Goal: Navigation & Orientation: Find specific page/section

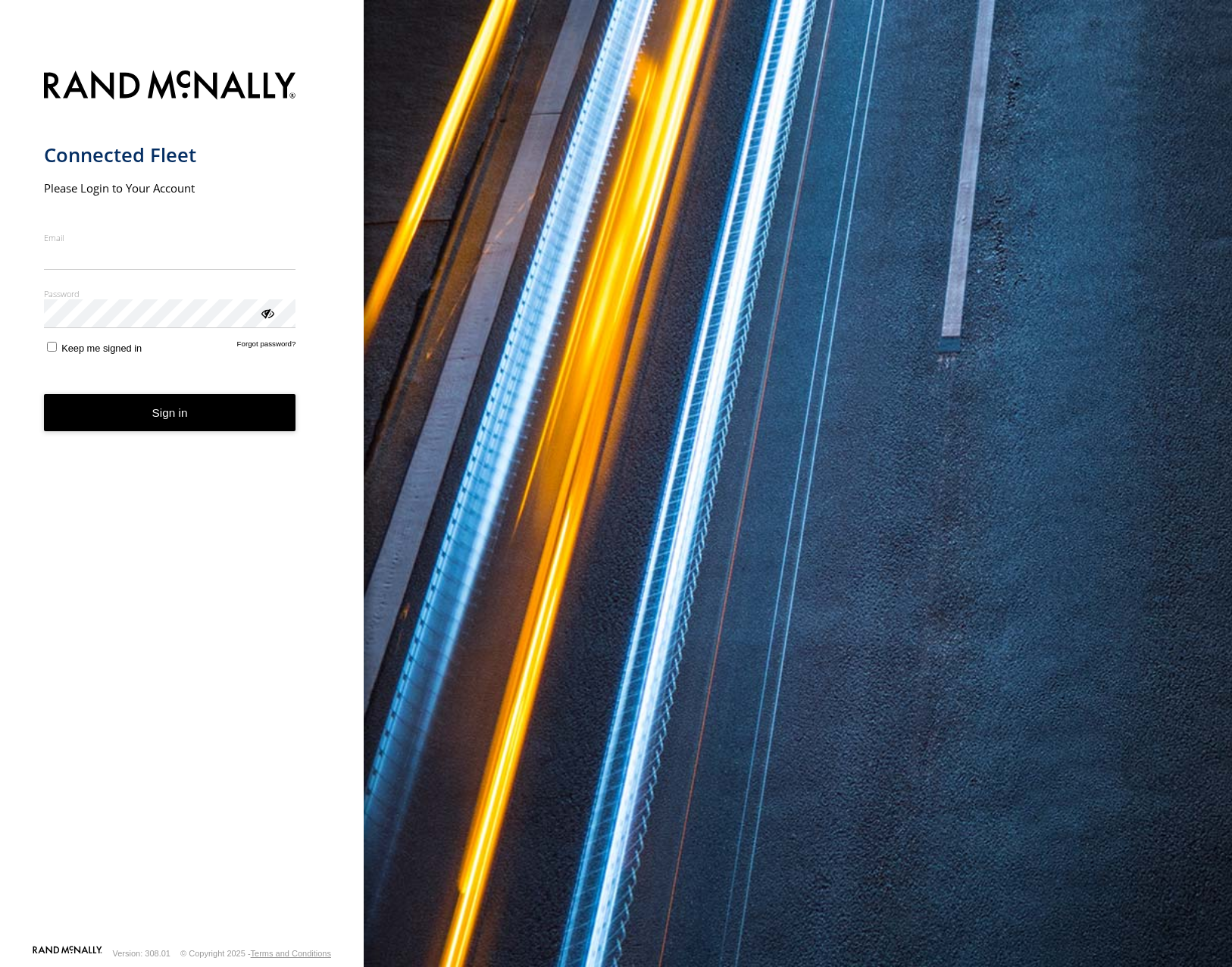
type input "**********"
click at [163, 424] on button "Sign in" at bounding box center [170, 413] width 252 height 37
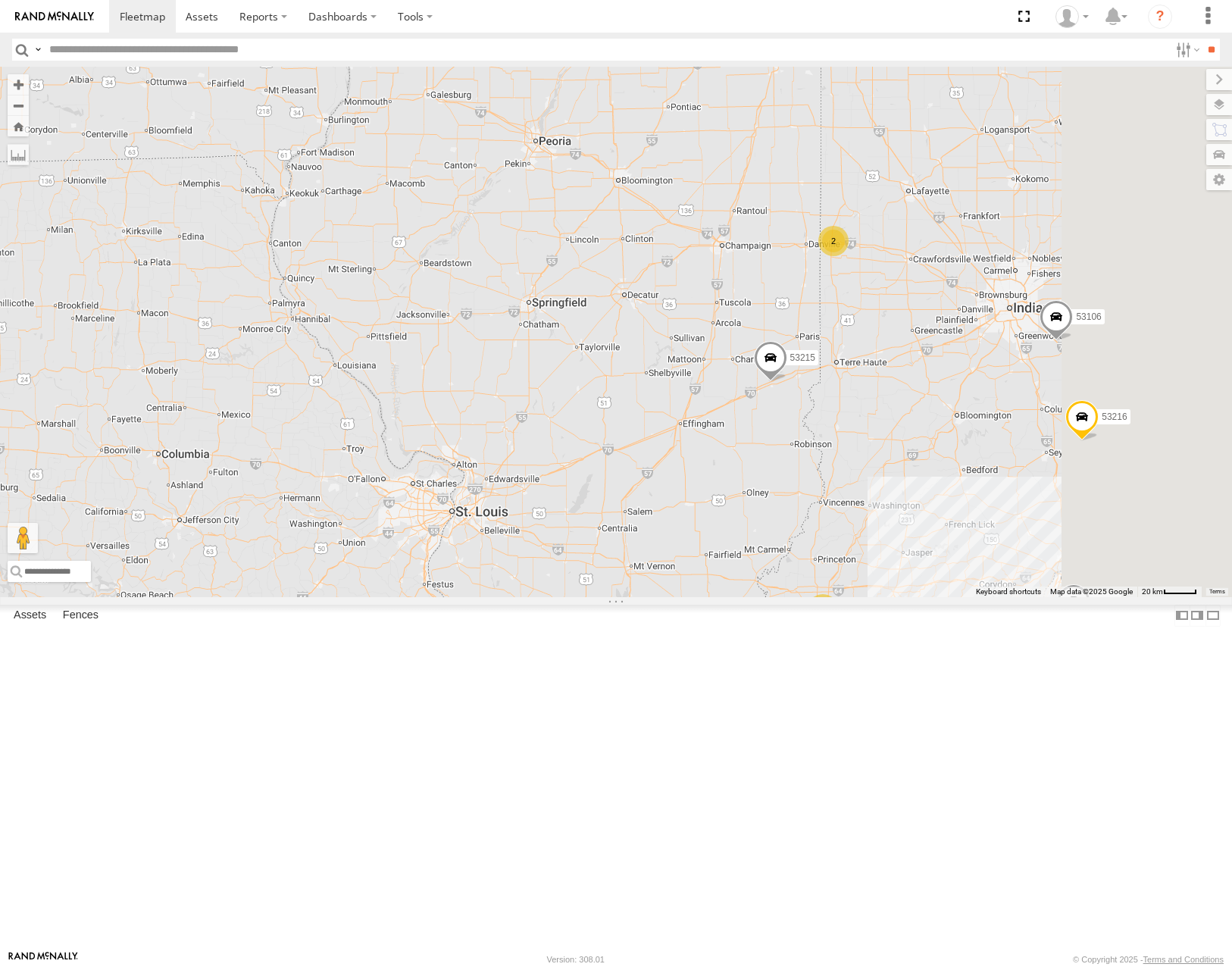
drag, startPoint x: 827, startPoint y: 711, endPoint x: 784, endPoint y: 717, distance: 43.4
click at [784, 596] on div "53228 53215 53216 53210 53259 53280 53106 53145 53221 53224 4 53242 4 2 2" at bounding box center [616, 332] width 1232 height 530
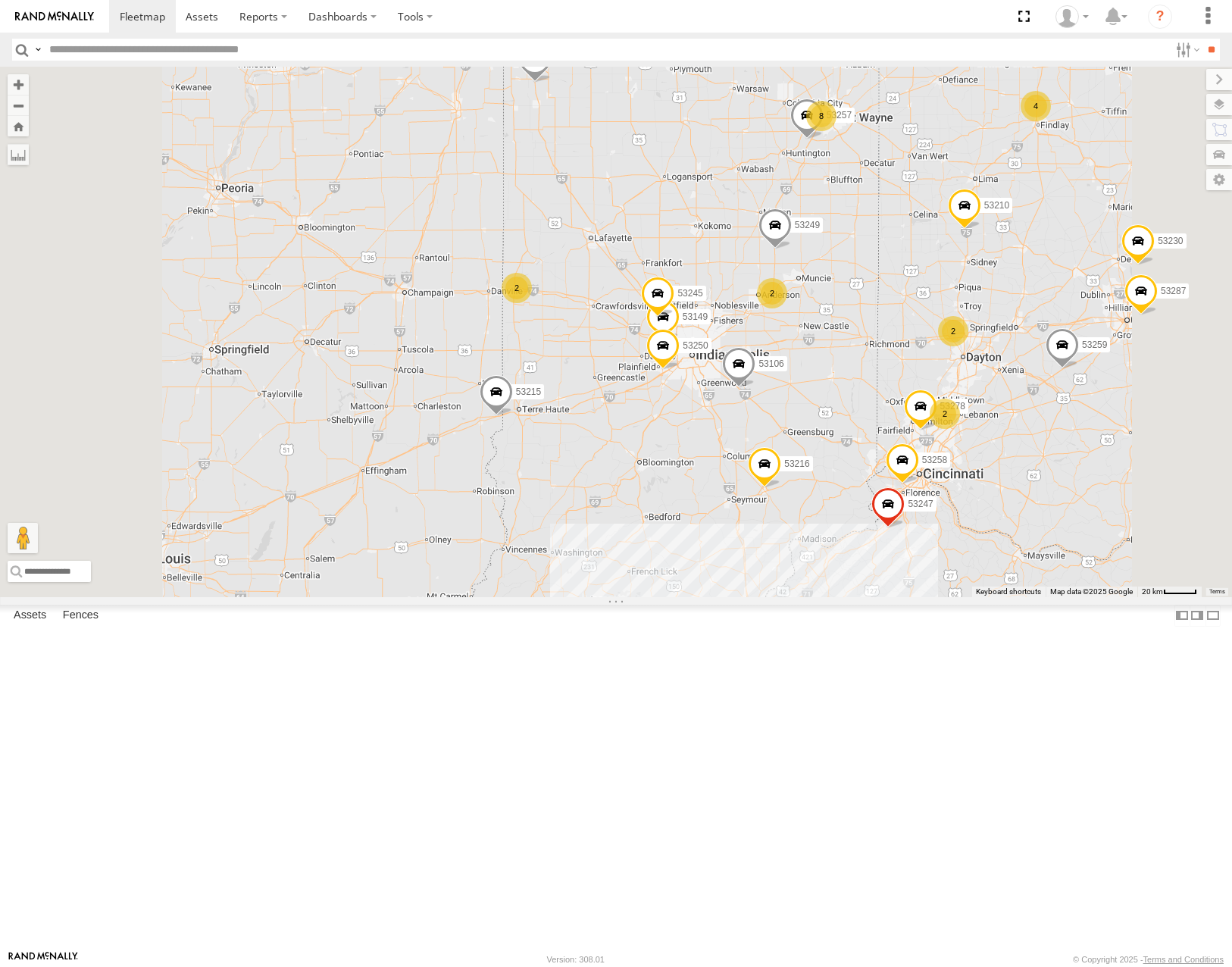
drag, startPoint x: 1125, startPoint y: 382, endPoint x: 917, endPoint y: 406, distance: 209.4
click at [917, 406] on div "53215 53280 53216 53106 53262 53223 53230 53285 53287 53210 53145 53221 53259 8…" at bounding box center [616, 332] width 1232 height 530
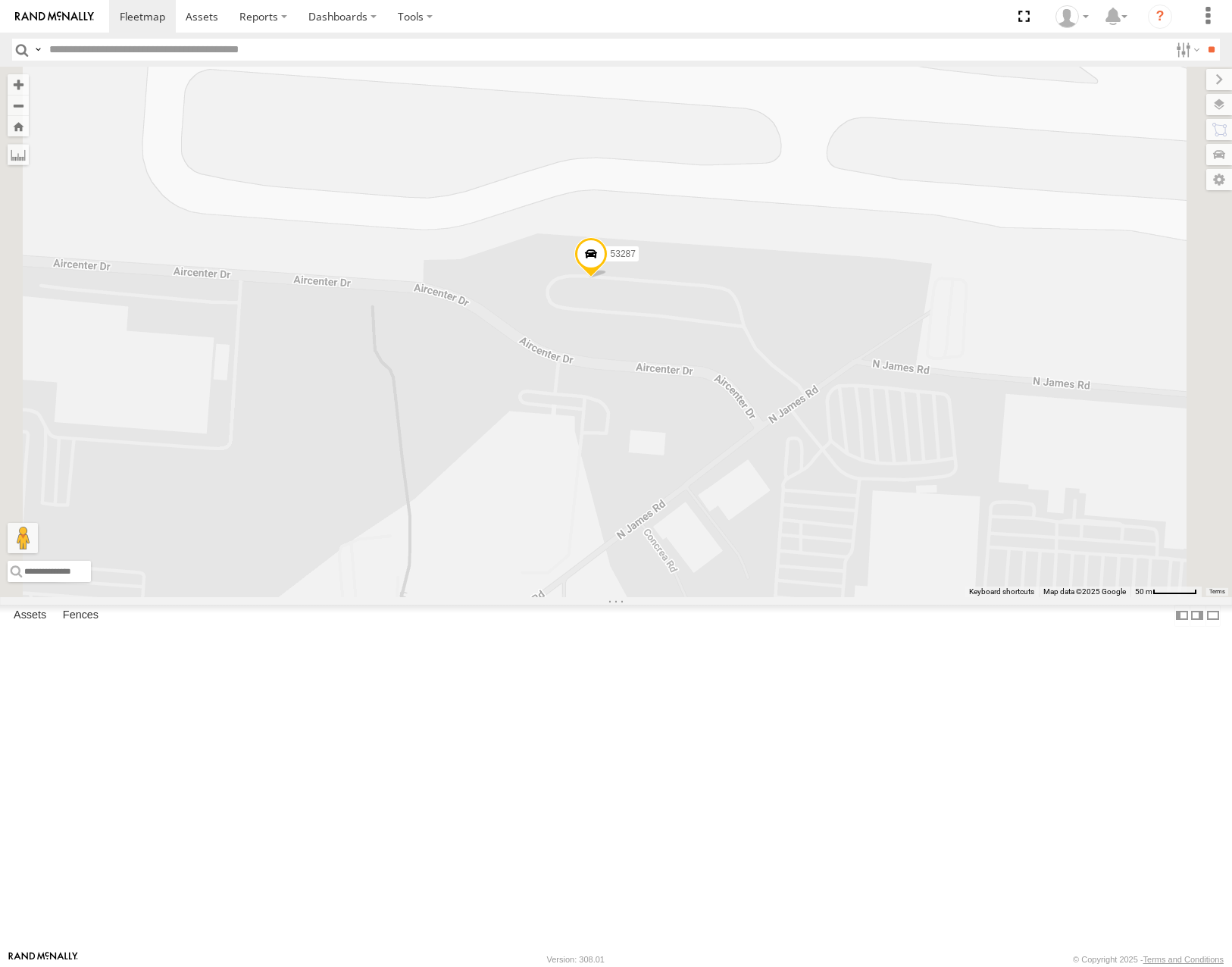
click at [1217, 97] on label at bounding box center [1219, 105] width 26 height 21
click at [0, 0] on span "Basemaps" at bounding box center [0, 0] width 0 height 0
click at [0, 0] on span "Satellite" at bounding box center [0, 0] width 0 height 0
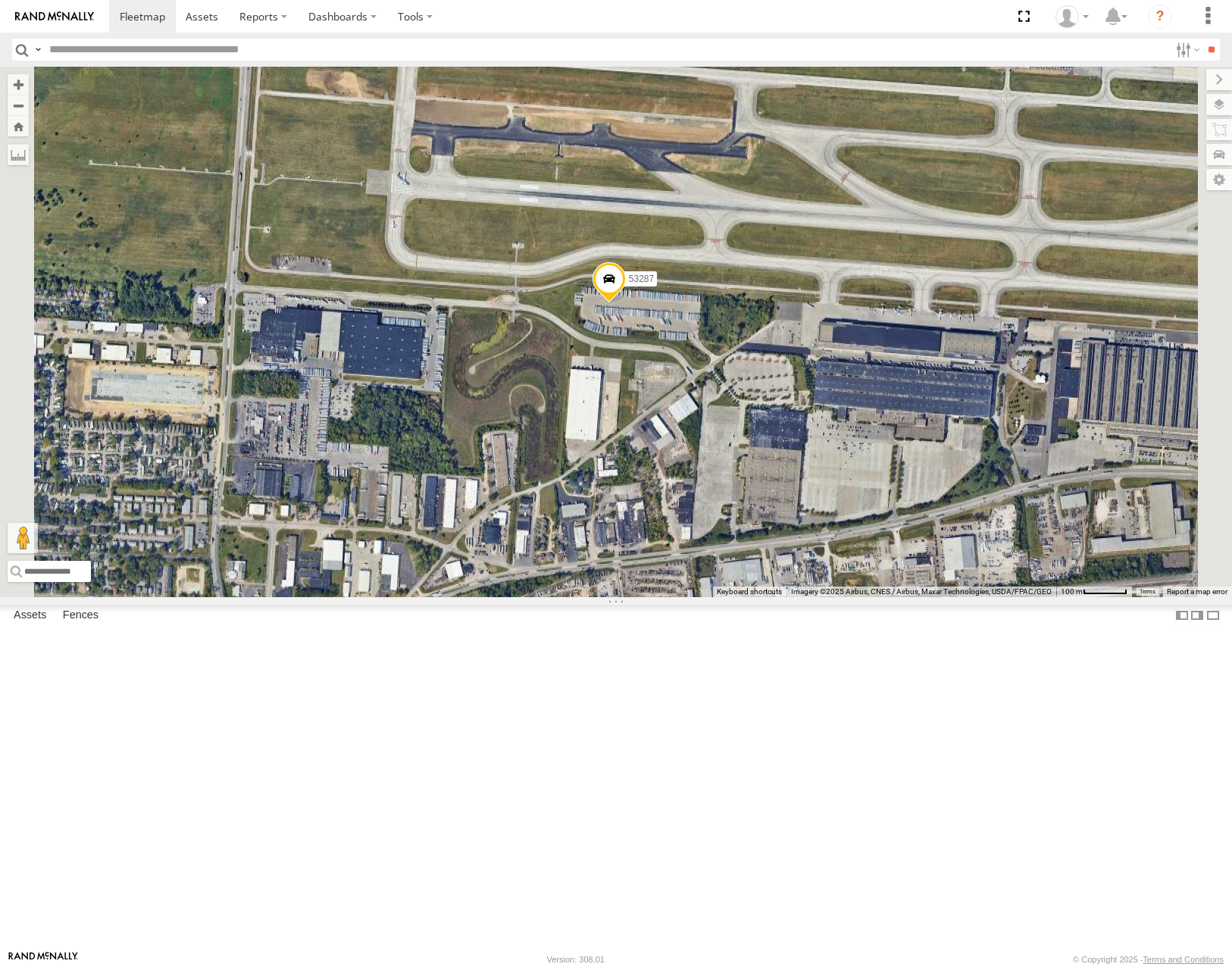
click at [626, 303] on span at bounding box center [609, 282] width 33 height 41
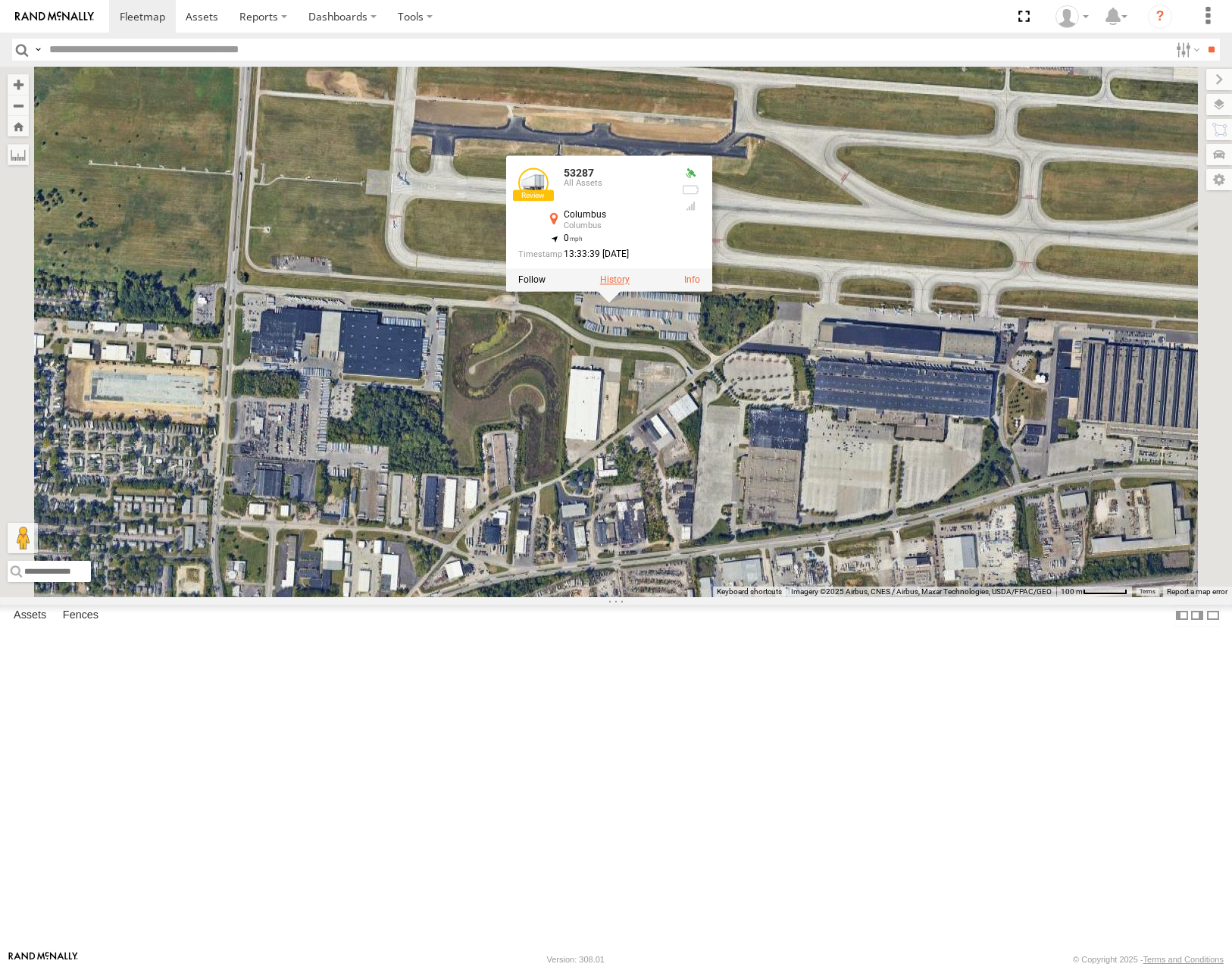
click at [630, 286] on label at bounding box center [615, 280] width 30 height 10
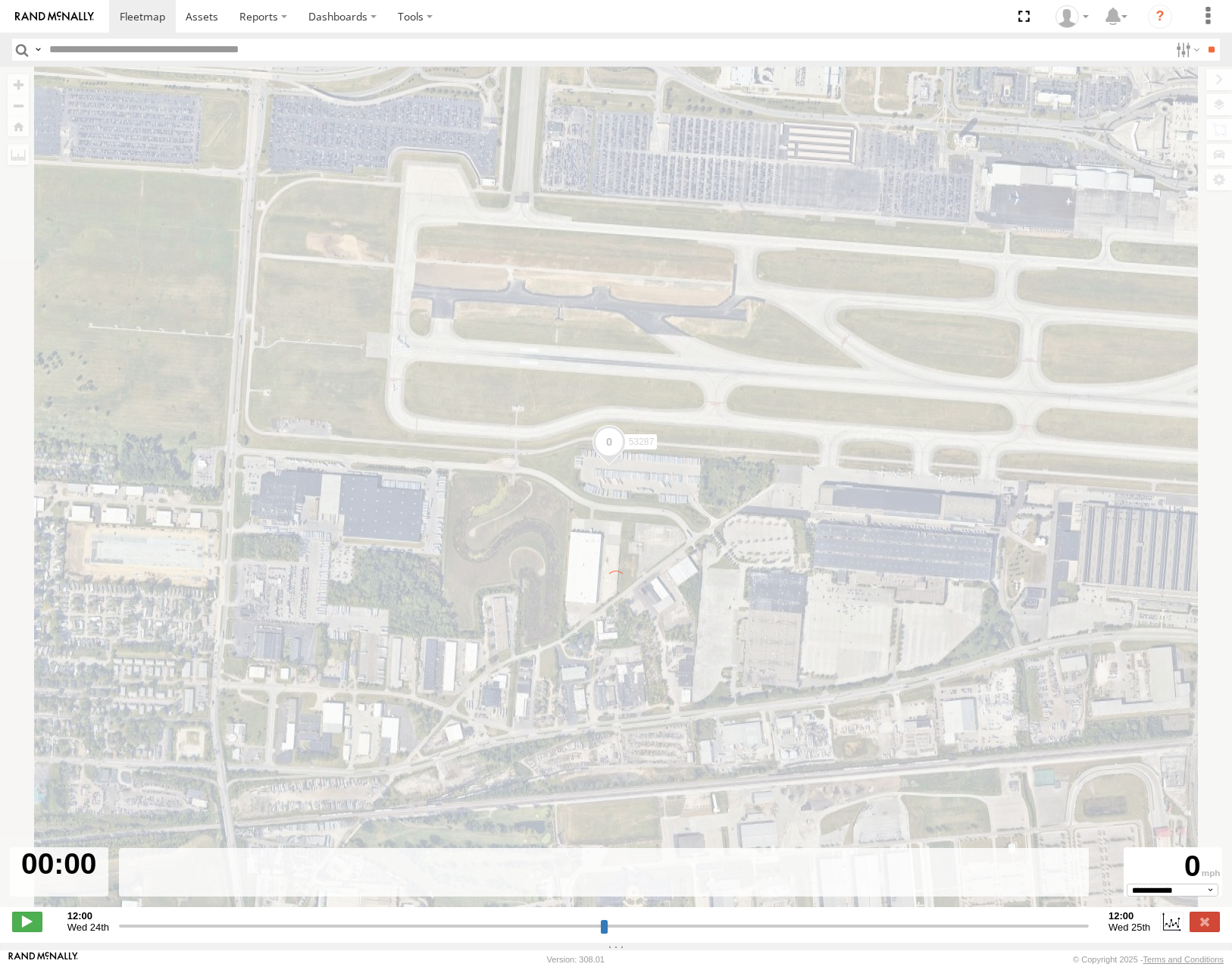
type input "**********"
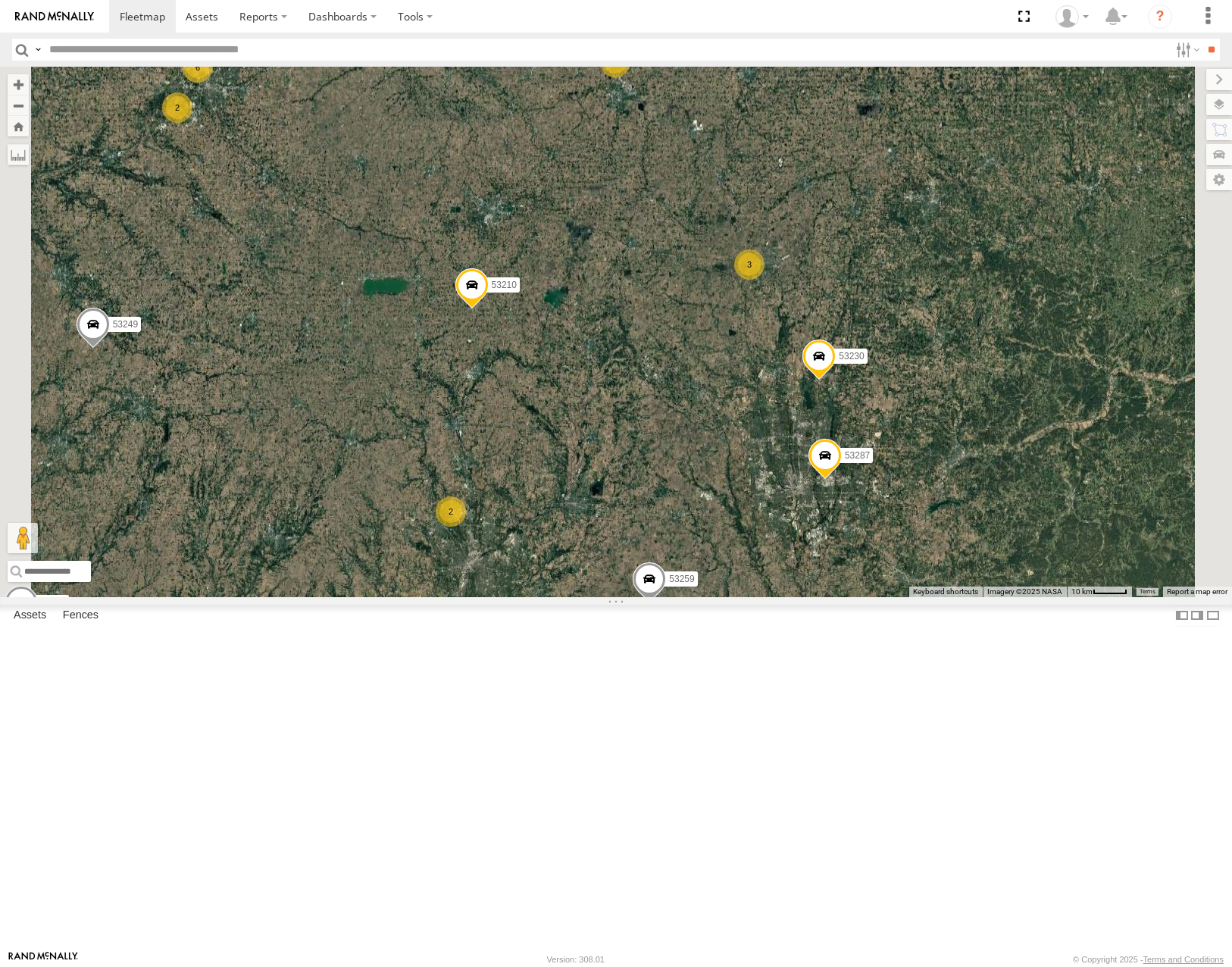
drag, startPoint x: 912, startPoint y: 596, endPoint x: 965, endPoint y: 495, distance: 114.1
click at [965, 496] on div "53228 53215 53216 53262 53210 53145 53221 53259 53280 53106 53230 53285 53287 5…" at bounding box center [616, 332] width 1232 height 530
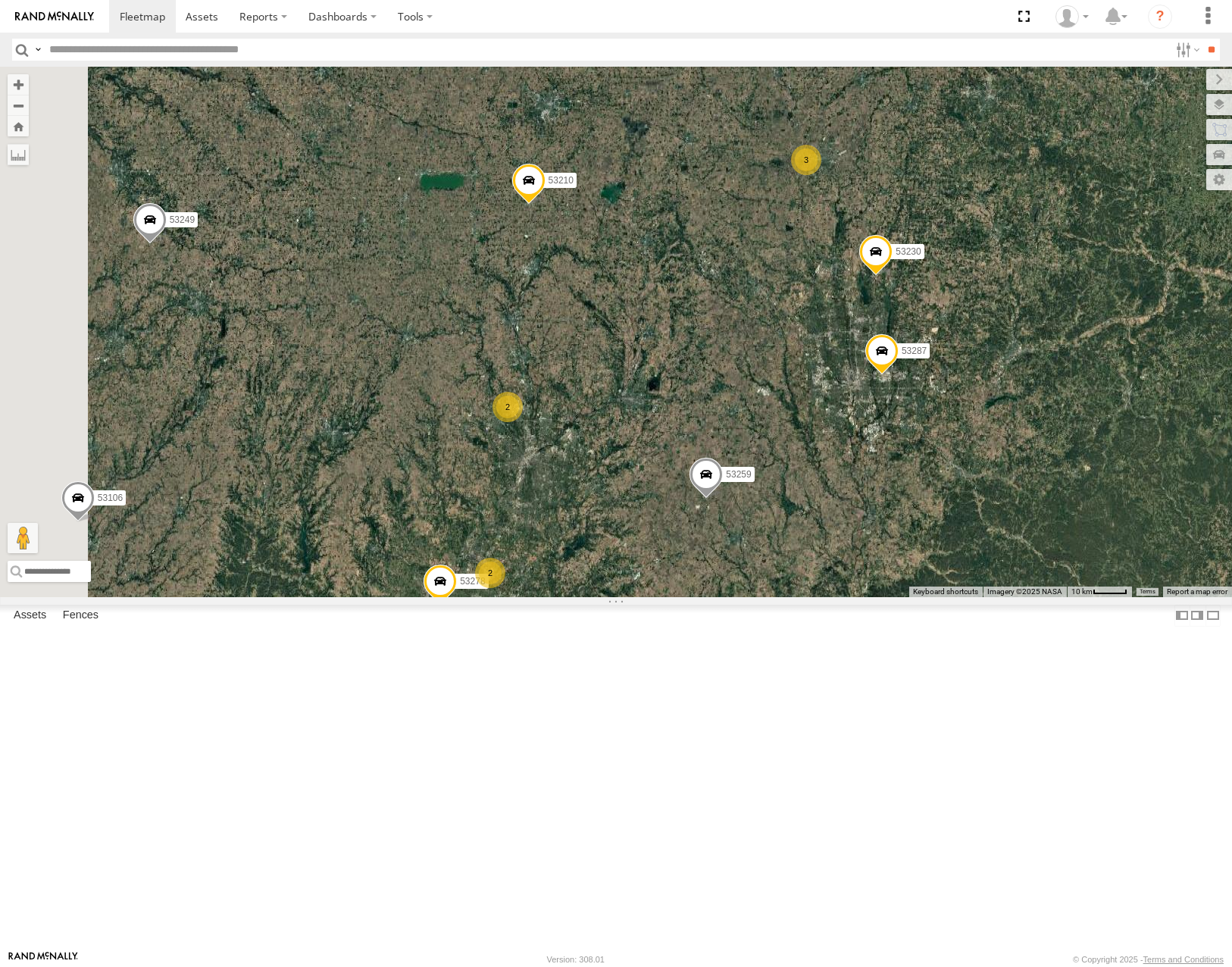
drag, startPoint x: 837, startPoint y: 576, endPoint x: 841, endPoint y: 564, distance: 12.6
click at [840, 565] on div "53228 53215 53216 53262 53210 53145 53221 53259 53280 53106 53230 53285 53287 5…" at bounding box center [616, 332] width 1232 height 530
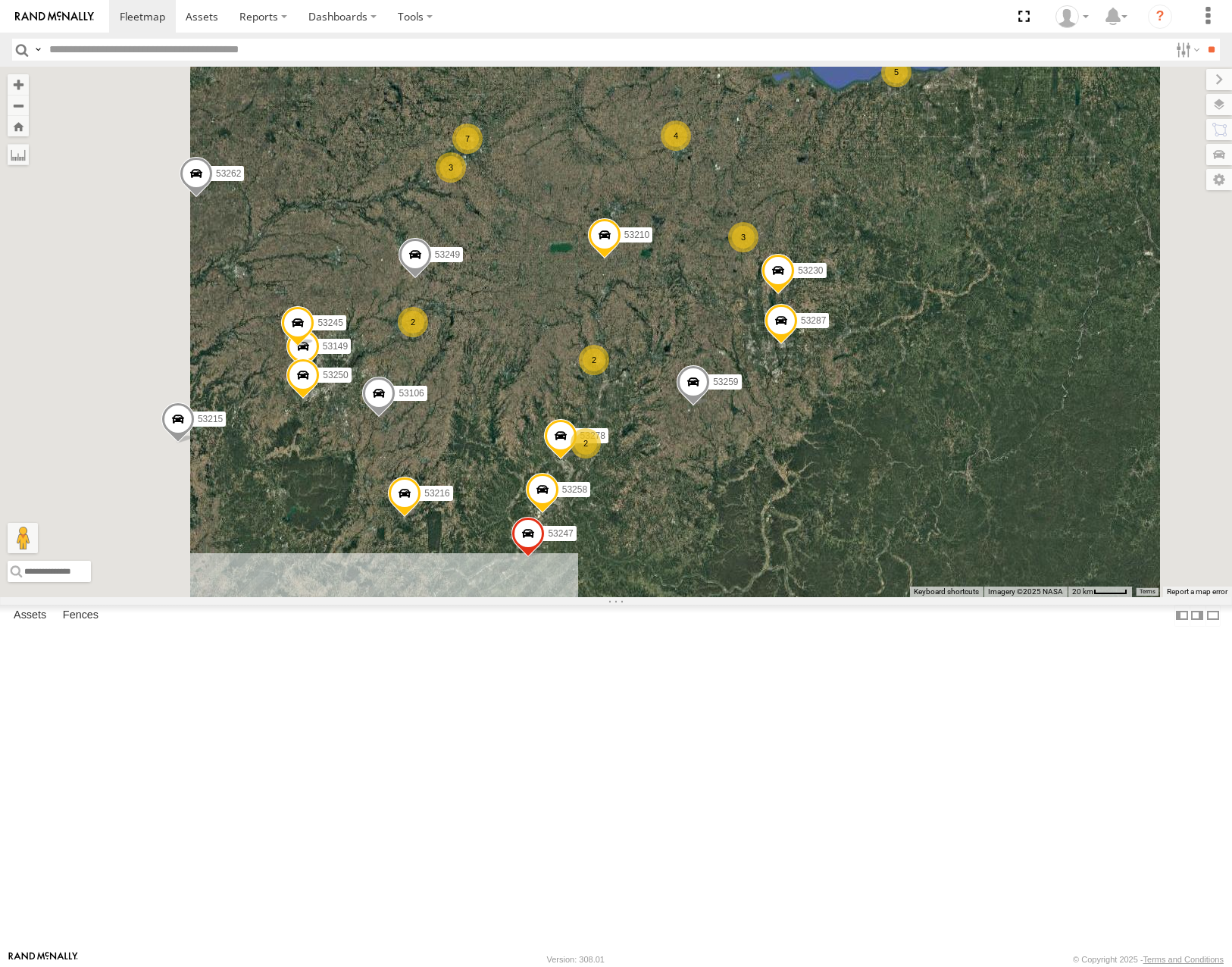
drag, startPoint x: 858, startPoint y: 669, endPoint x: 933, endPoint y: 554, distance: 137.3
click at [933, 554] on div "53228 53215 53216 53262 53210 53145 53221 53259 53280 53106 53230 53285 53287 5…" at bounding box center [616, 332] width 1232 height 530
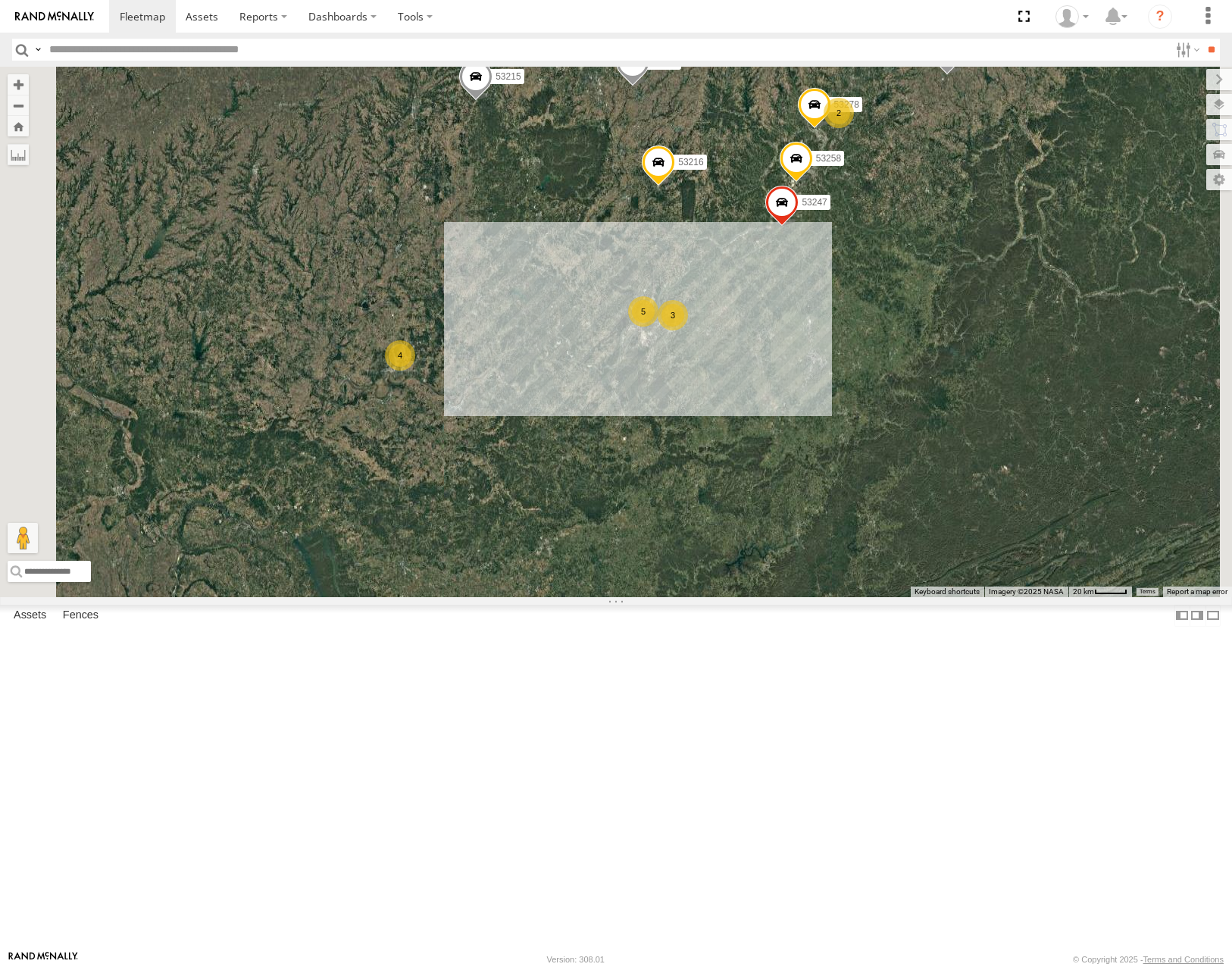
drag, startPoint x: 676, startPoint y: 346, endPoint x: 833, endPoint y: 622, distance: 317.5
click at [833, 596] on div "53228 53215 53216 53262 53210 53145 53221 53259 53280 53106 53230 53285 53287 5…" at bounding box center [616, 332] width 1232 height 530
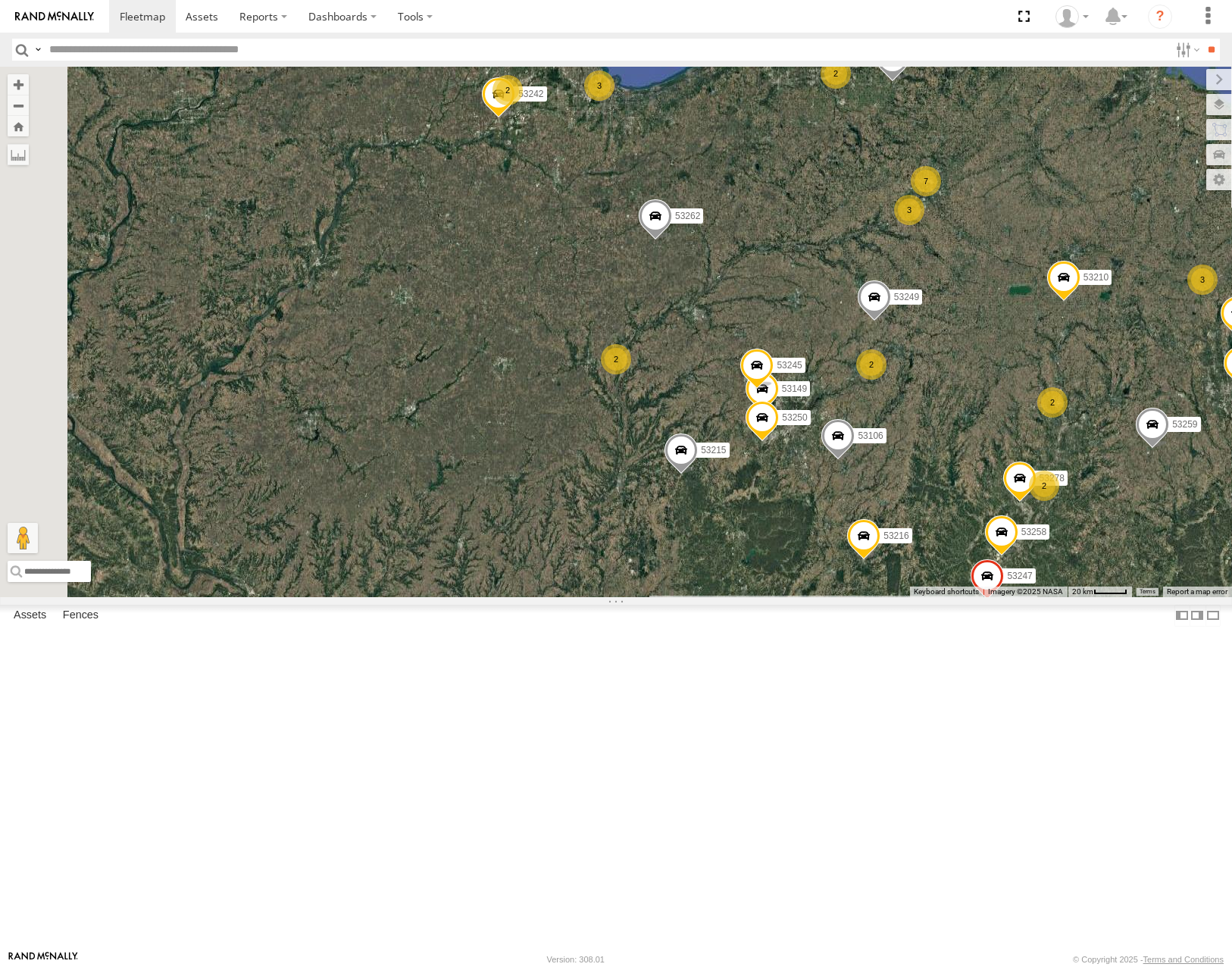
drag, startPoint x: 765, startPoint y: 312, endPoint x: 782, endPoint y: 460, distance: 149.0
click at [782, 460] on div "53228 53215 53216 53262 53210 53145 53221 53259 53280 53106 53230 53285 53287 5…" at bounding box center [616, 332] width 1232 height 530
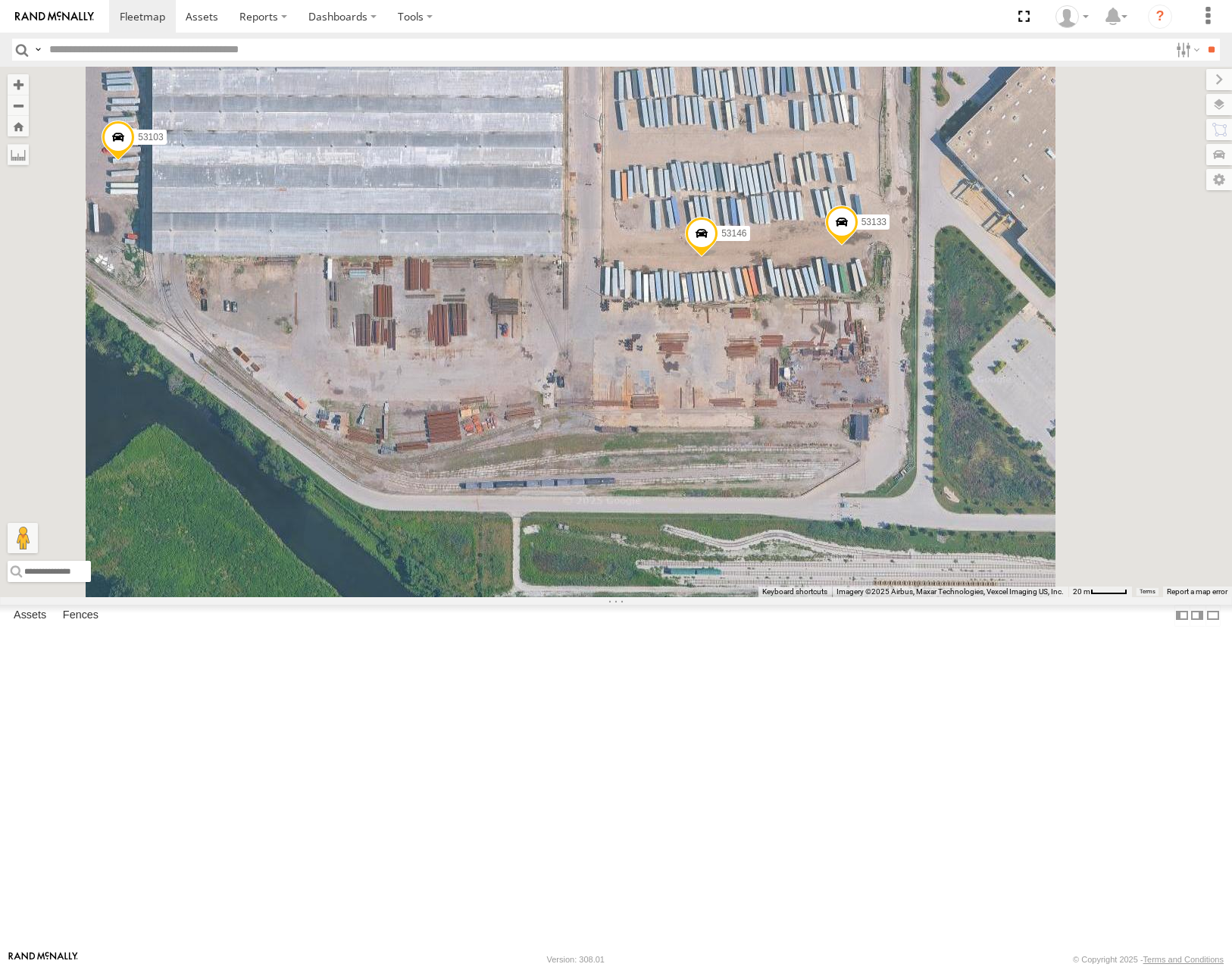
drag, startPoint x: 979, startPoint y: 518, endPoint x: 902, endPoint y: 520, distance: 77.0
click at [903, 520] on div "53228 53215 53216 53262 53210 53145 53221 53259 53280 53106 53230 53285 53287 5…" at bounding box center [616, 332] width 1232 height 530
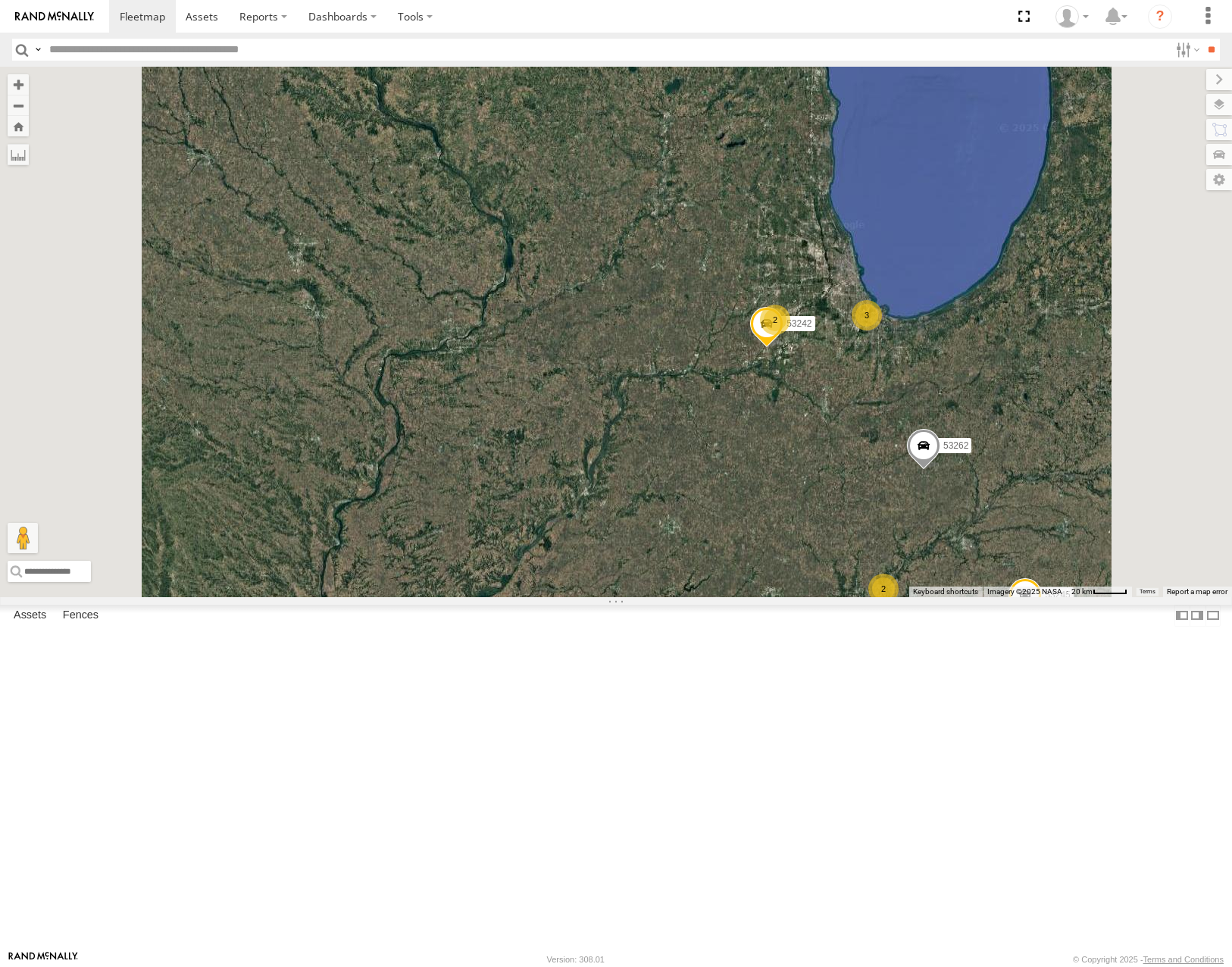
drag, startPoint x: 1136, startPoint y: 557, endPoint x: 1001, endPoint y: 547, distance: 135.4
click at [1011, 548] on div "53215 53242 53262 2 3 2 53245" at bounding box center [616, 332] width 1232 height 530
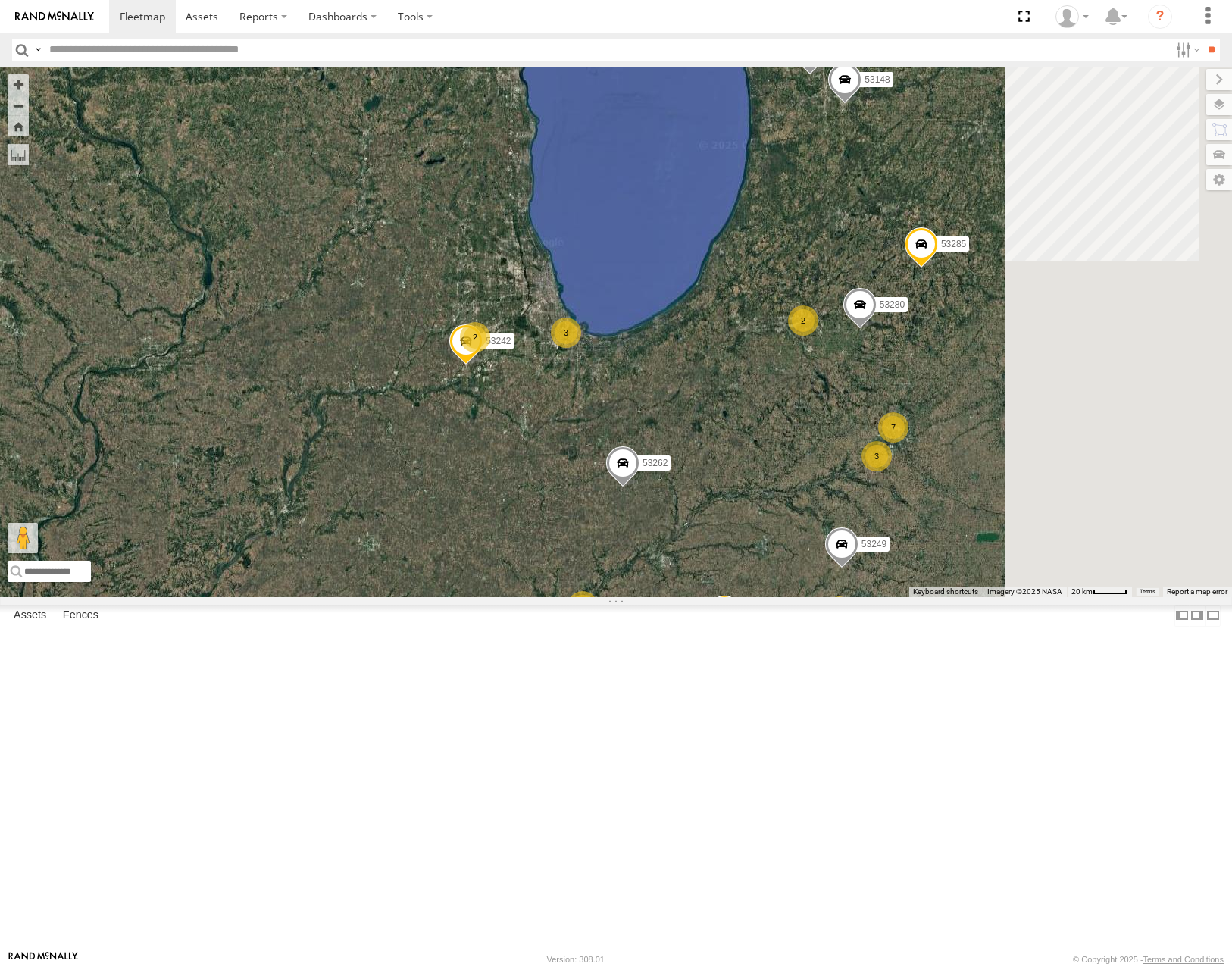
drag, startPoint x: 1083, startPoint y: 449, endPoint x: 928, endPoint y: 487, distance: 159.6
click at [928, 487] on div "53215 53242 53262 2 3 2 53245 3 7 53280 53216 53106 53149 53285 53250 2 53148 5…" at bounding box center [616, 332] width 1232 height 530
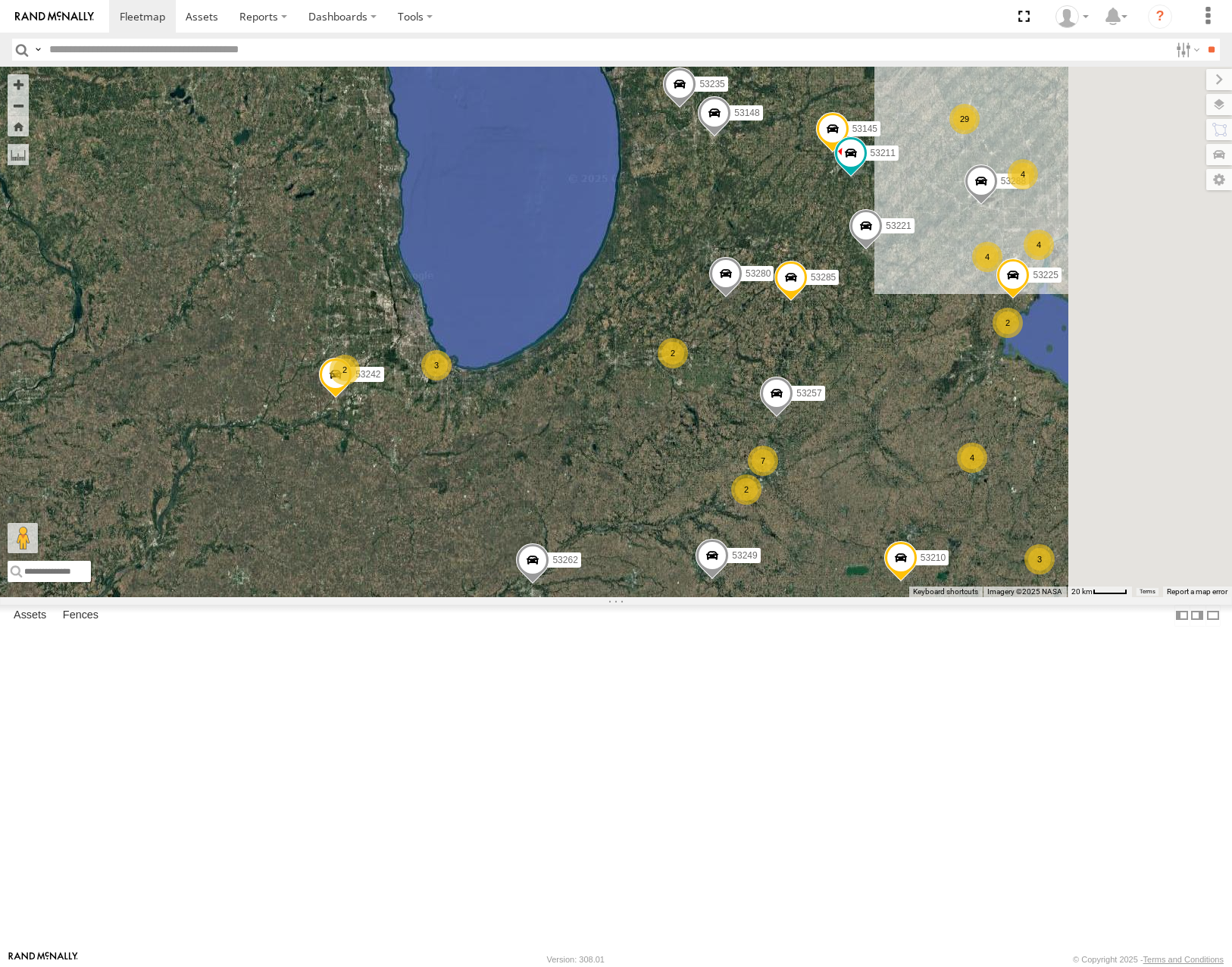
drag, startPoint x: 1072, startPoint y: 459, endPoint x: 922, endPoint y: 500, distance: 155.5
click at [922, 500] on div "2 53215 7 29 2 2 53280 53242 53106 53149 53262 4 3 53285 53225 53210 2 4 3 5325…" at bounding box center [616, 332] width 1232 height 530
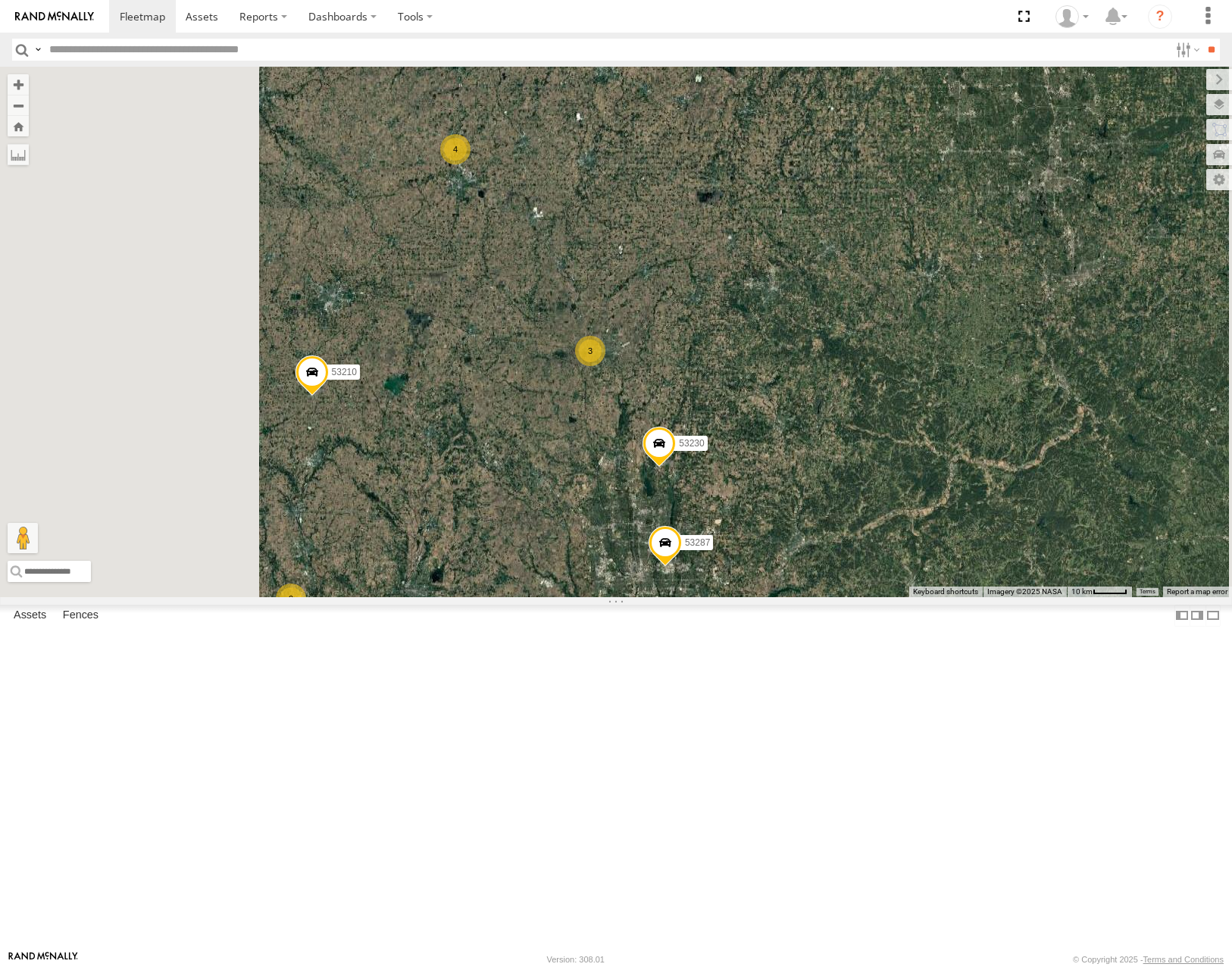
drag, startPoint x: 809, startPoint y: 399, endPoint x: 906, endPoint y: 381, distance: 98.7
click at [908, 386] on div "53106 53210 53215 53280 53230 53287 53247 53285 53225 53258 53221 53257 53278 5…" at bounding box center [616, 332] width 1232 height 530
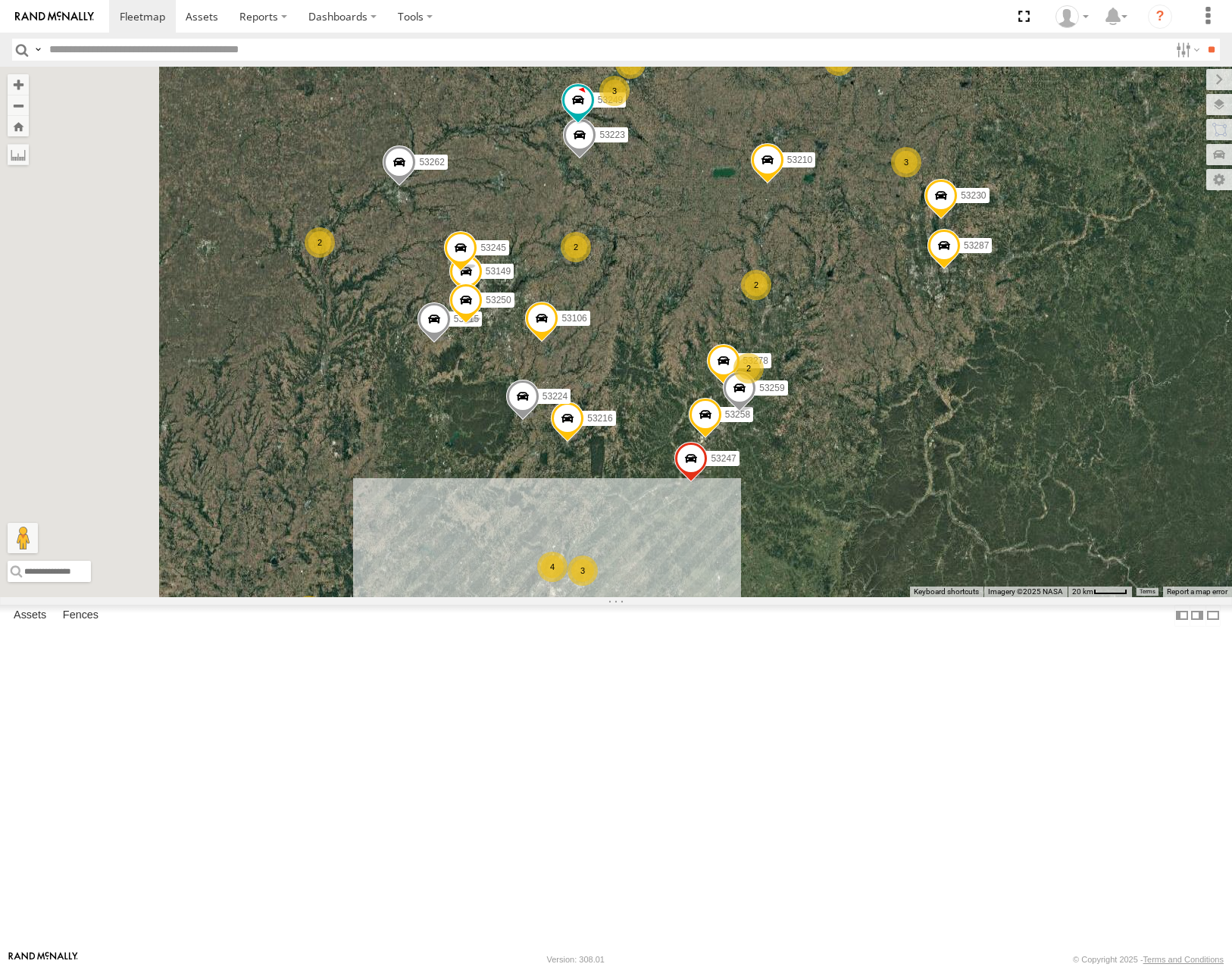
drag, startPoint x: 742, startPoint y: 558, endPoint x: 867, endPoint y: 467, distance: 154.6
click at [867, 467] on div "53106 53210 53215 53280 53230 53262 53287 53247 53285 53225 53258 53221 53257 5…" at bounding box center [616, 332] width 1232 height 530
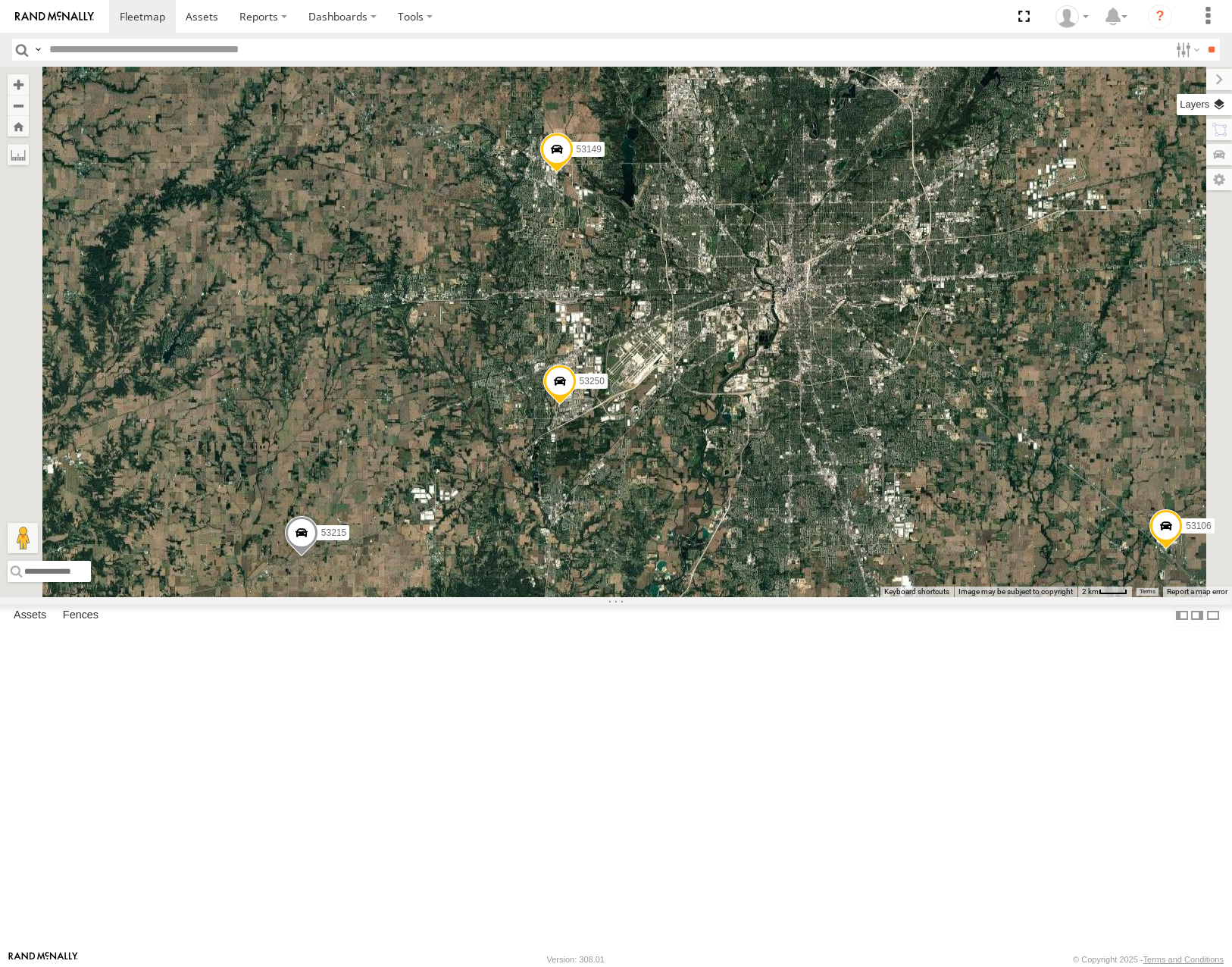
click at [1219, 106] on label at bounding box center [1204, 105] width 55 height 21
click at [0, 0] on label "Basemaps" at bounding box center [0, 0] width 0 height 0
click at [0, 0] on span "Roadmap" at bounding box center [0, 0] width 0 height 0
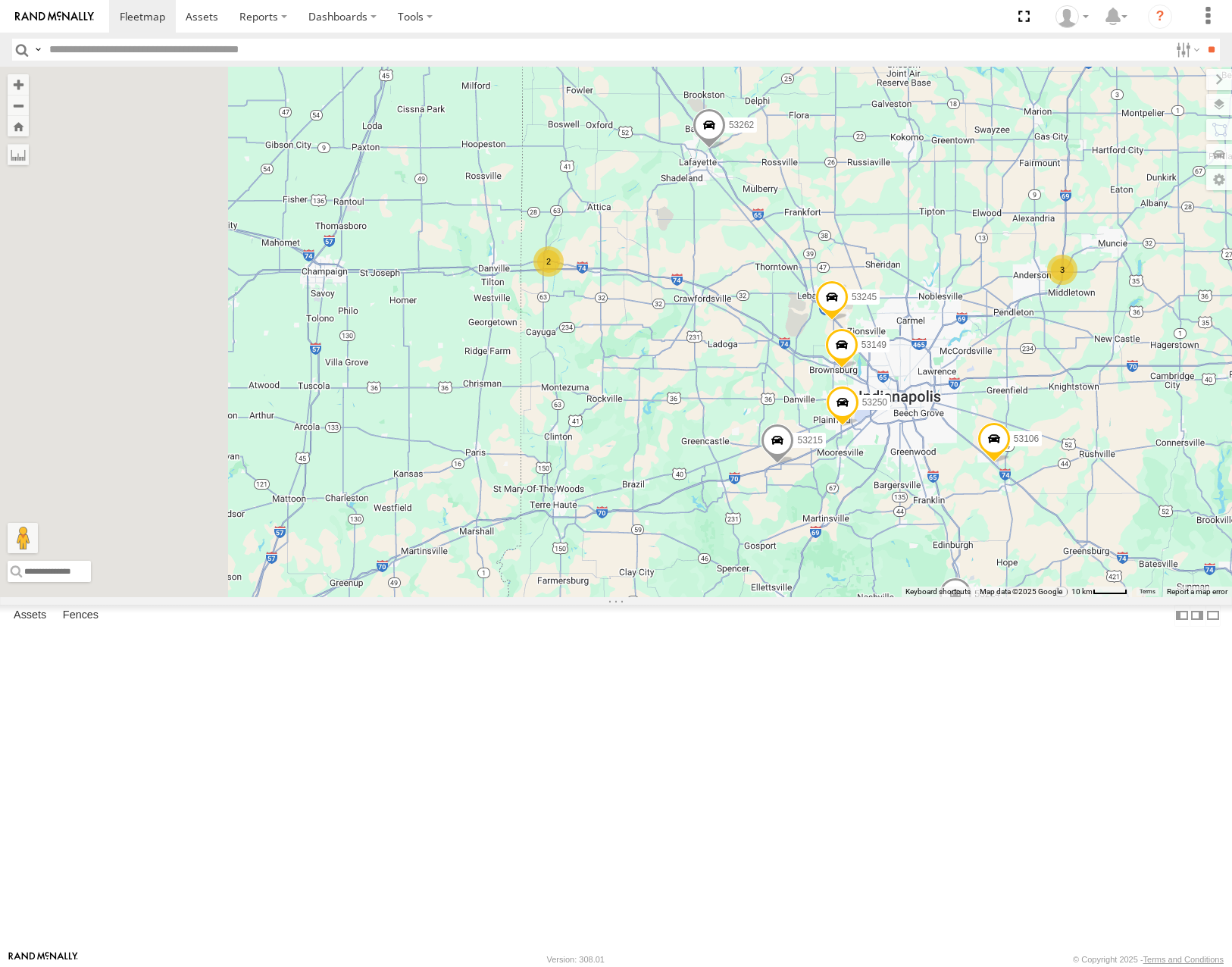
drag, startPoint x: 591, startPoint y: 371, endPoint x: 828, endPoint y: 479, distance: 260.4
click at [866, 494] on div "53106 53210 53215 53280 53230 53262 53287 53247 53285 53225 53258 53221 53257 5…" at bounding box center [616, 332] width 1232 height 530
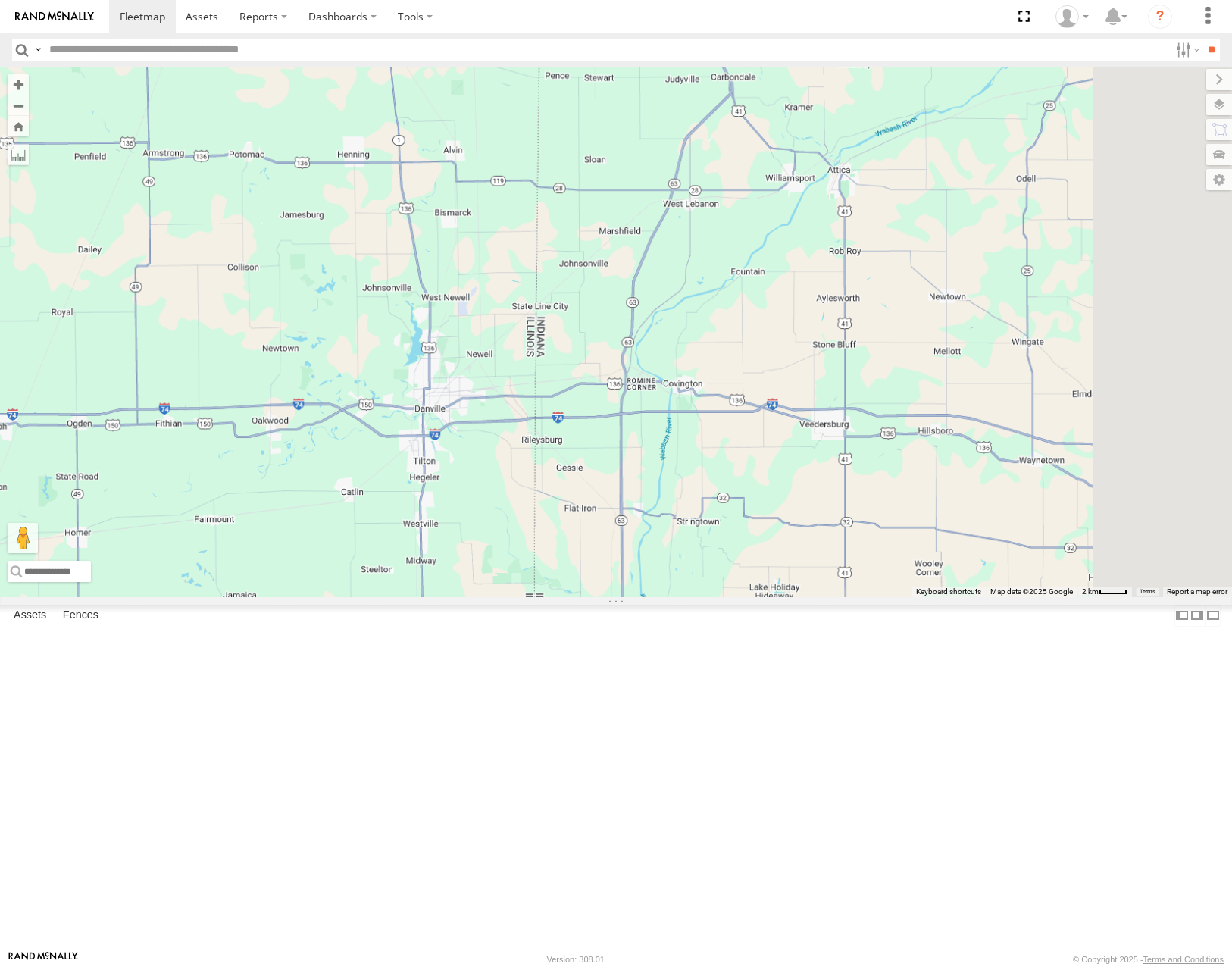
drag, startPoint x: 661, startPoint y: 534, endPoint x: 616, endPoint y: 515, distance: 48.8
click at [615, 516] on div "53106 53210 53215 53280 53230 53262 53287 53247 53285 53225 53258 53221 53257 5…" at bounding box center [616, 332] width 1232 height 530
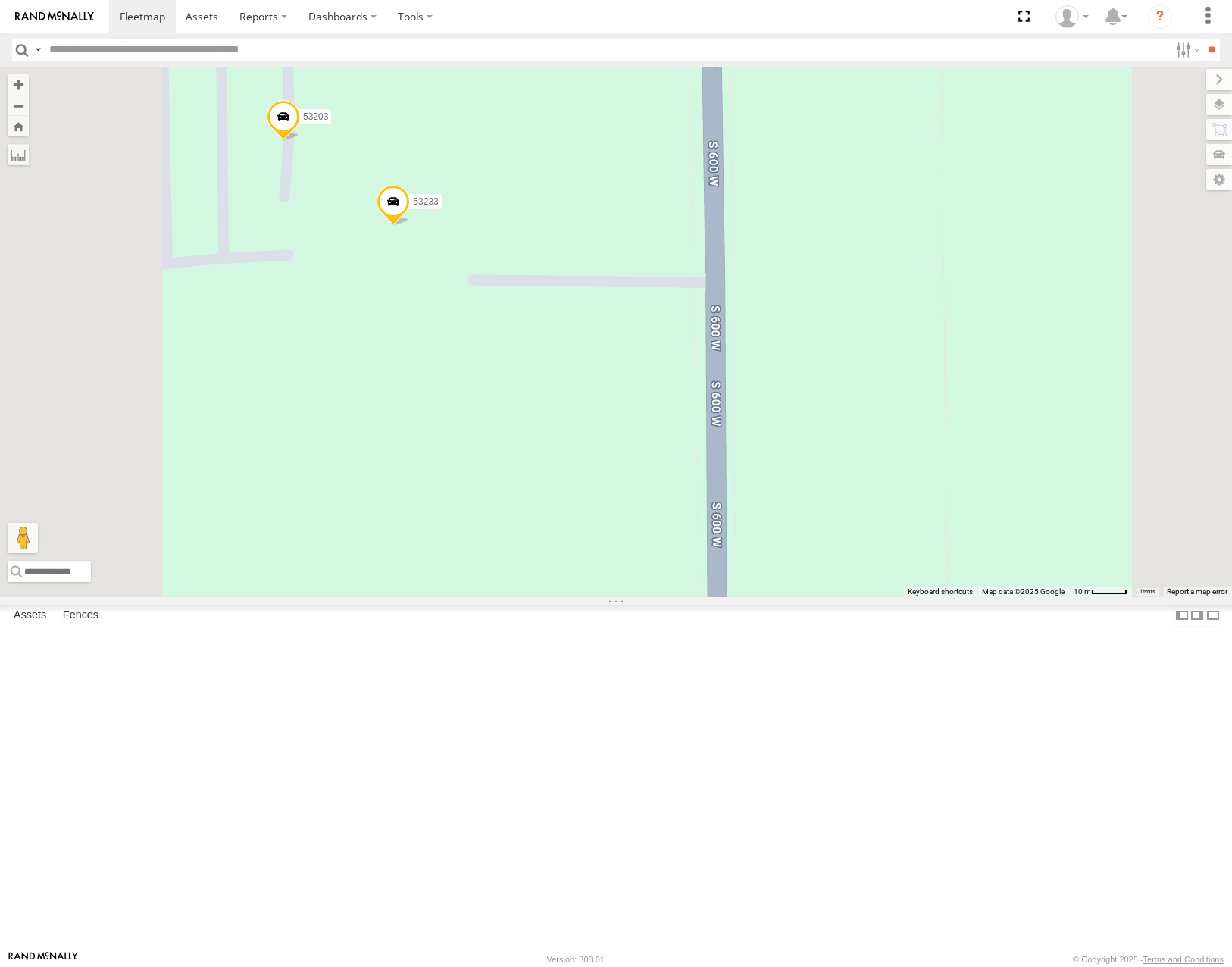
click at [0, 0] on span "Satellite" at bounding box center [0, 0] width 0 height 0
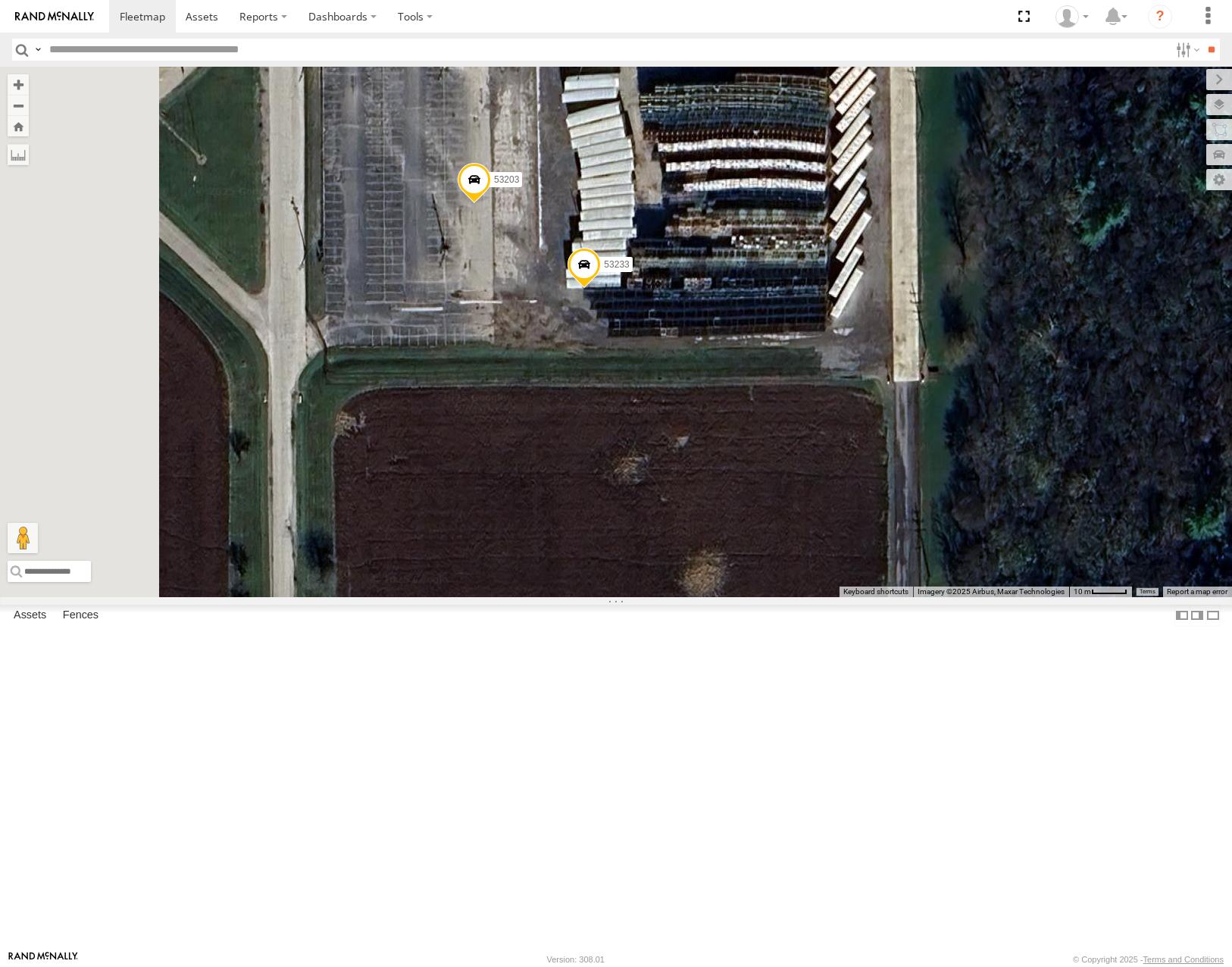
drag, startPoint x: 742, startPoint y: 330, endPoint x: 896, endPoint y: 390, distance: 165.3
click at [896, 390] on div "53106 53210 53215 53280 53230 53262 53287 53247 53285 53225 53258 53221 53257 5…" at bounding box center [616, 332] width 1232 height 530
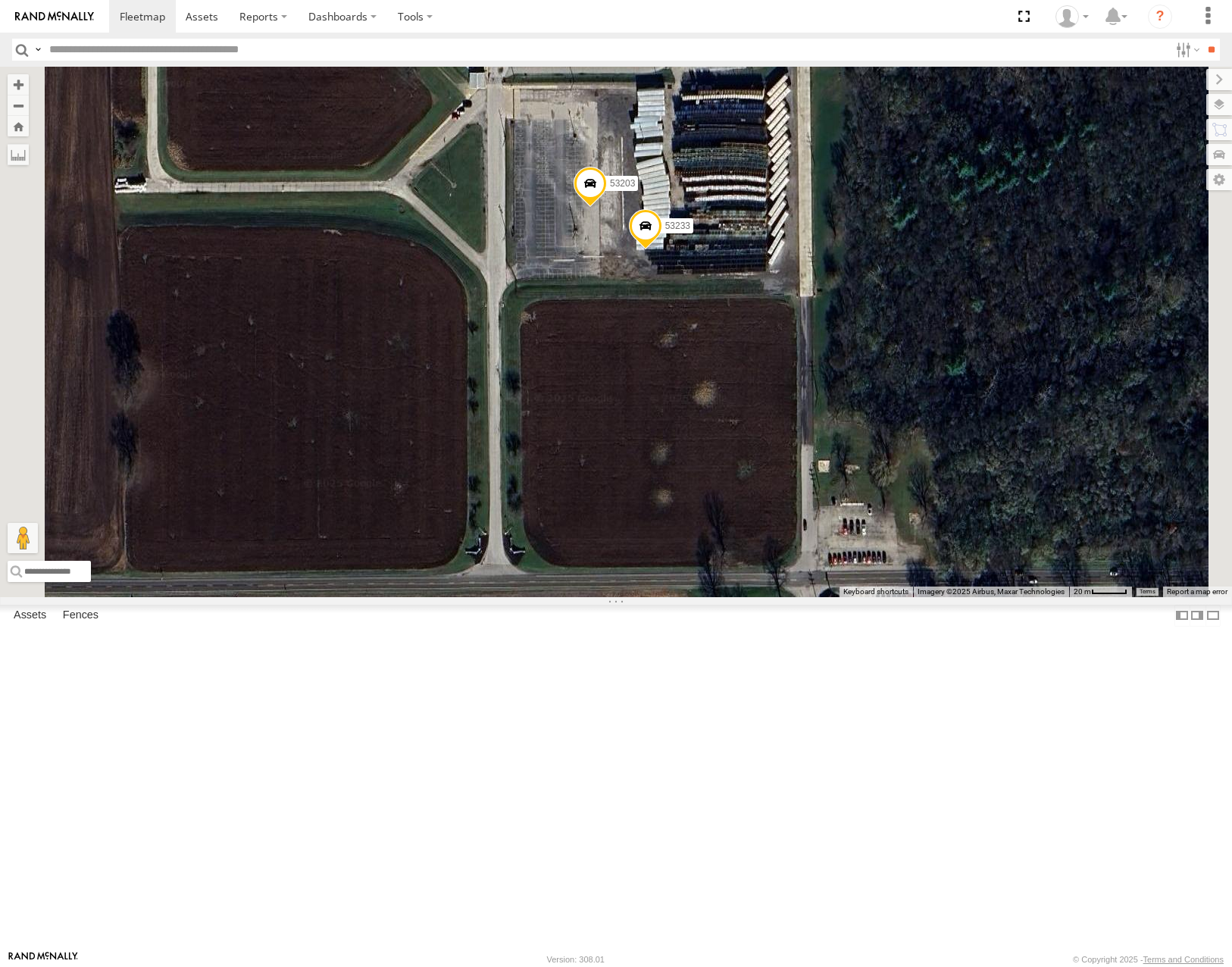
click at [662, 250] on span at bounding box center [645, 230] width 33 height 41
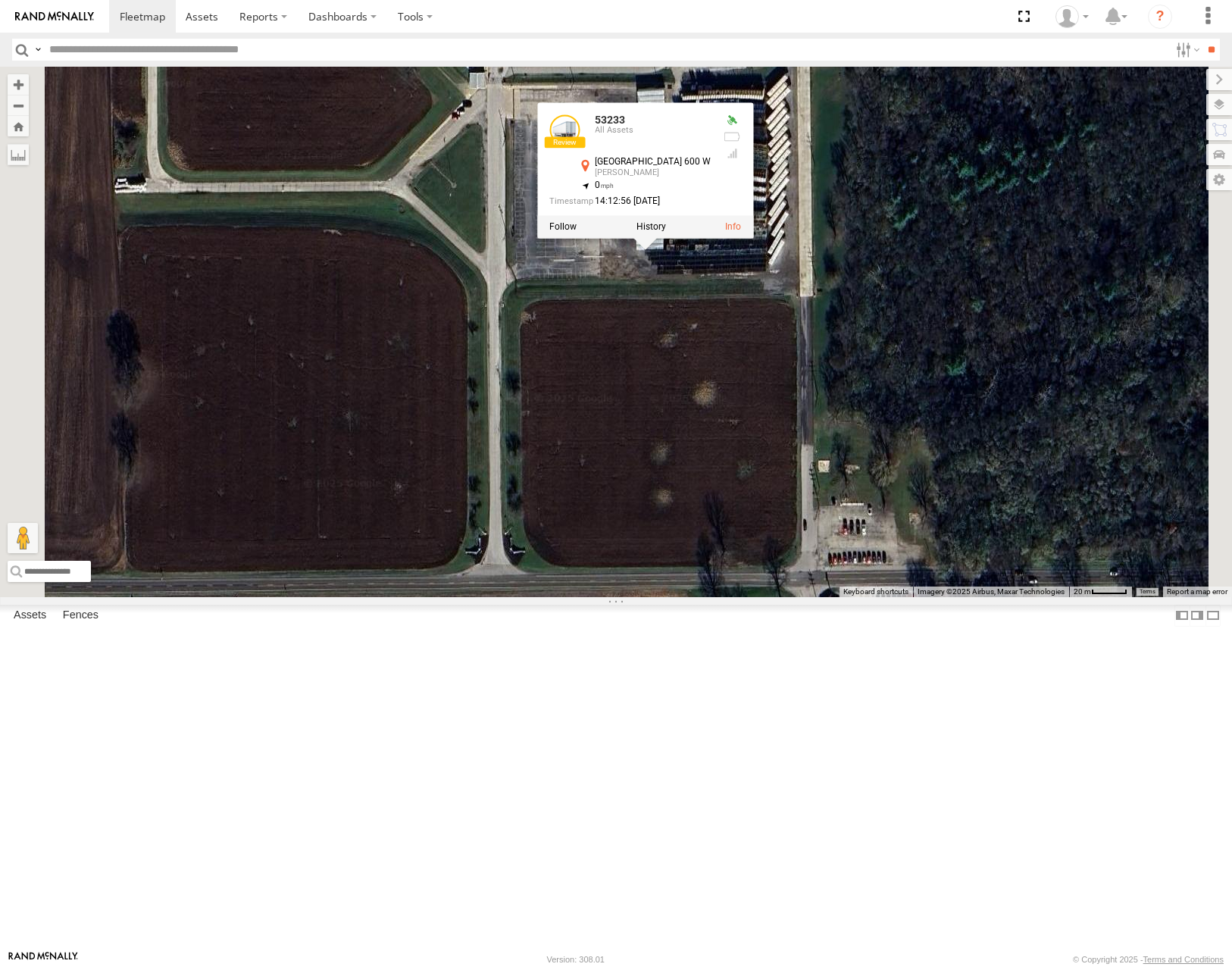
click at [666, 232] on label at bounding box center [651, 227] width 30 height 10
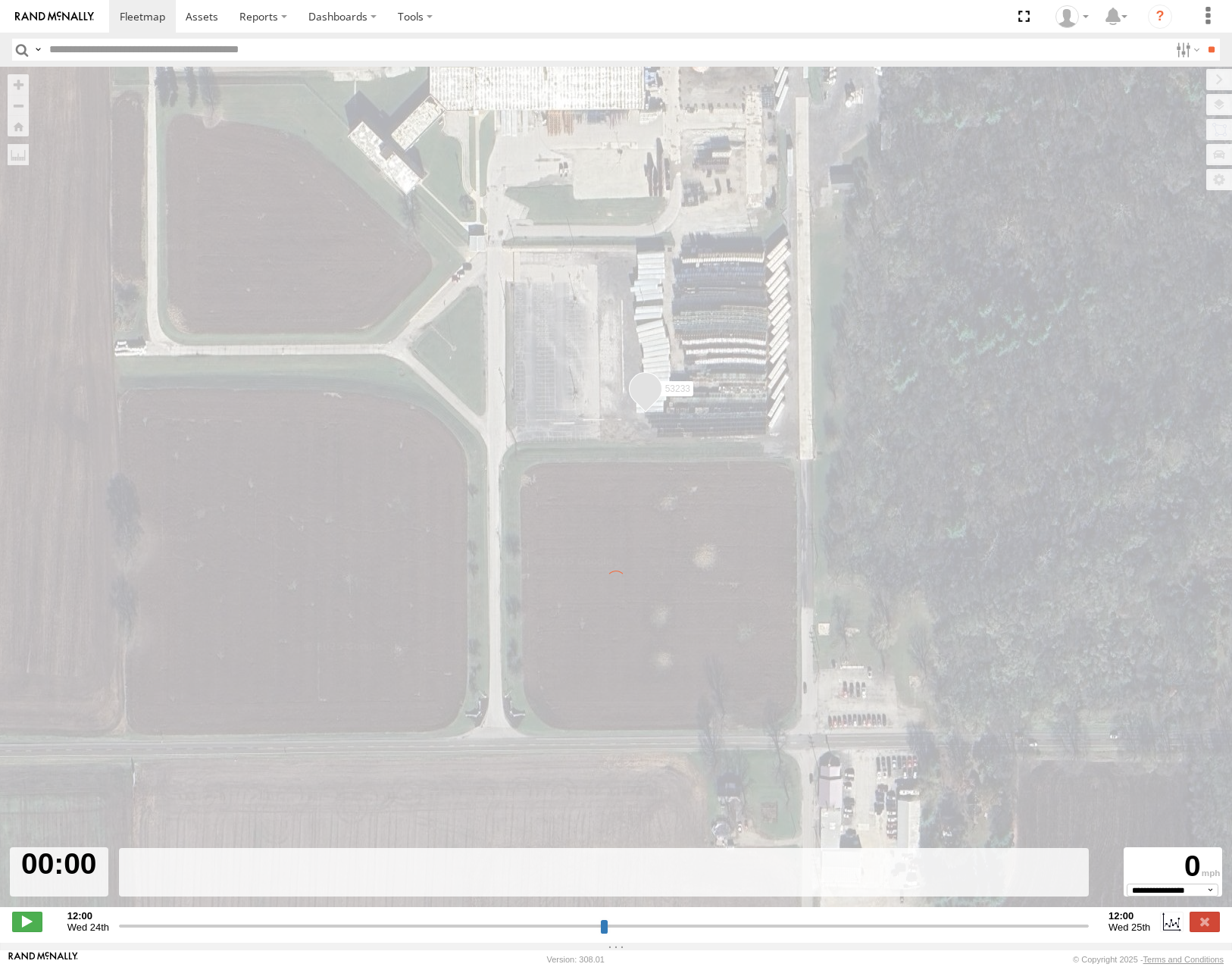
type input "**********"
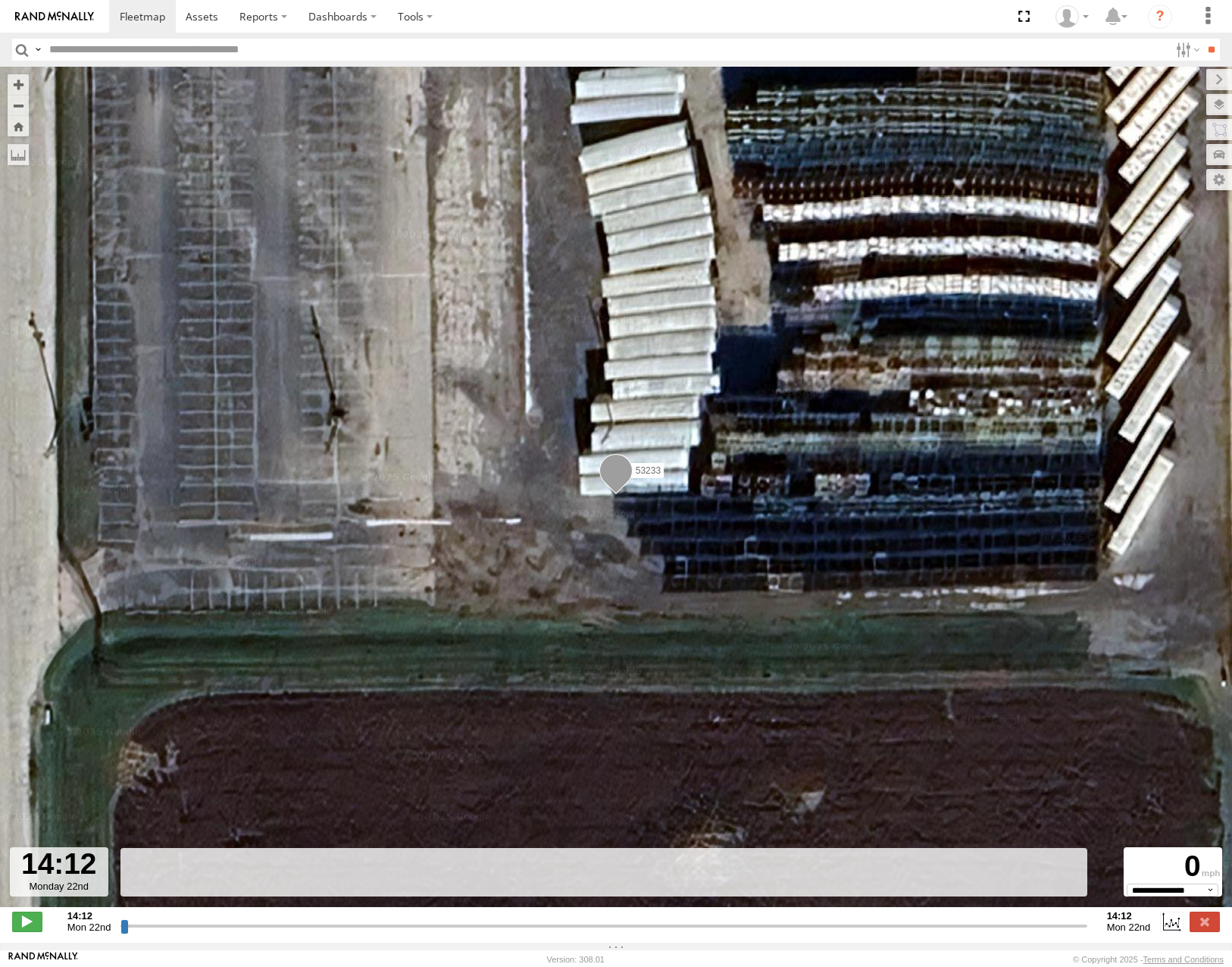
click at [126, 933] on div "14:12 Mon 22nd Created with Highcharts 6.0.7 Highcharts.com 14:12 Mon 22nd" at bounding box center [616, 921] width 1208 height 23
drag, startPoint x: 126, startPoint y: 937, endPoint x: 516, endPoint y: 925, distance: 390.2
click at [516, 926] on input "range" at bounding box center [603, 925] width 966 height 14
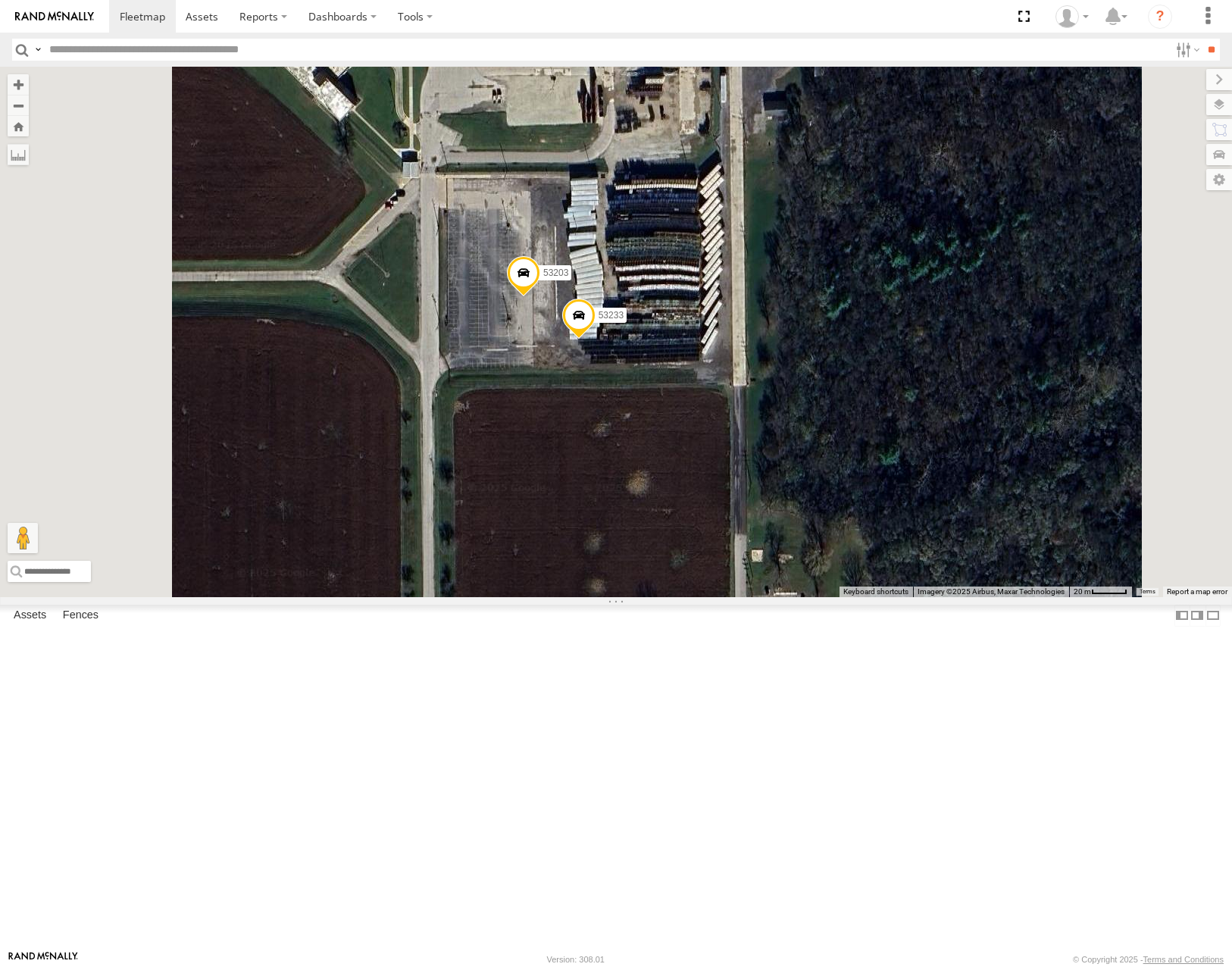
click at [540, 297] on span at bounding box center [523, 276] width 33 height 41
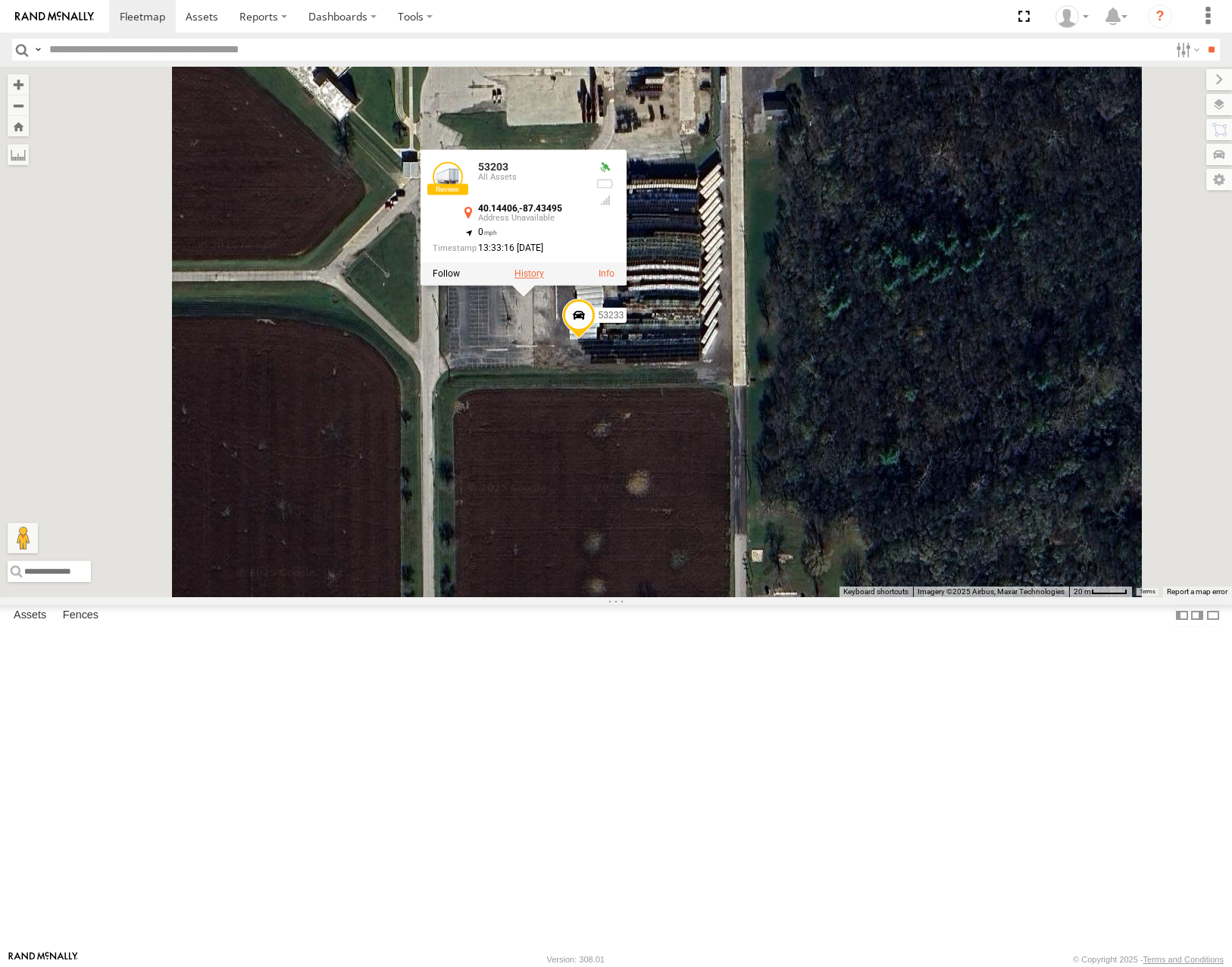
click at [544, 279] on label at bounding box center [529, 273] width 30 height 10
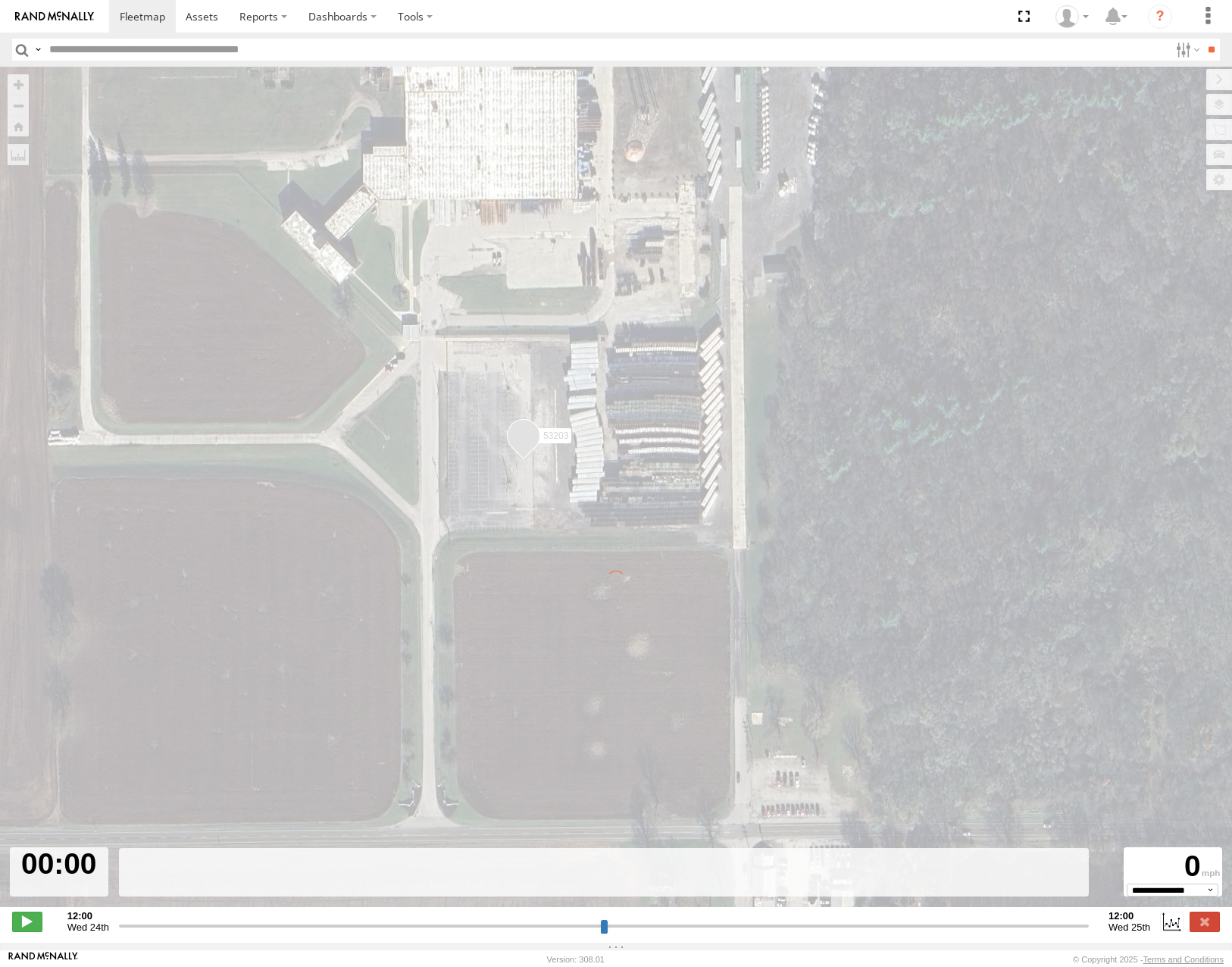
type input "**********"
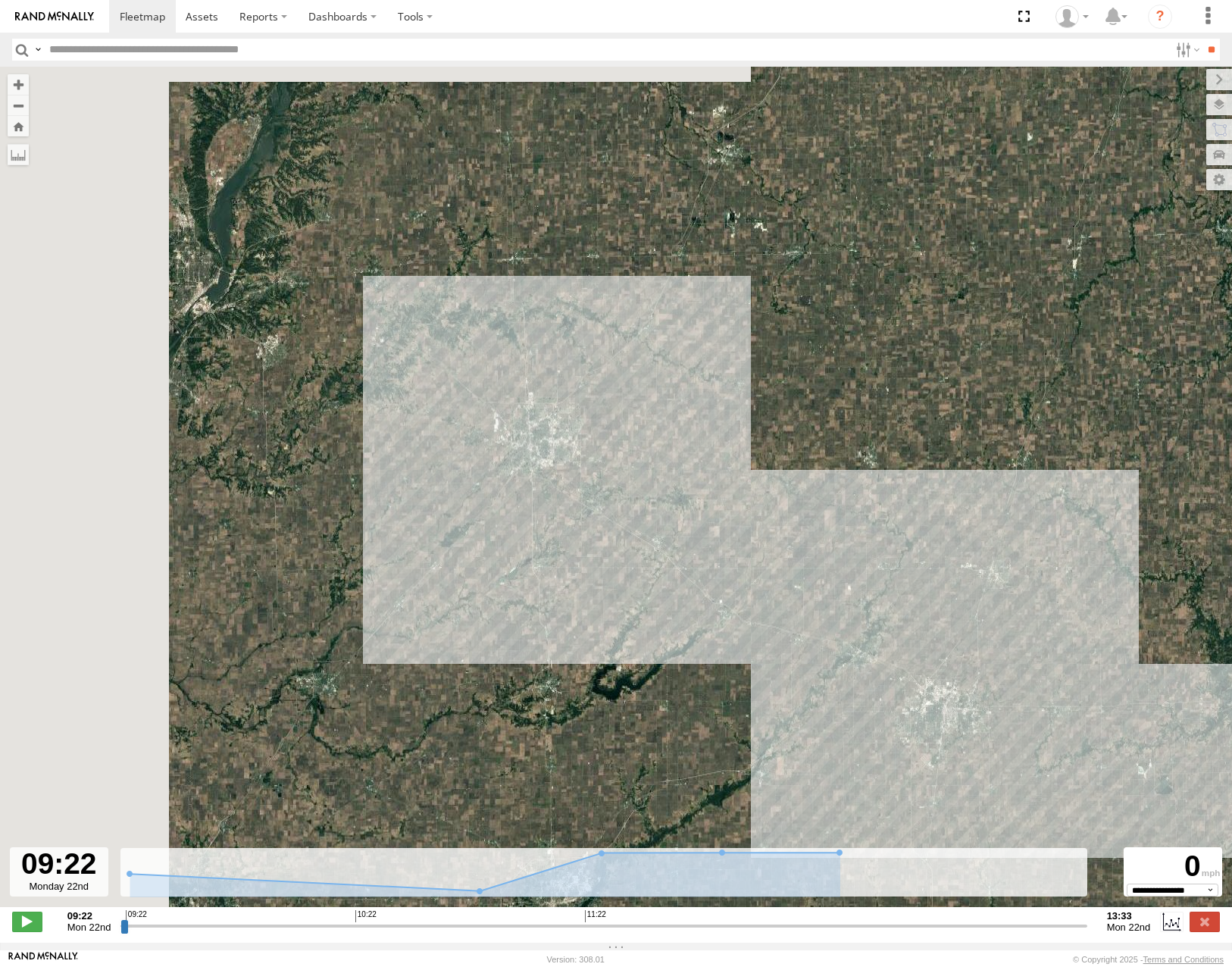
drag, startPoint x: 461, startPoint y: 436, endPoint x: 879, endPoint y: 513, distance: 425.0
click at [879, 513] on div "53203" at bounding box center [616, 494] width 1232 height 856
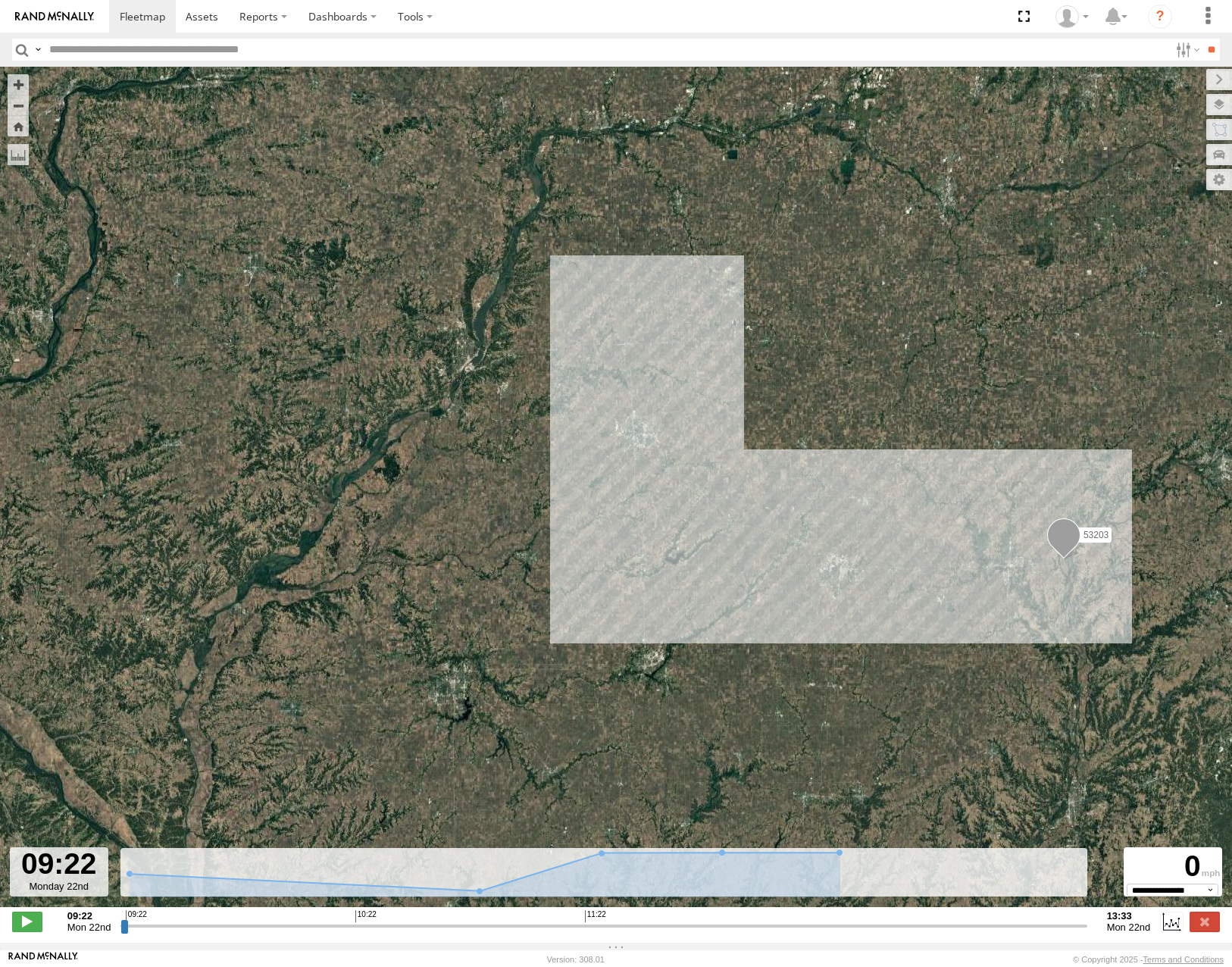
drag, startPoint x: 1005, startPoint y: 576, endPoint x: 805, endPoint y: 574, distance: 200.0
click at [805, 574] on div "53203" at bounding box center [616, 494] width 1232 height 856
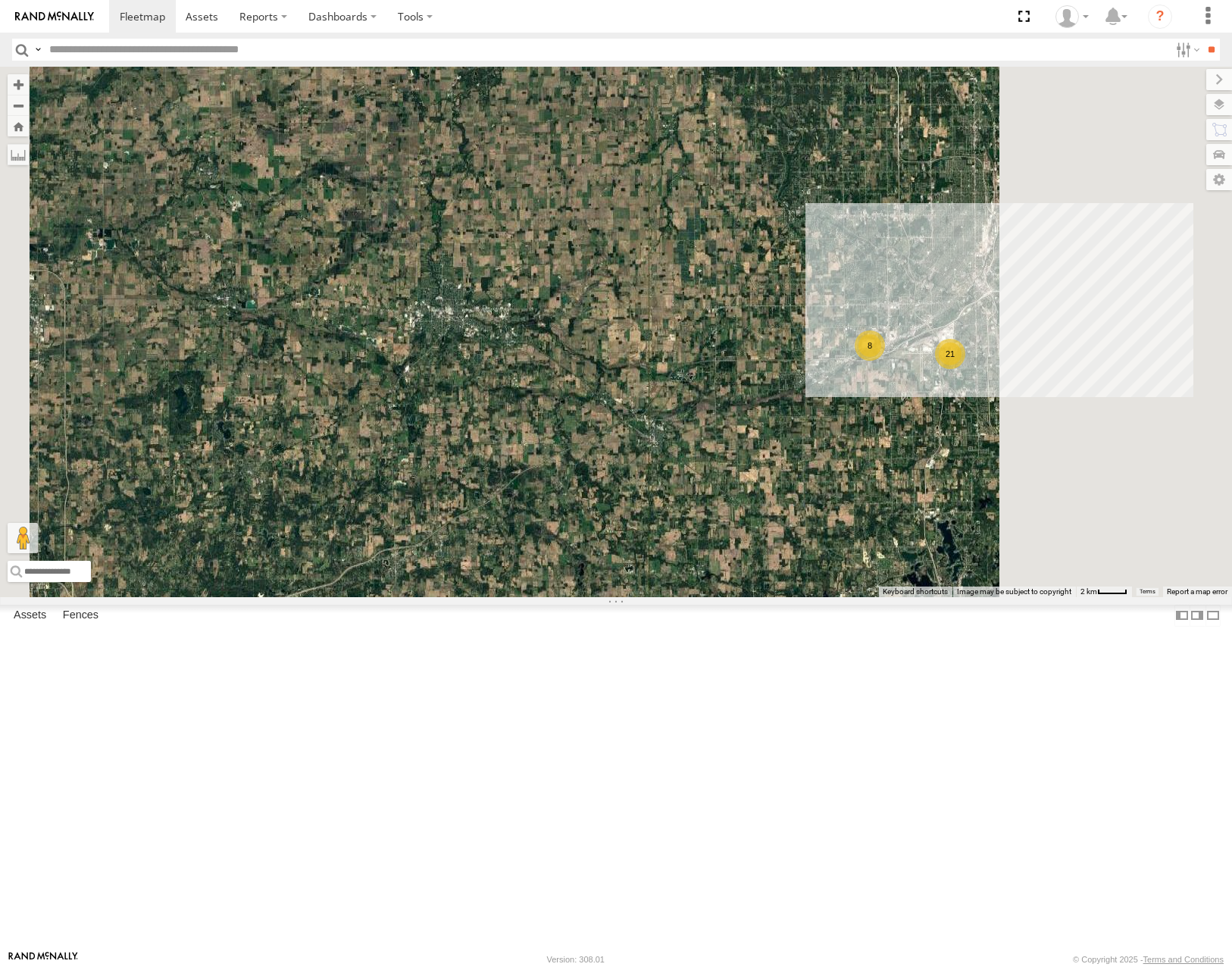
drag, startPoint x: 1154, startPoint y: 373, endPoint x: 1002, endPoint y: 446, distance: 168.6
click at [1015, 413] on div "53228 53106 53210 53211 53215 53280 53230 53262 53287 53242 53285 53225 53221 5…" at bounding box center [616, 332] width 1232 height 530
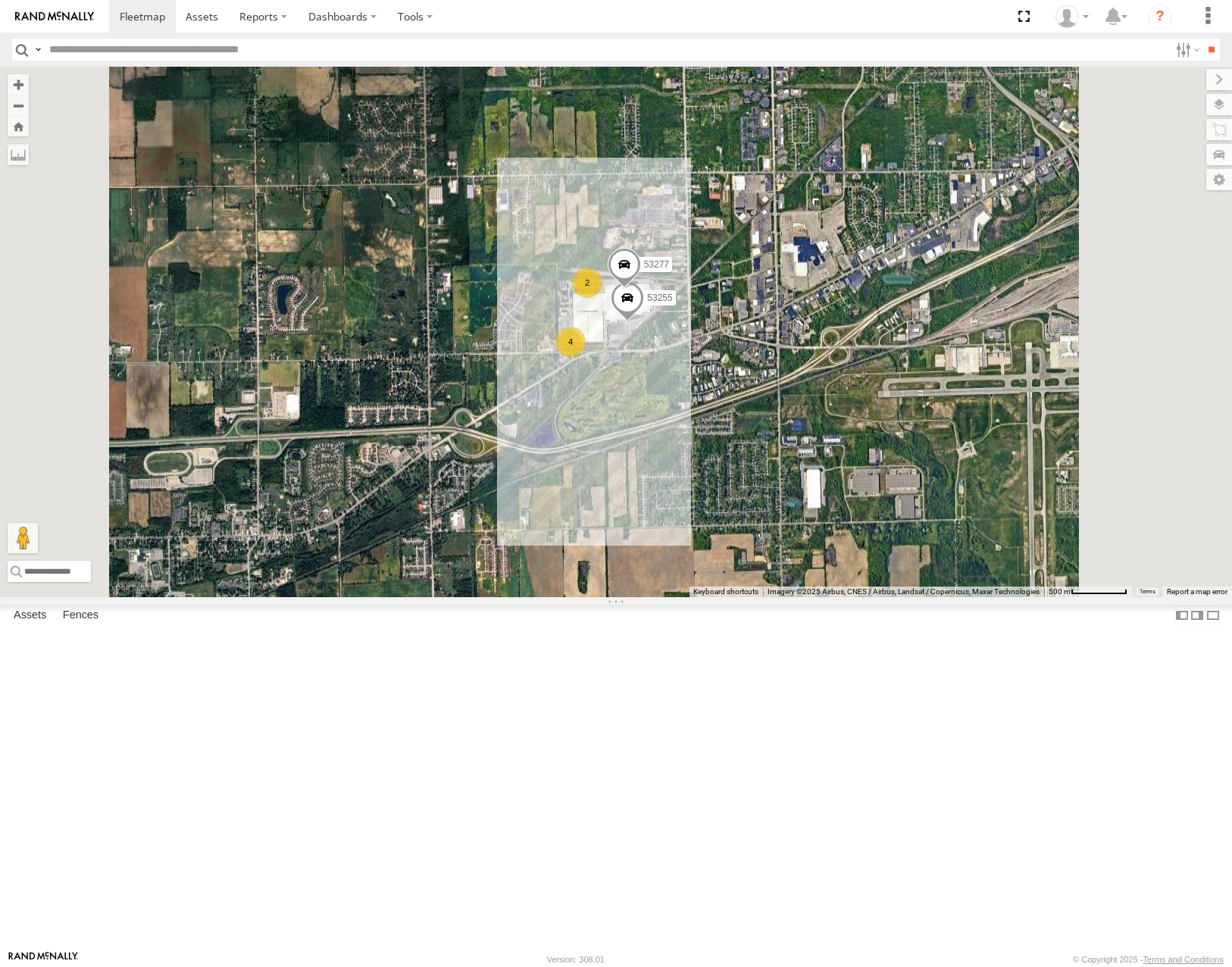
drag, startPoint x: 1016, startPoint y: 533, endPoint x: 932, endPoint y: 494, distance: 92.6
click at [938, 498] on div "53228 53106 53210 53211 53215 53280 53230 53262 53287 53242 53285 53225 53221 5…" at bounding box center [616, 332] width 1232 height 530
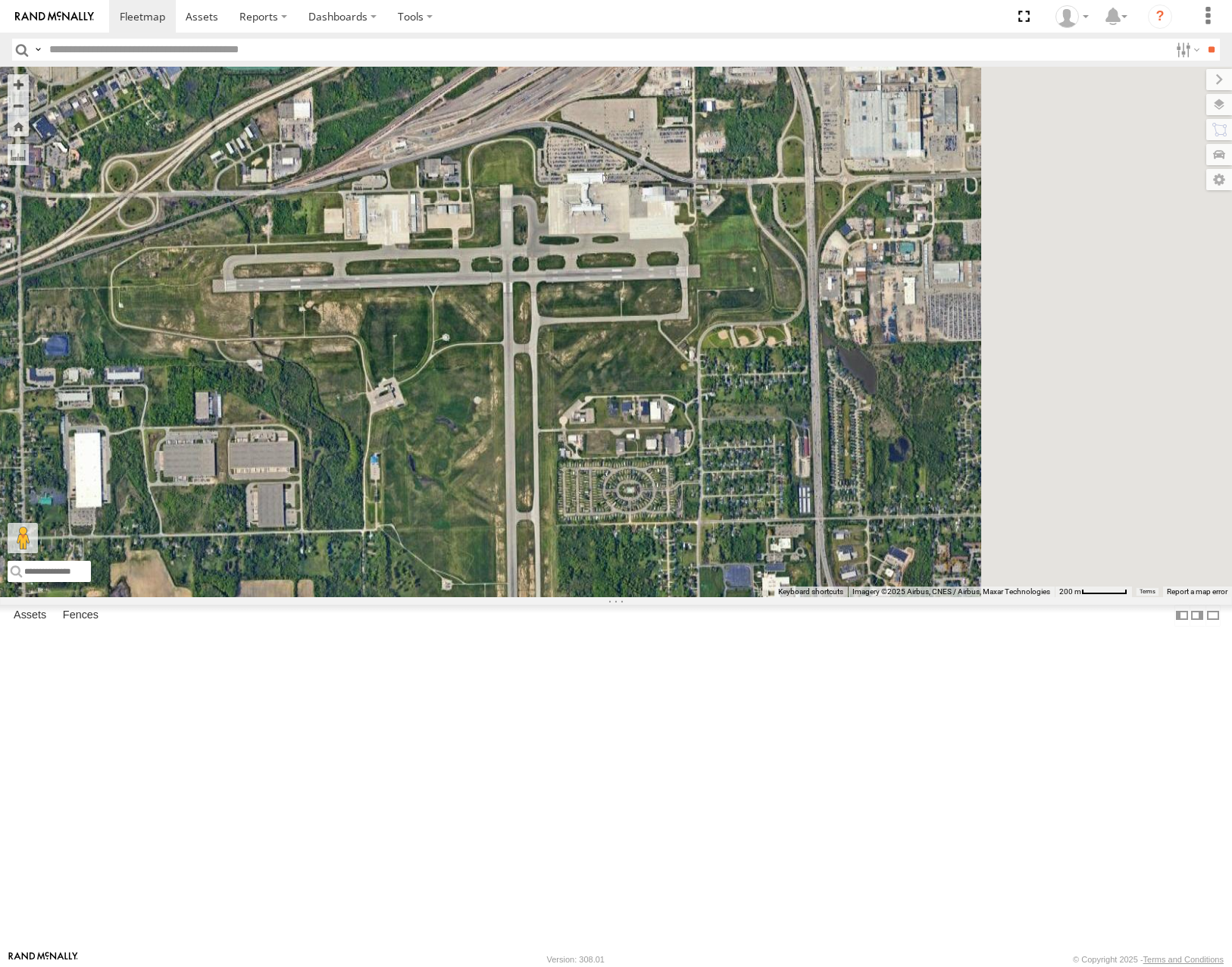
drag, startPoint x: 1117, startPoint y: 526, endPoint x: 911, endPoint y: 558, distance: 208.5
click at [919, 558] on div "53228 53106 53210 53211 53215 53280 53230 53262 53287 53242 53285 53225 53221 5…" at bounding box center [616, 332] width 1232 height 530
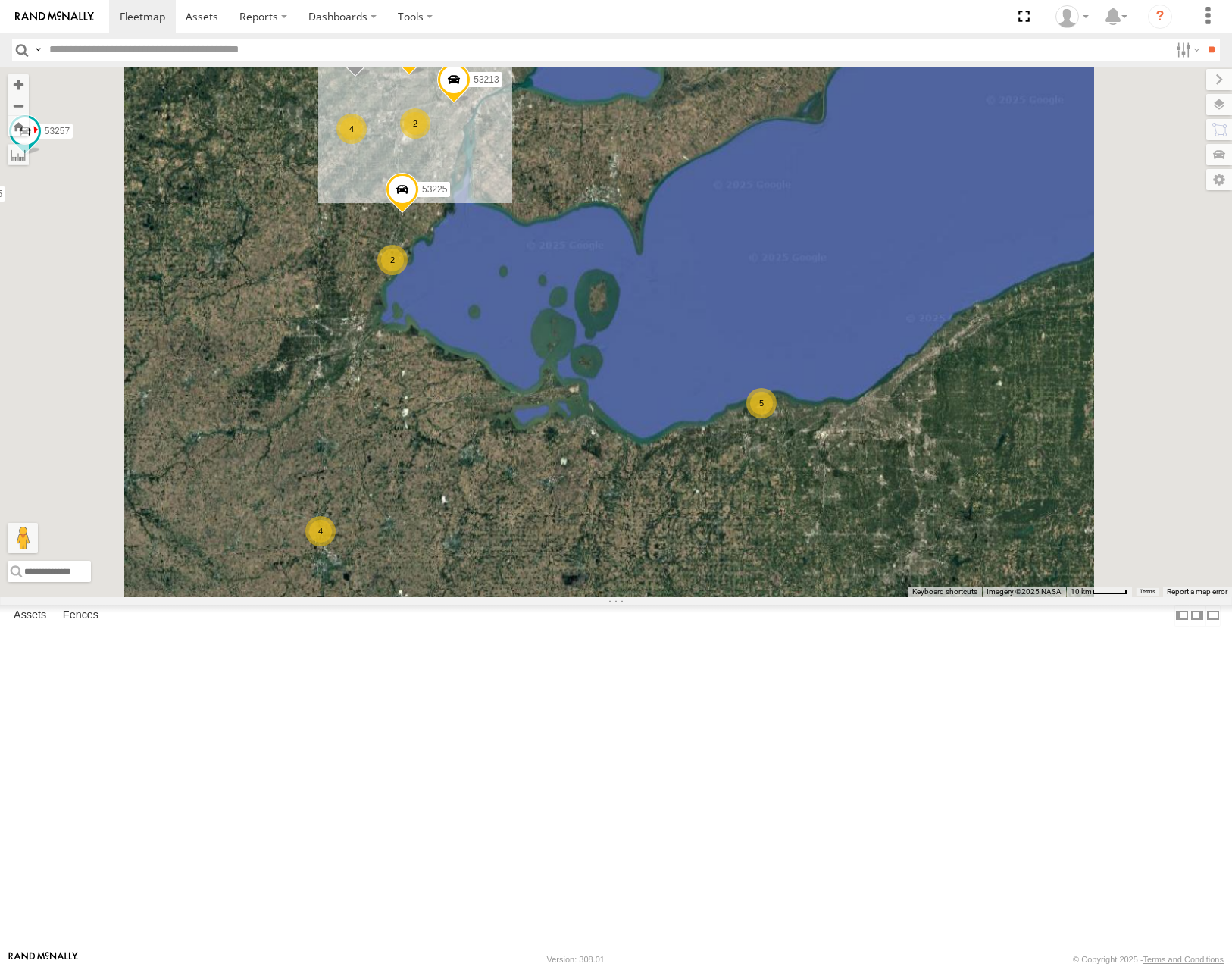
drag, startPoint x: 980, startPoint y: 735, endPoint x: 991, endPoint y: 464, distance: 271.2
click at [991, 465] on div "53228 53216 53210 53211 53280 53262 53148 53245 53240 53106 53149 53285 53225 5…" at bounding box center [616, 332] width 1232 height 530
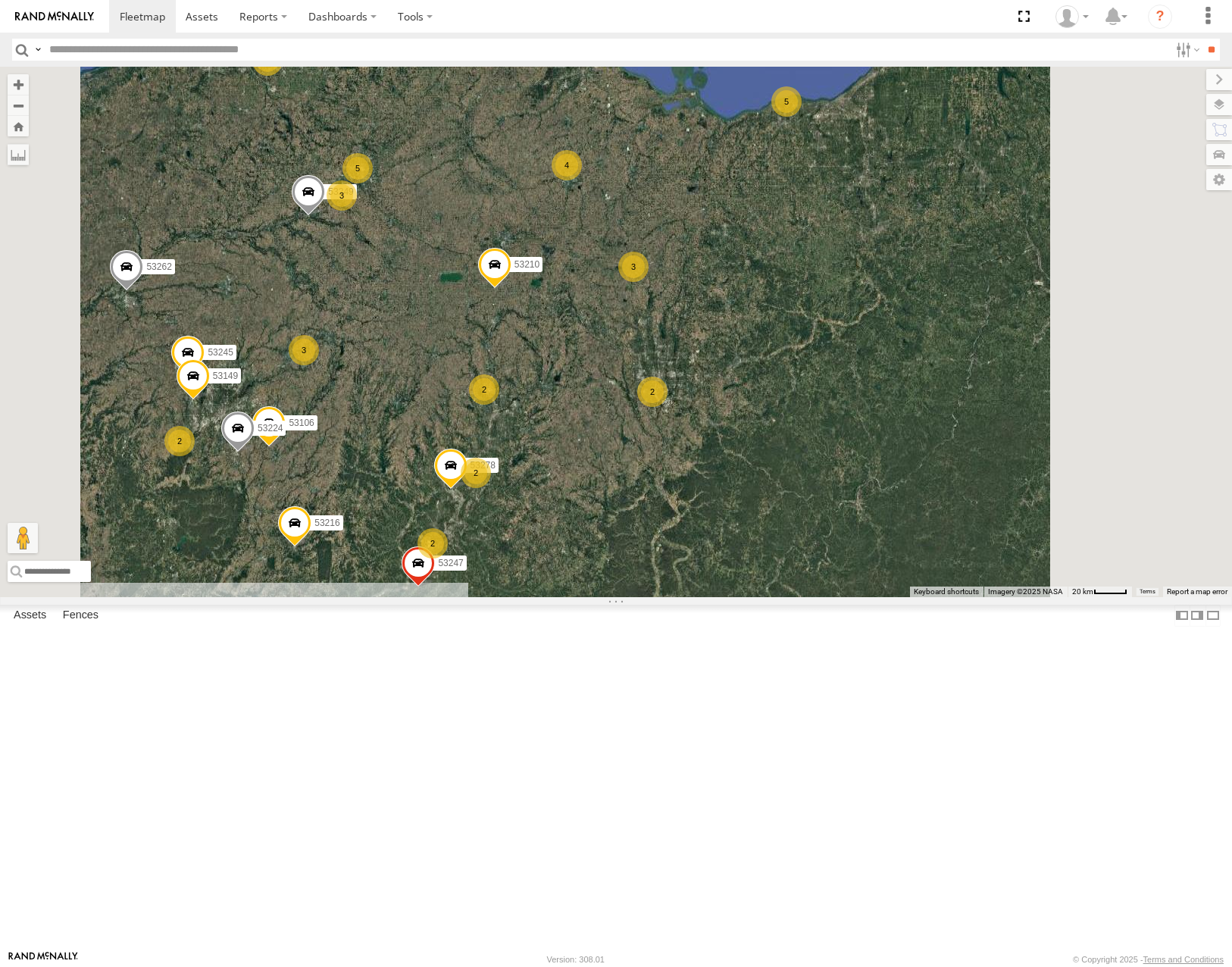
drag, startPoint x: 936, startPoint y: 621, endPoint x: 1034, endPoint y: 491, distance: 162.8
click at [1034, 491] on div "53228 53216 53210 53211 53280 53262 53148 53245 53240 53106 53149 53285 53225 5…" at bounding box center [616, 332] width 1232 height 530
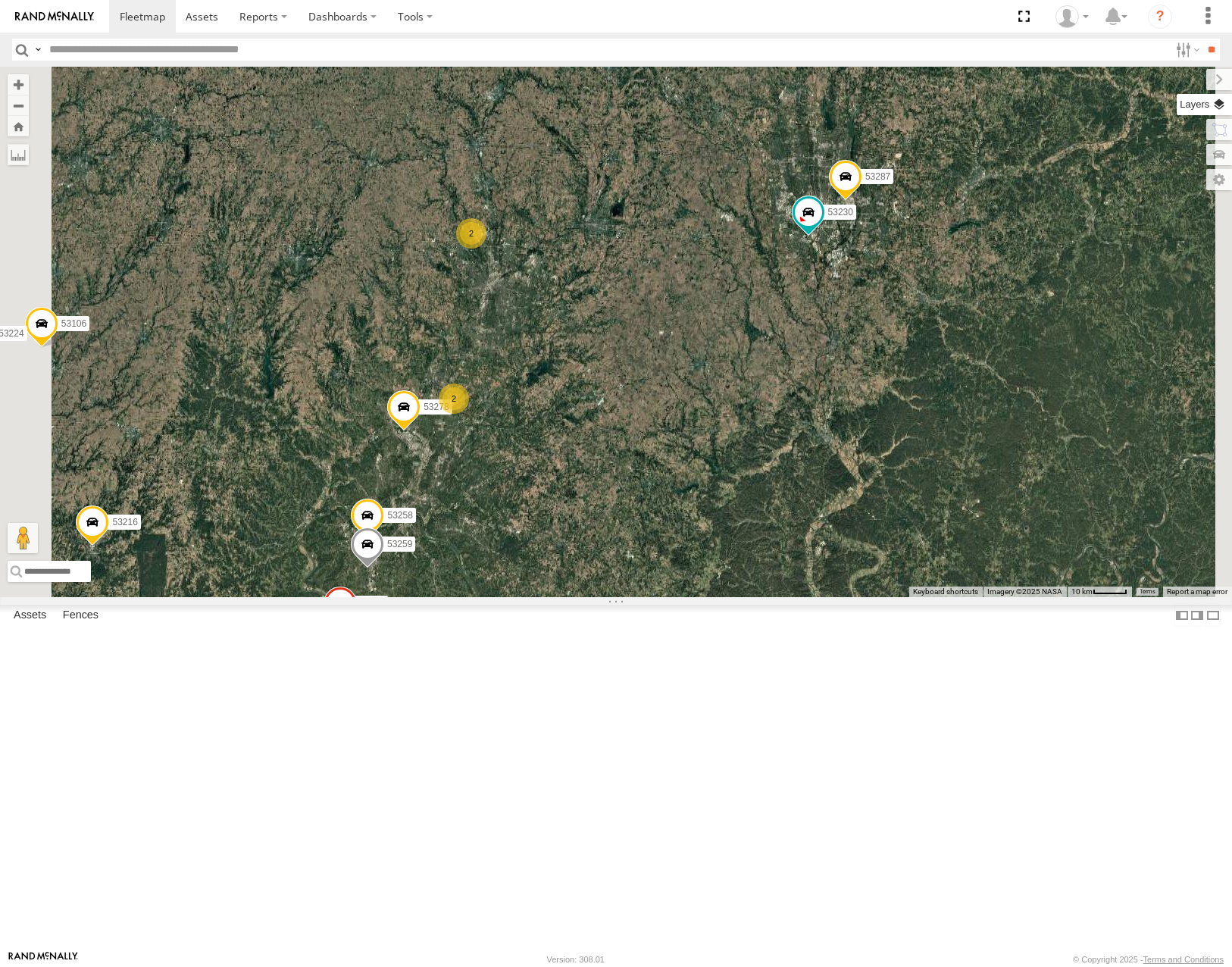
click at [1217, 102] on label at bounding box center [1204, 105] width 55 height 21
click at [0, 0] on span "Basemaps" at bounding box center [0, 0] width 0 height 0
click at [0, 0] on span "Roadmap" at bounding box center [0, 0] width 0 height 0
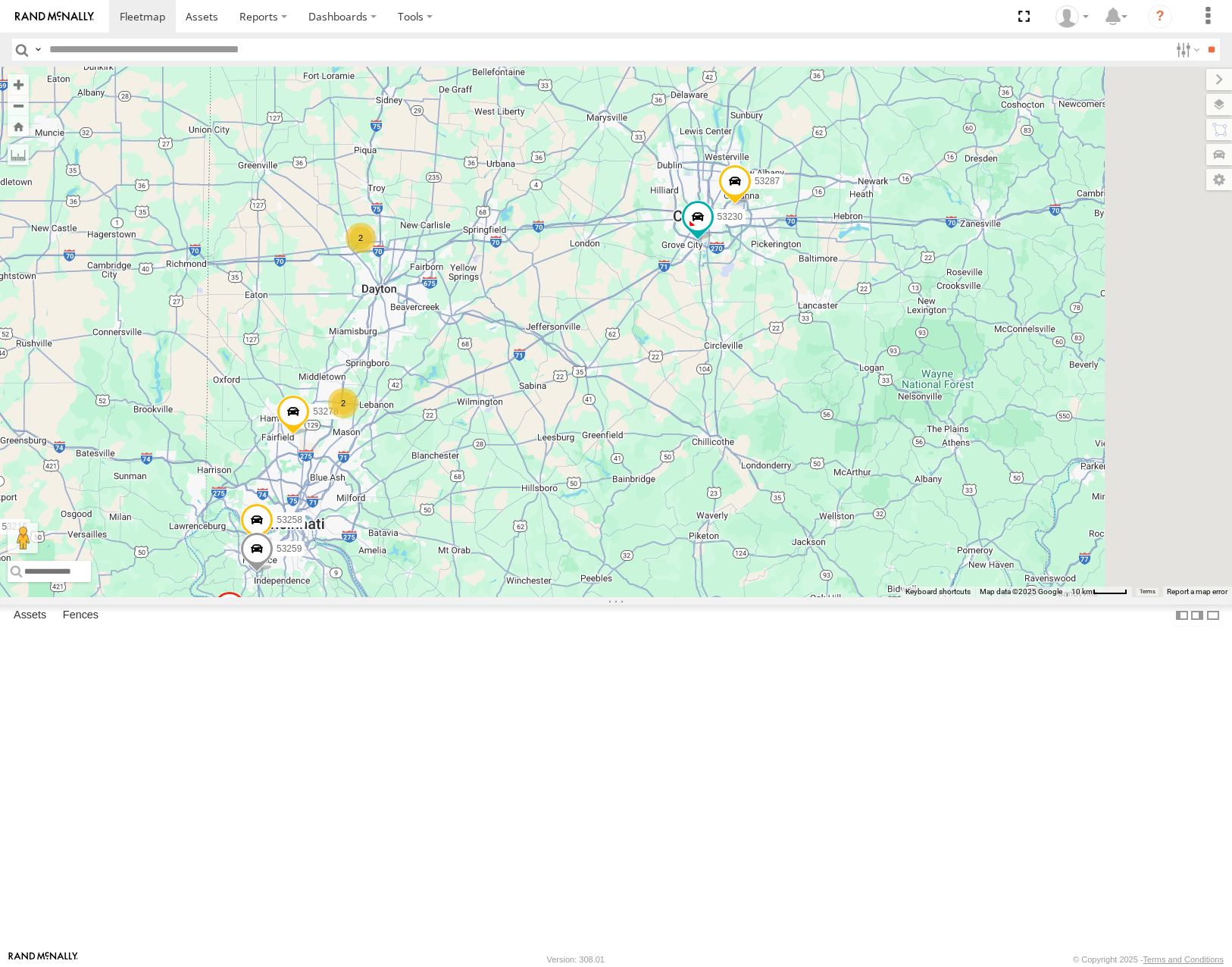
drag, startPoint x: 803, startPoint y: 611, endPoint x: 757, endPoint y: 615, distance: 46.2
click at [757, 596] on div "53228 53216 53210 53211 53280 53262 53148 53245 53240 53106 53149 53285 53225 5…" at bounding box center [616, 332] width 1232 height 530
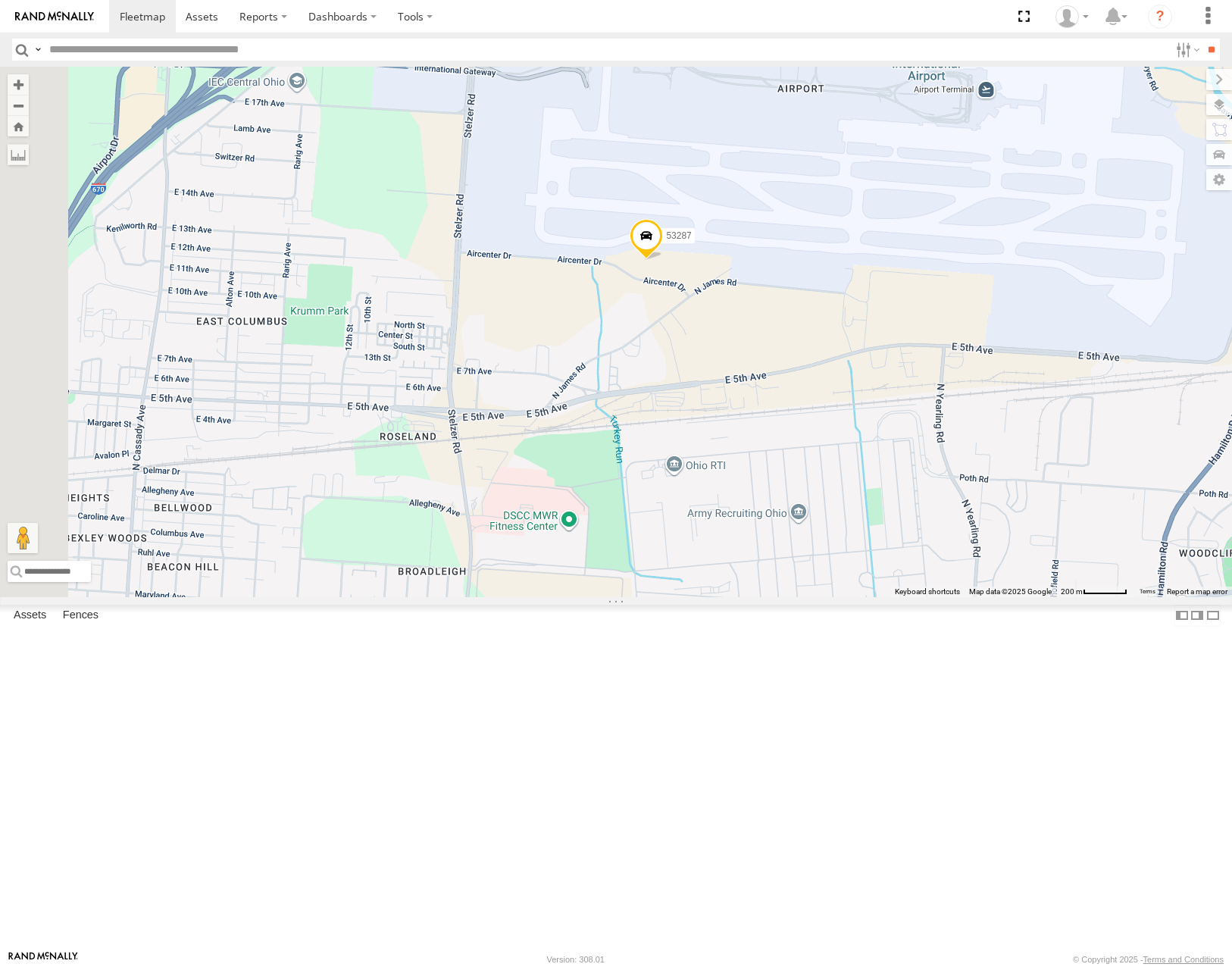
click at [0, 0] on span "Satellite" at bounding box center [0, 0] width 0 height 0
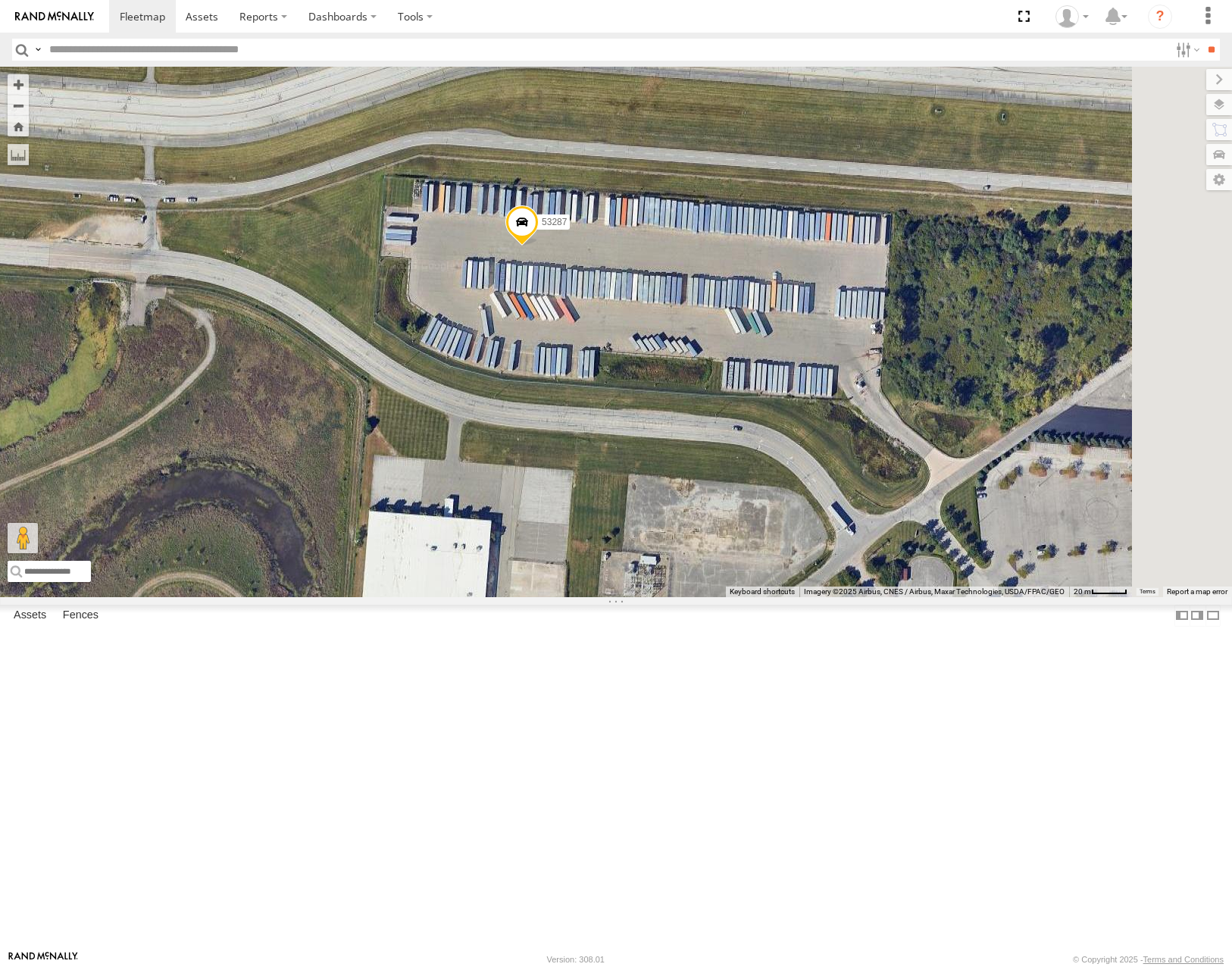
drag, startPoint x: 914, startPoint y: 368, endPoint x: 771, endPoint y: 455, distance: 167.4
click at [771, 455] on div "53228 53216 53210 53211 53280 53262 53148 53245 53240 53106 53149 53285 53225 5…" at bounding box center [616, 332] width 1232 height 530
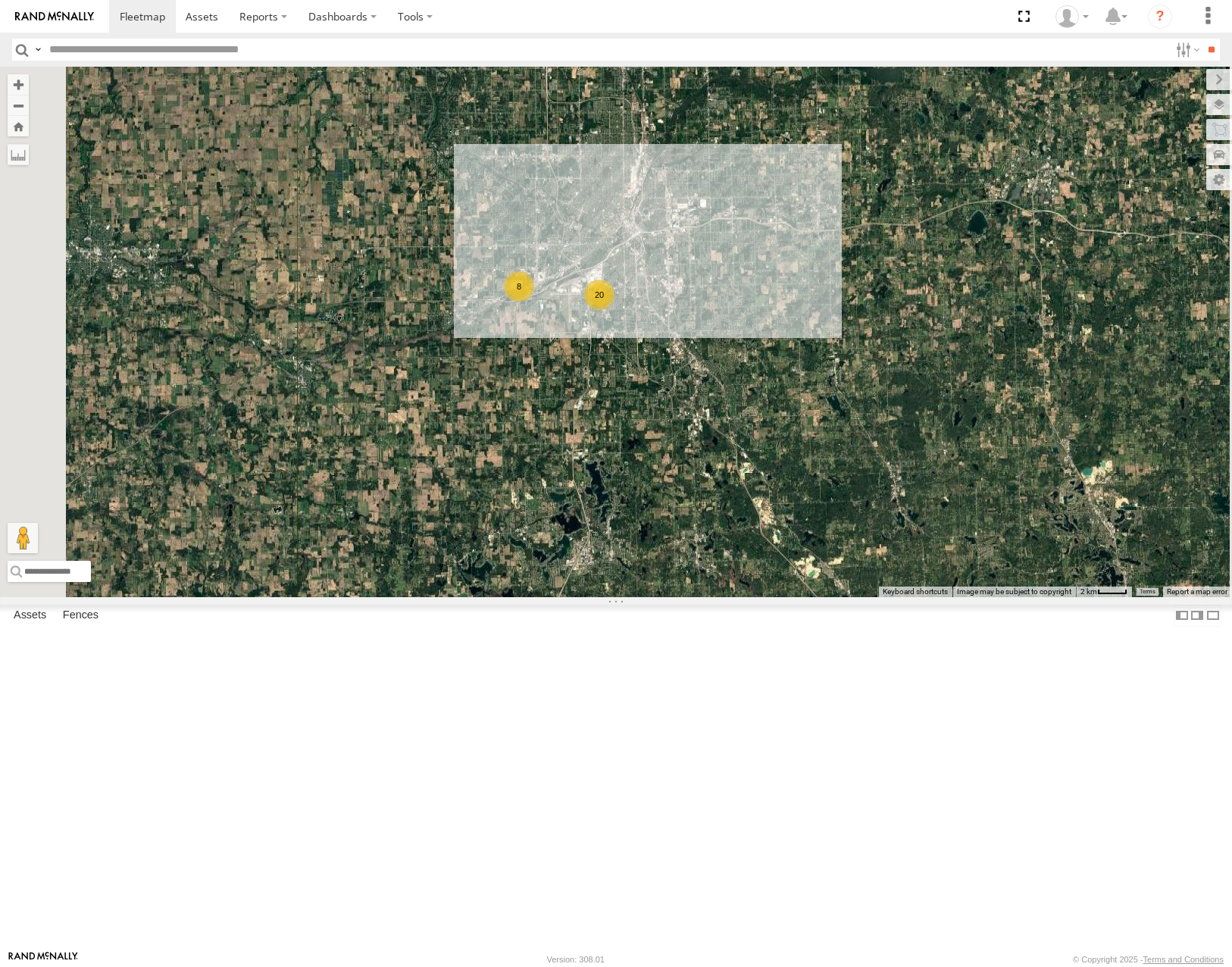
drag, startPoint x: 871, startPoint y: 540, endPoint x: 869, endPoint y: 494, distance: 46.0
click at [870, 506] on div "20 8" at bounding box center [616, 332] width 1232 height 530
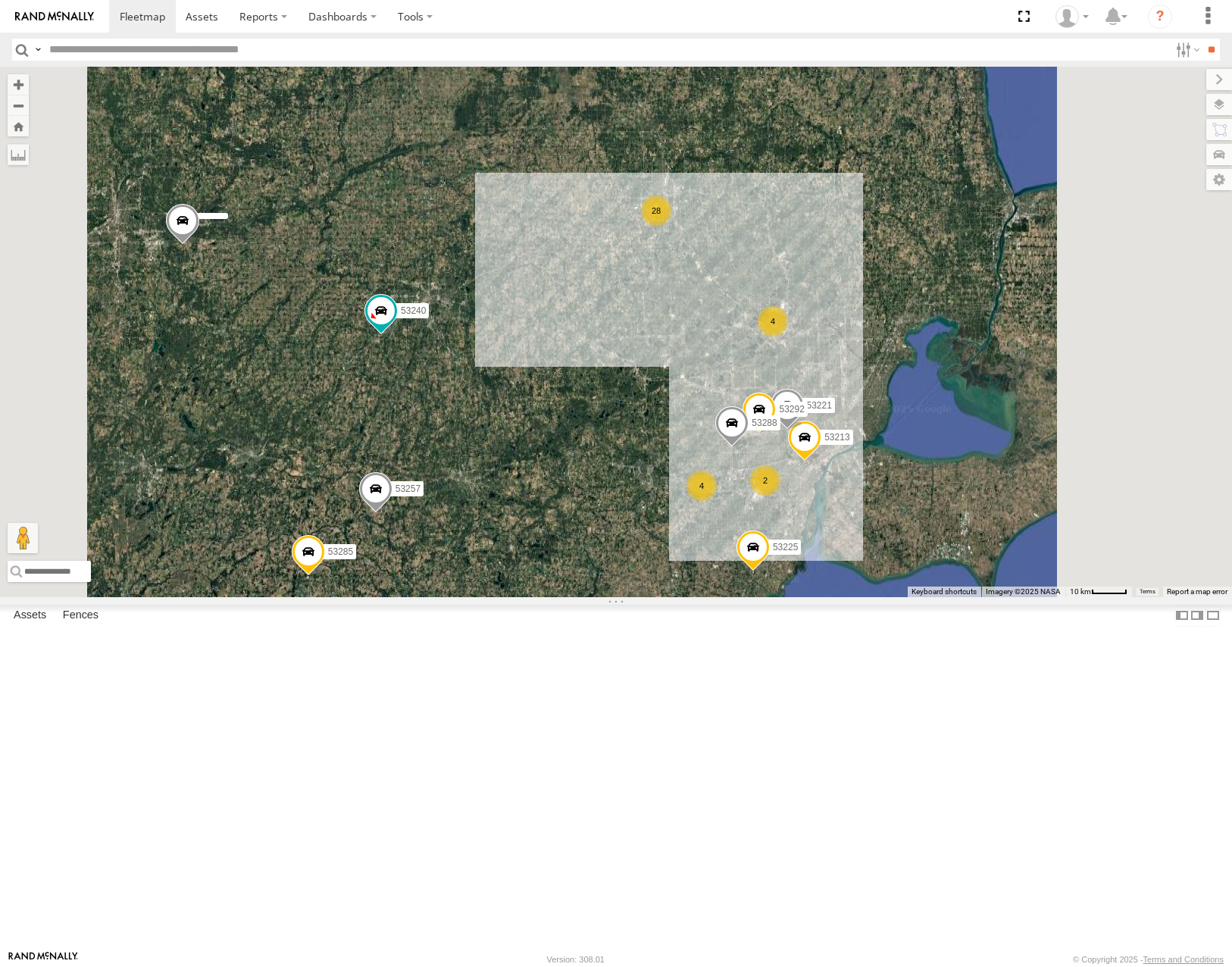
drag, startPoint x: 847, startPoint y: 620, endPoint x: 901, endPoint y: 378, distance: 248.0
click at [893, 428] on div "53213 53221 53292 53288 28 2 53285 53225 4 4 53257 2 53240" at bounding box center [616, 332] width 1232 height 530
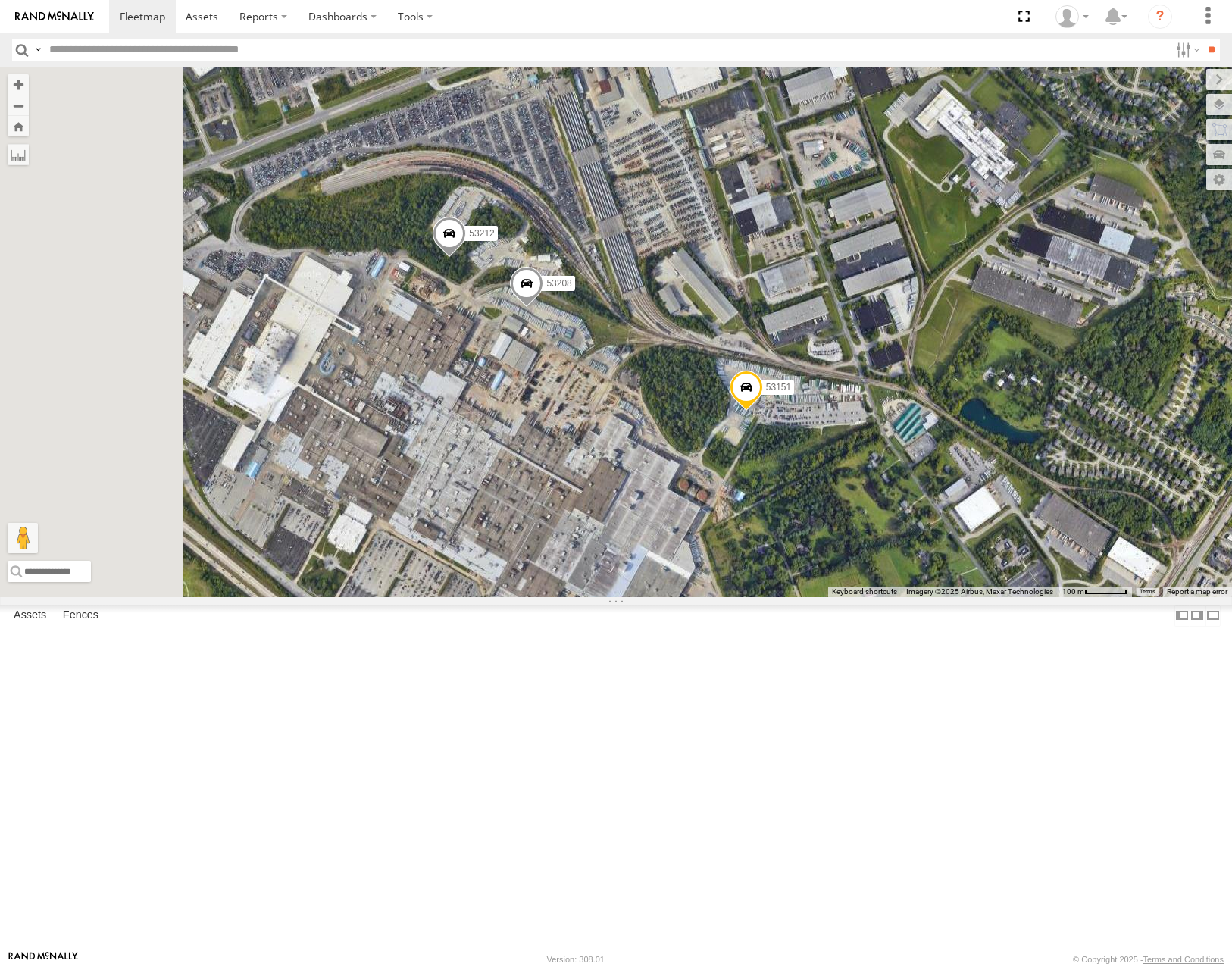
drag, startPoint x: 757, startPoint y: 535, endPoint x: 792, endPoint y: 527, distance: 35.9
click at [792, 527] on div "53280 53240 53216 53230 53287 53210 53148 53106 53247 53250 53278 53224 53245 5…" at bounding box center [616, 332] width 1232 height 530
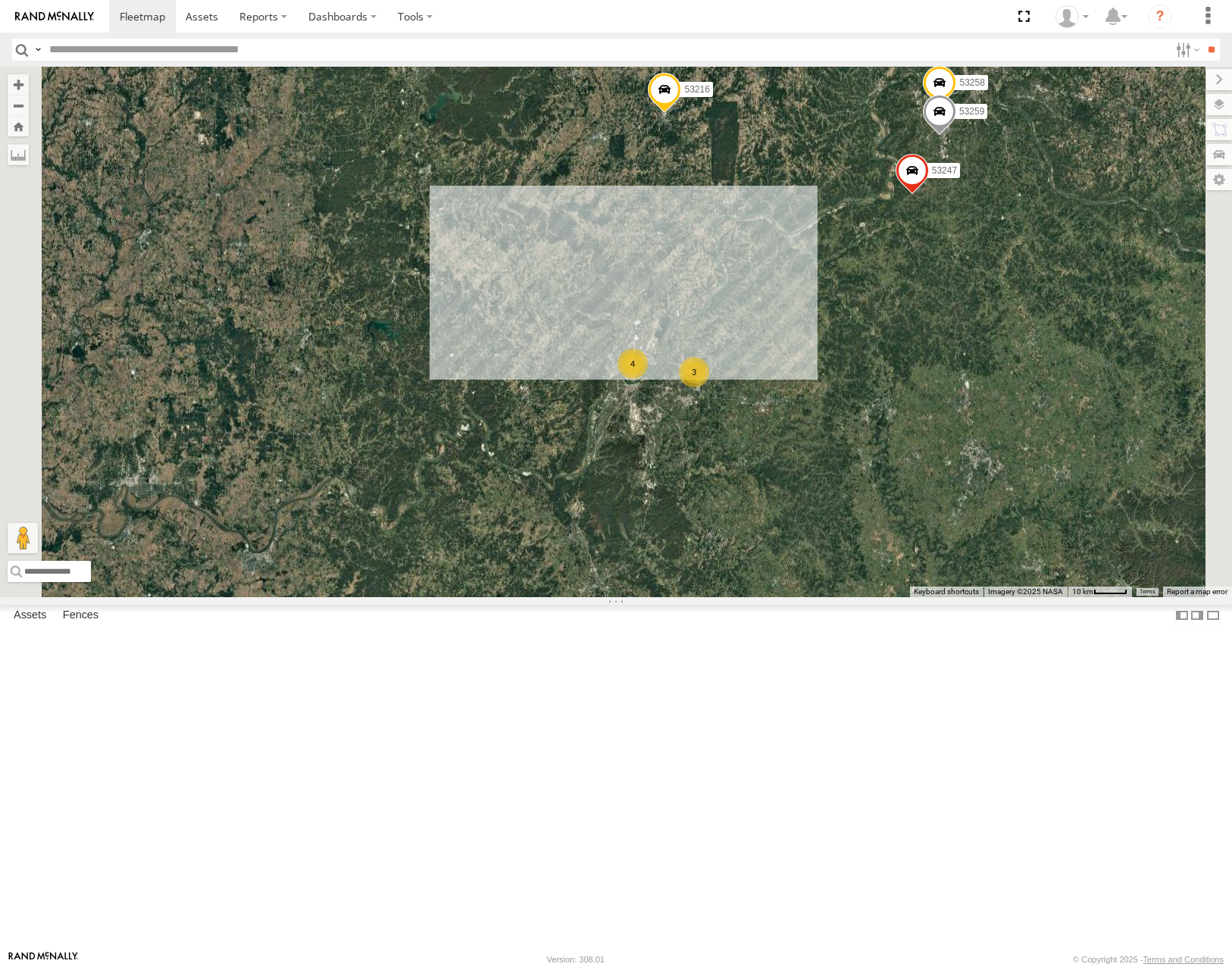
drag, startPoint x: 890, startPoint y: 407, endPoint x: 898, endPoint y: 553, distance: 146.2
click at [898, 553] on div "53280 53240 53216 53230 53287 53210 53148 53106 53247 53250 53278 53224 53245 5…" at bounding box center [616, 332] width 1232 height 530
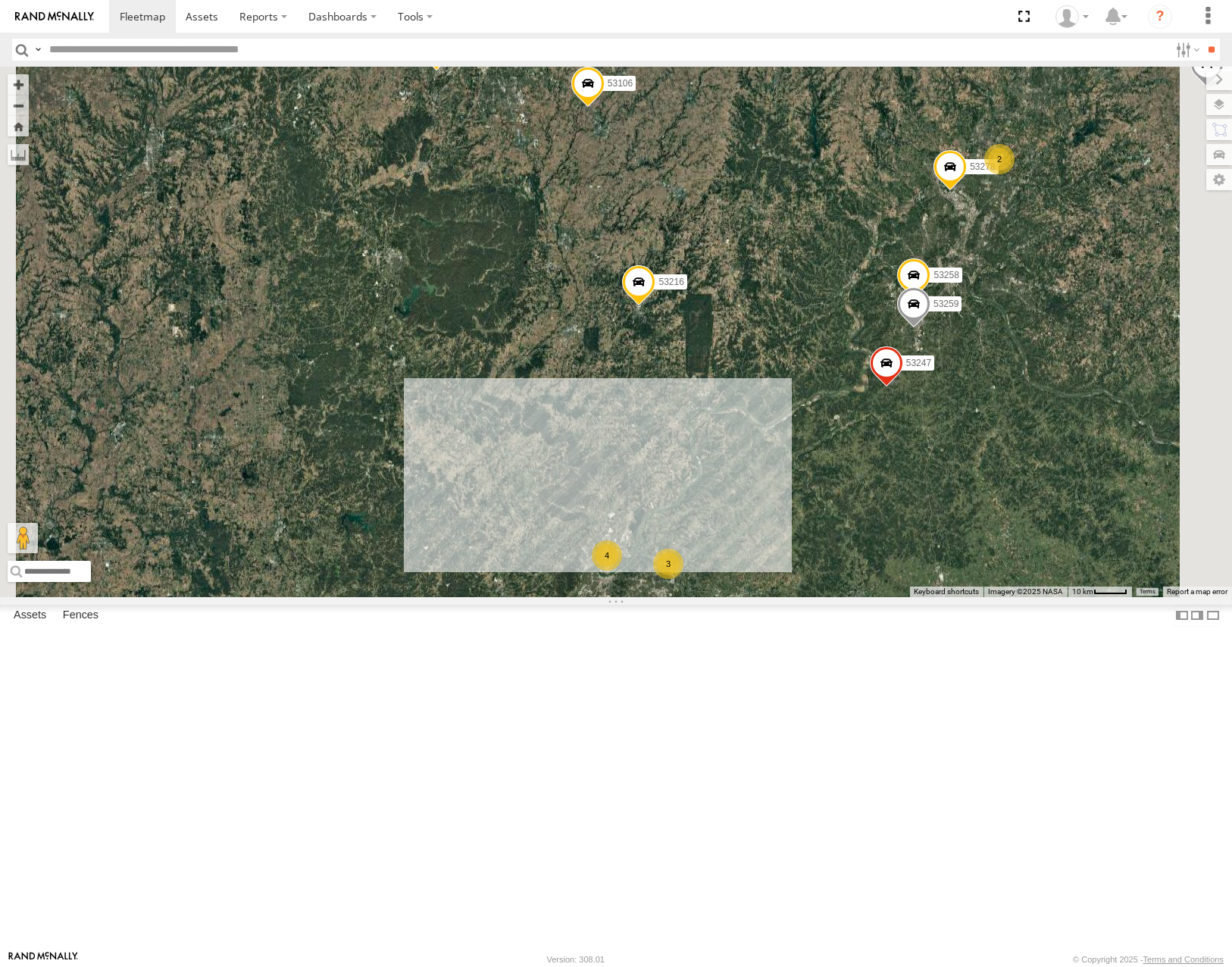
drag, startPoint x: 900, startPoint y: 379, endPoint x: 837, endPoint y: 418, distance: 74.1
click at [837, 418] on div "53280 53240 53216 53230 53287 53210 53148 53106 53247 53250 53278 53224 53245 5…" at bounding box center [616, 332] width 1232 height 530
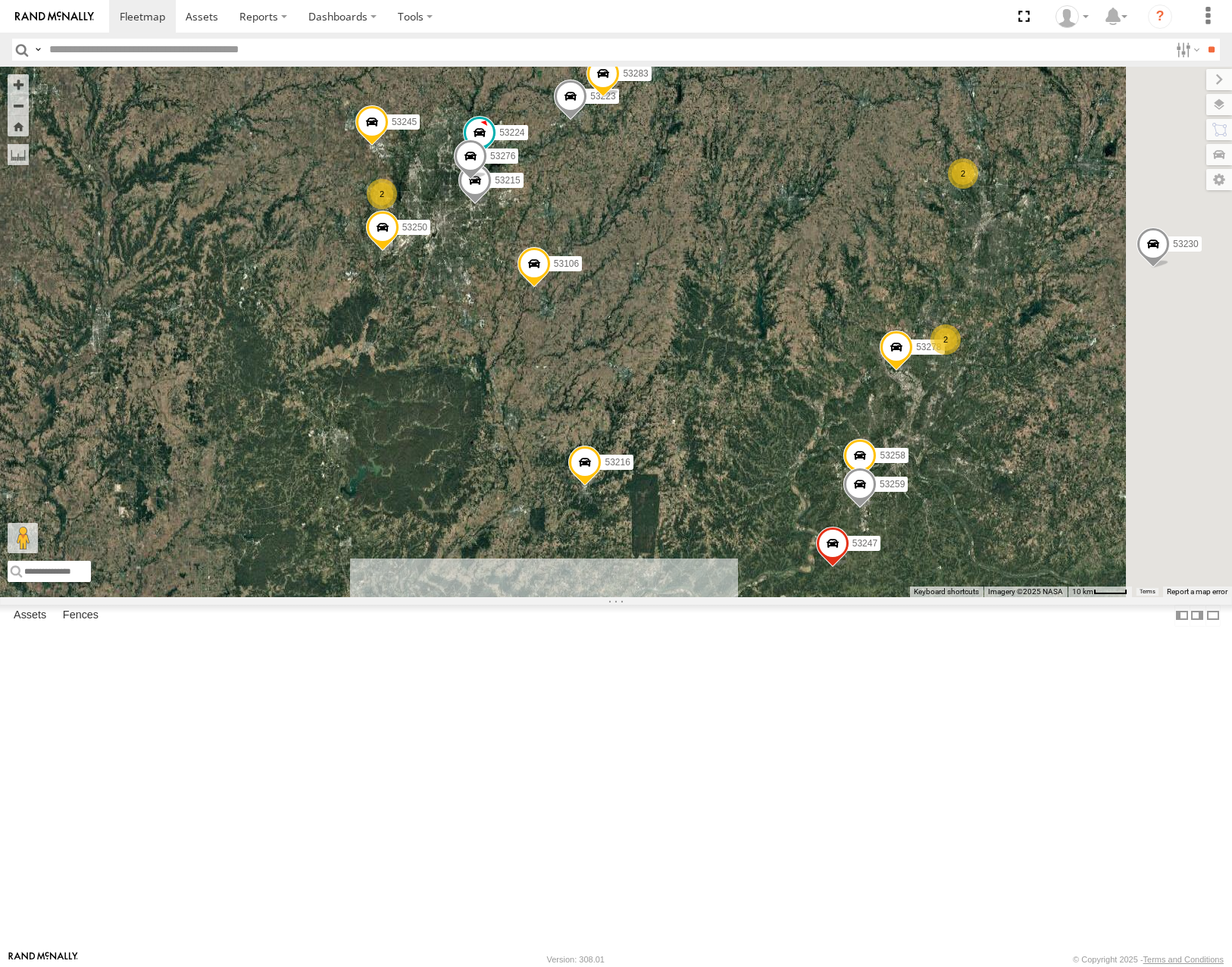
drag, startPoint x: 899, startPoint y: 358, endPoint x: 952, endPoint y: 480, distance: 133.0
click at [952, 480] on div "53280 53240 53216 53230 53287 53210 53148 53106 53247 53250 53278 53224 53245 5…" at bounding box center [616, 332] width 1232 height 530
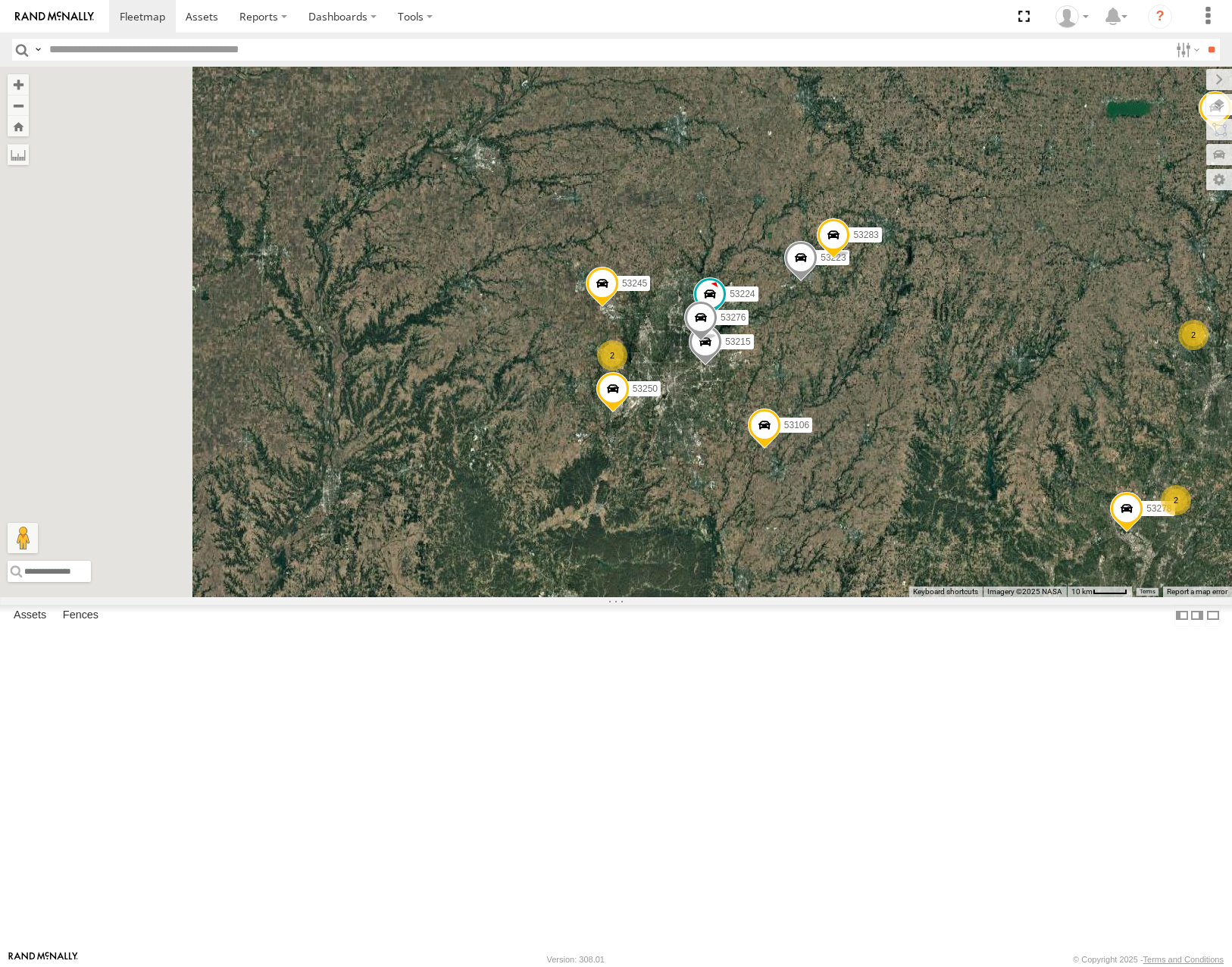
drag, startPoint x: 899, startPoint y: 399, endPoint x: 1178, endPoint y: 581, distance: 333.1
click at [1178, 581] on div "53280 53240 53216 53230 53287 53210 53148 53106 53247 53250 53278 53224 53245 5…" at bounding box center [616, 332] width 1232 height 530
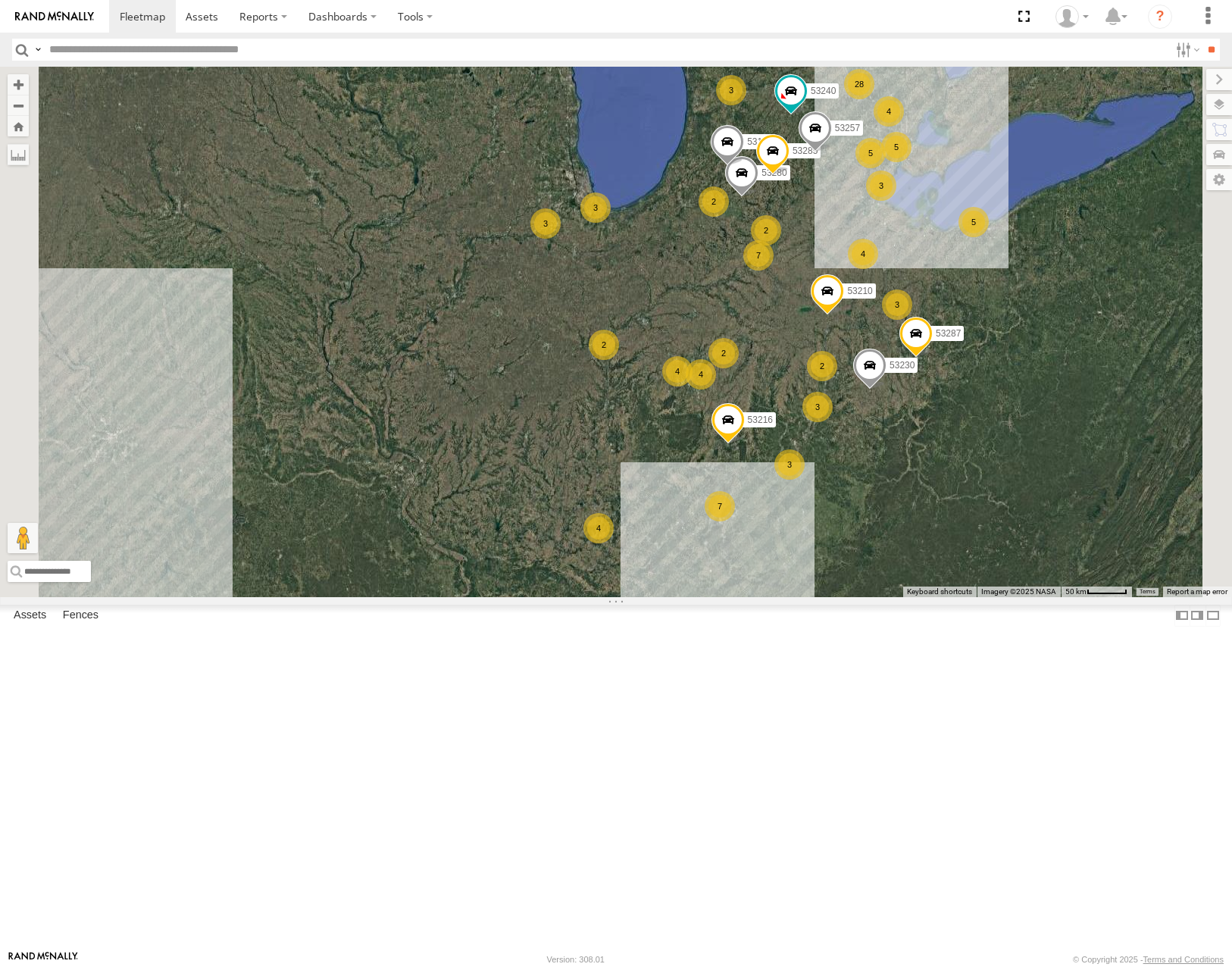
drag, startPoint x: 601, startPoint y: 528, endPoint x: 688, endPoint y: 569, distance: 96.2
click at [688, 569] on div "53280 53240 53216 53230 53287 53210 53148 53285 2 4 4 7 28 3 3 3 2 4 4 3 3 7 5 …" at bounding box center [616, 332] width 1232 height 530
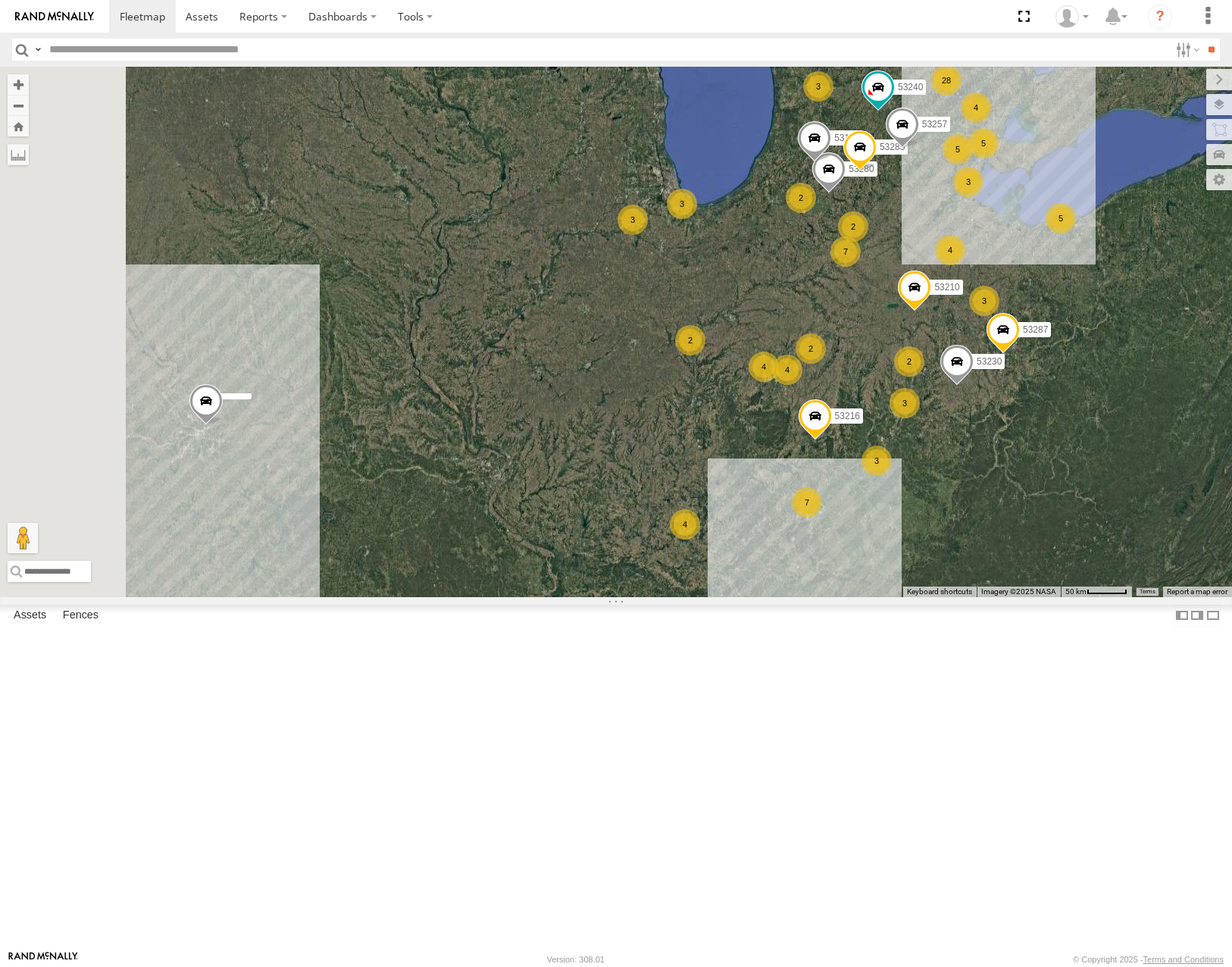
drag, startPoint x: 622, startPoint y: 600, endPoint x: 1037, endPoint y: 585, distance: 415.3
click at [1037, 585] on div "53280 53240 53216 53230 53287 53210 53148 53285 2 4 4 7 28 3 3 3 2 4 4 3 3 7 5 …" at bounding box center [616, 332] width 1232 height 530
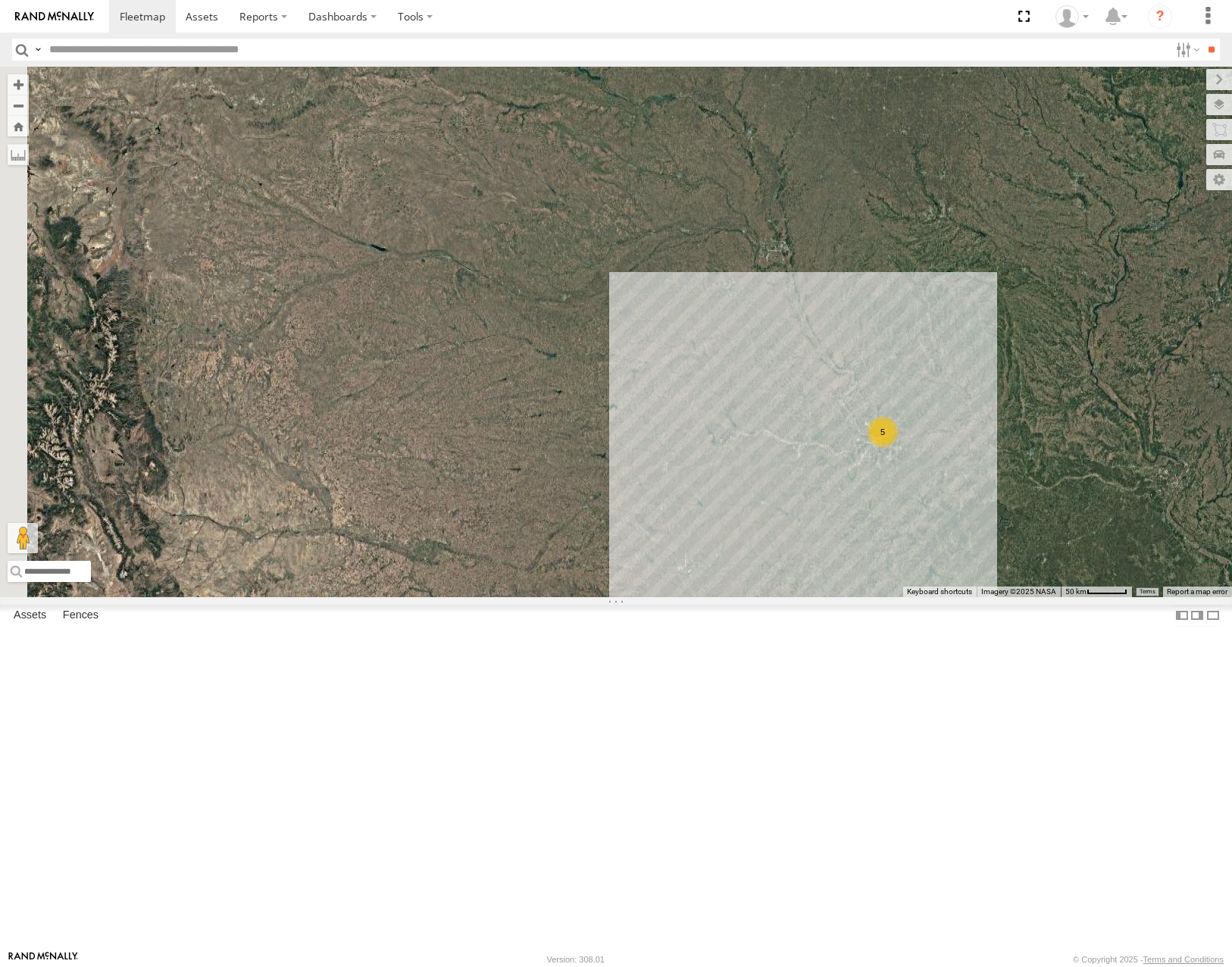
drag, startPoint x: 1013, startPoint y: 614, endPoint x: 844, endPoint y: 566, distance: 175.7
click at [844, 566] on div "53280 53240 53216 53230 53287 53210 53148 53285 2 4 4 7 28 3 3 3 2 4 4 3 3 7 5 …" at bounding box center [616, 332] width 1232 height 530
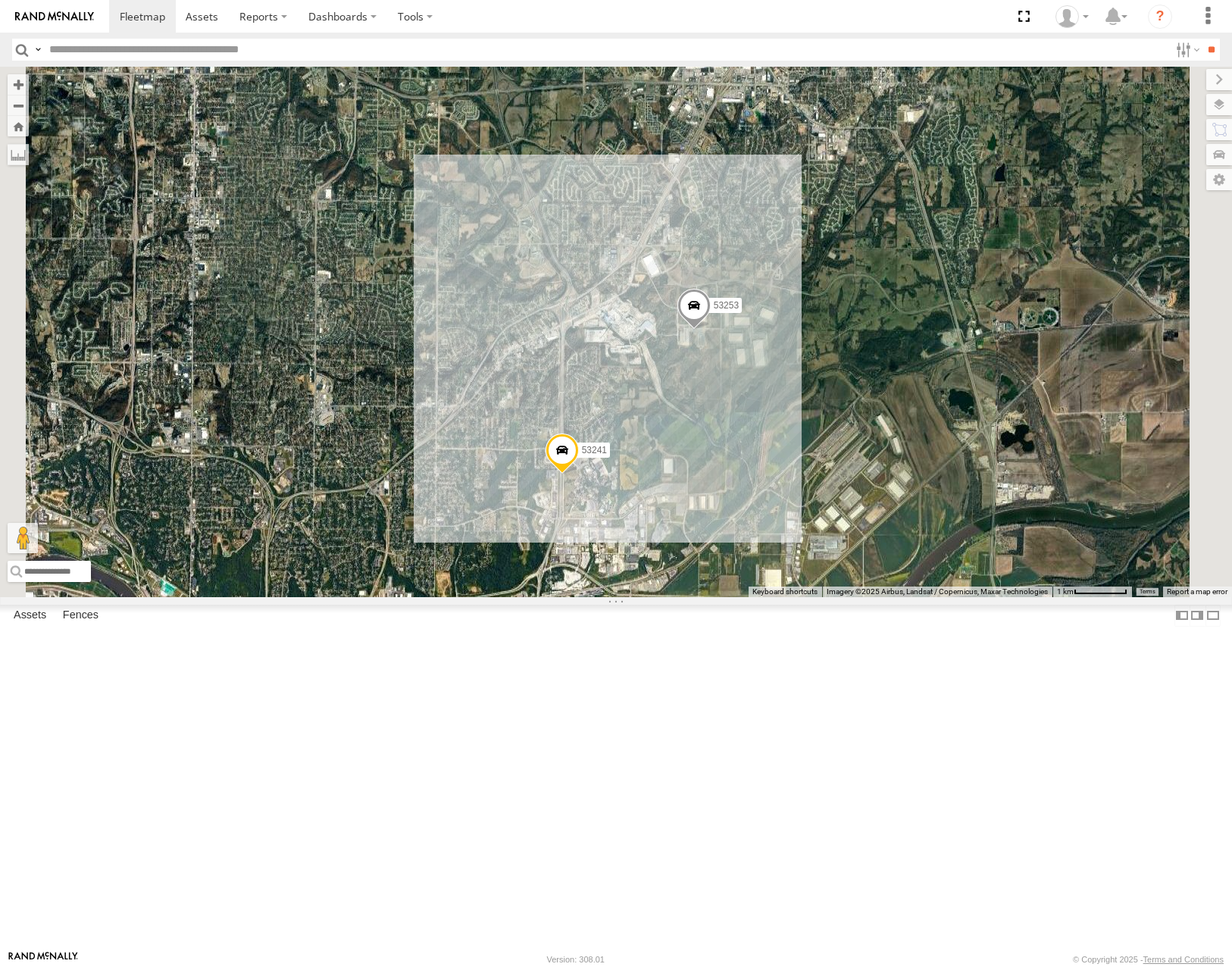
drag, startPoint x: 886, startPoint y: 709, endPoint x: 887, endPoint y: 720, distance: 11.0
click at [887, 596] on div "53280 53240 53216 53230 53287 53210 53148 53285 53257 53228 53252 53253 53241" at bounding box center [616, 332] width 1232 height 530
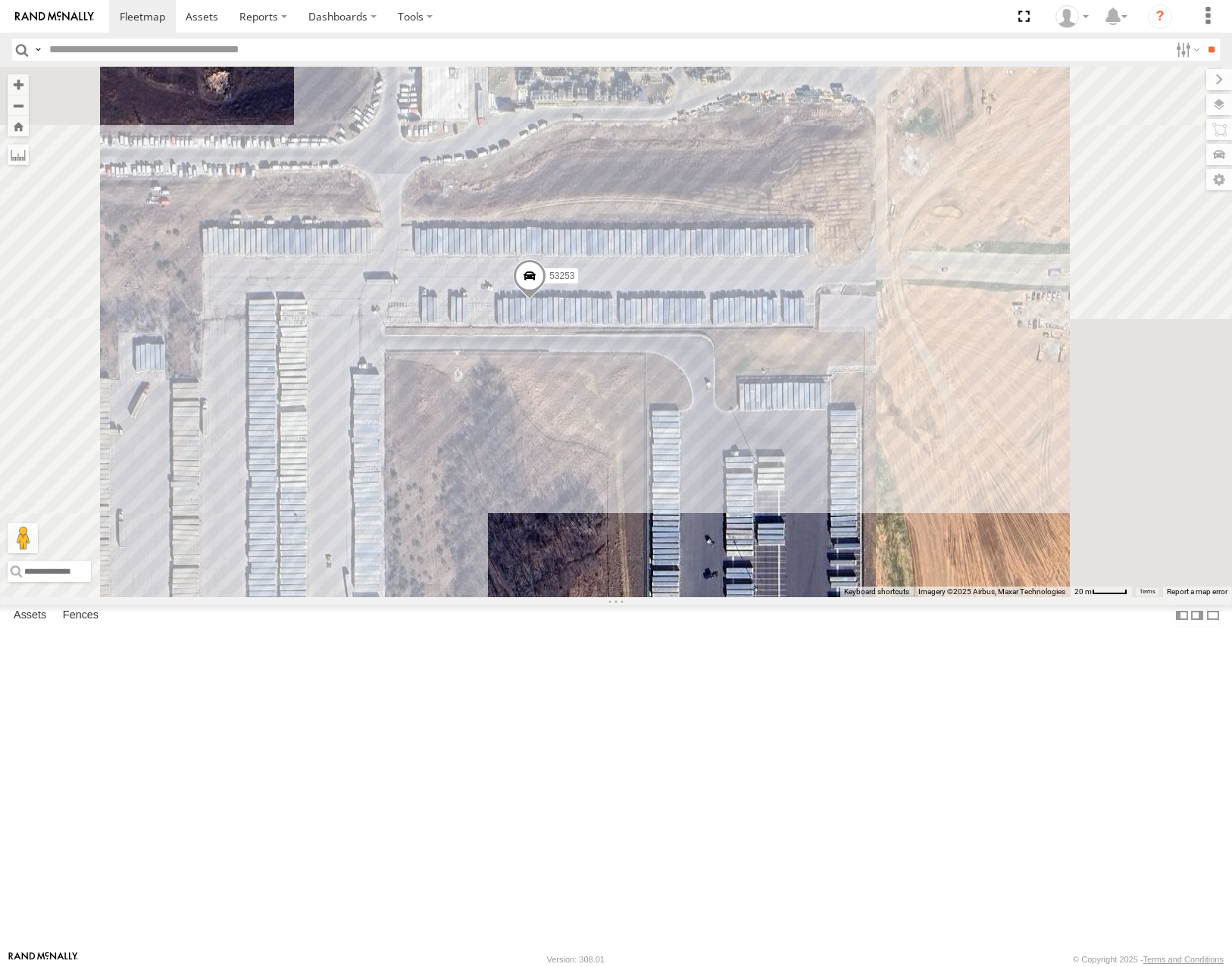
click at [546, 300] on span at bounding box center [529, 279] width 33 height 41
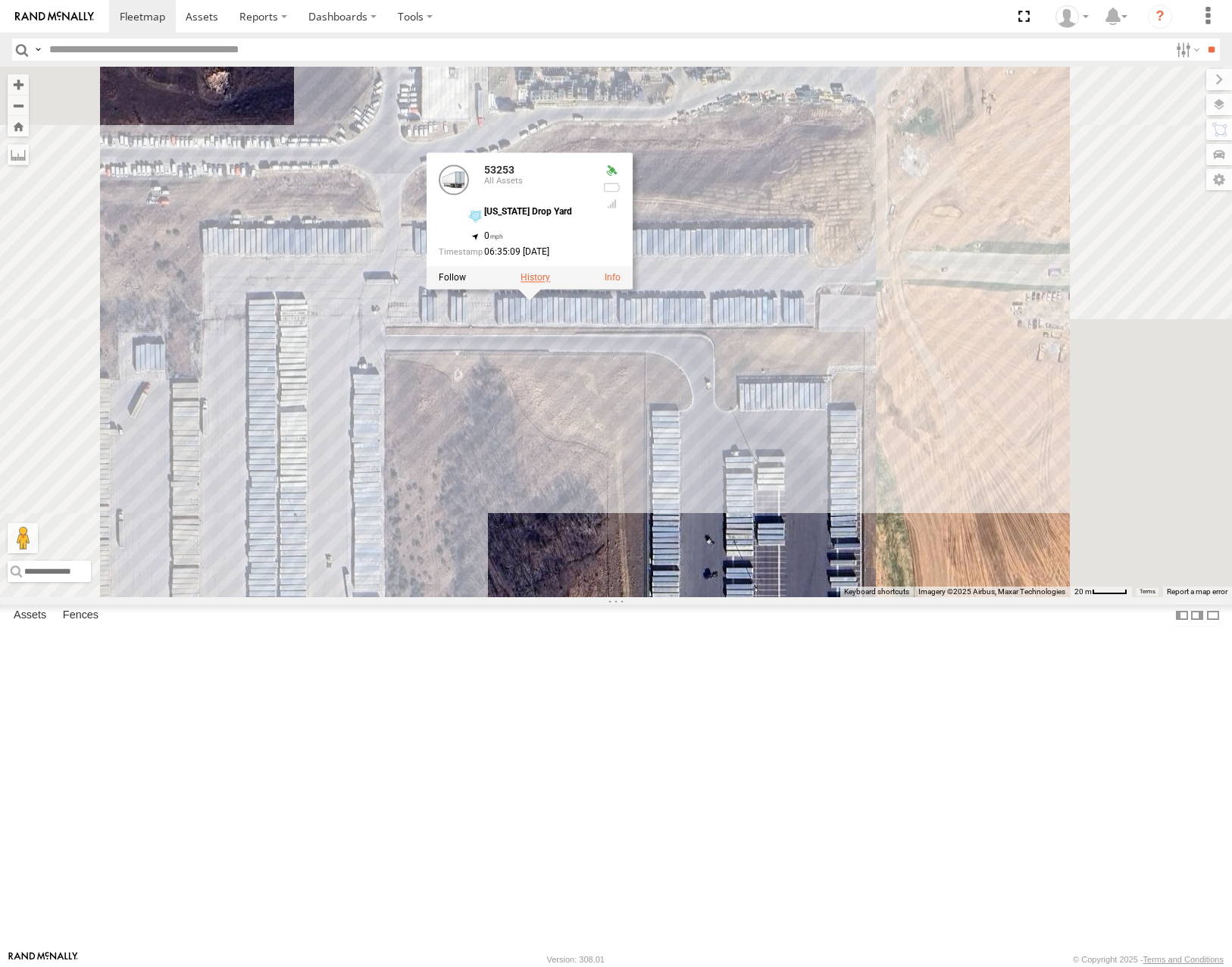
click at [550, 283] on label at bounding box center [535, 277] width 30 height 10
type input "**********"
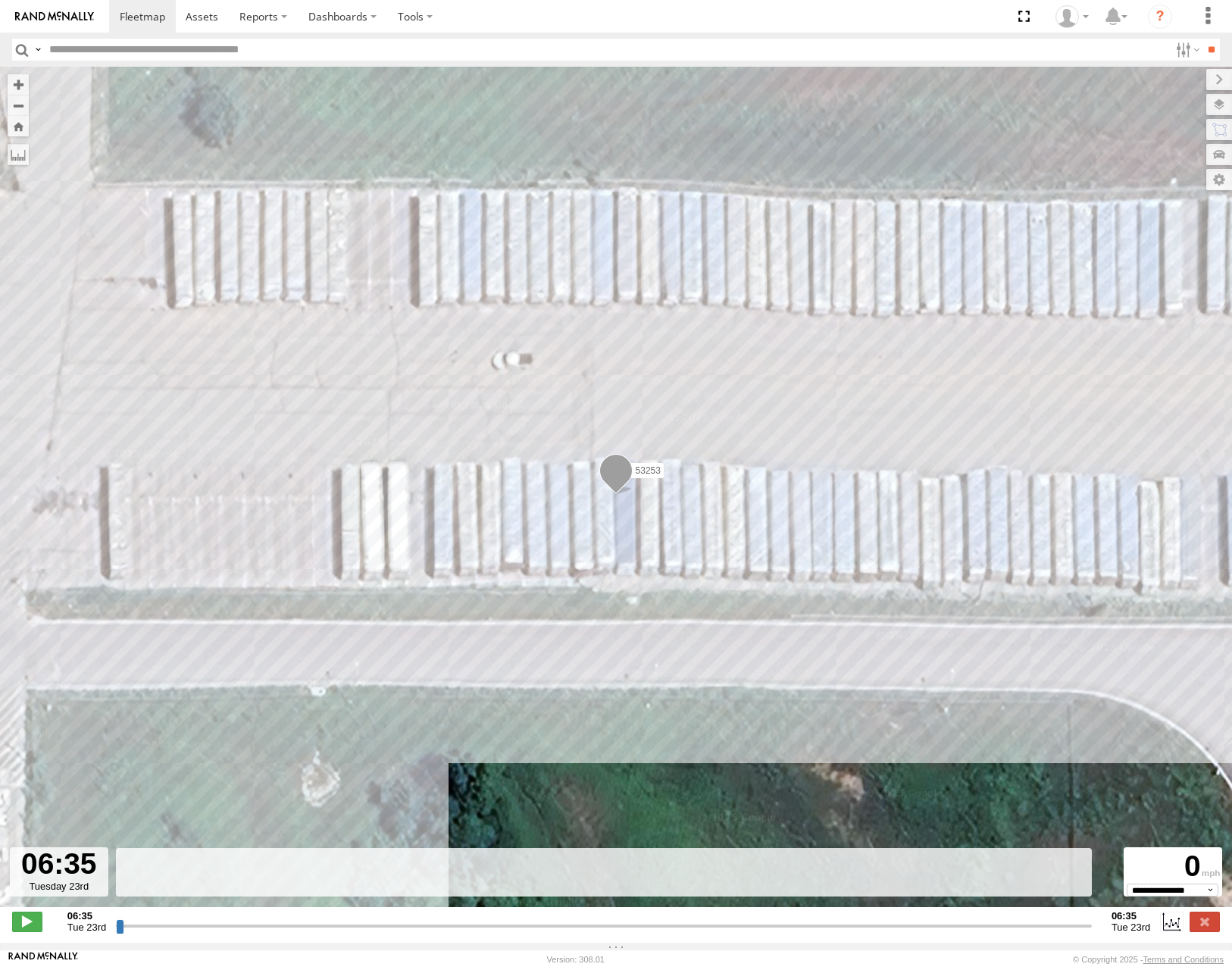
drag, startPoint x: 119, startPoint y: 932, endPoint x: 339, endPoint y: 882, distance: 225.6
click at [332, 918] on input "range" at bounding box center [604, 925] width 976 height 14
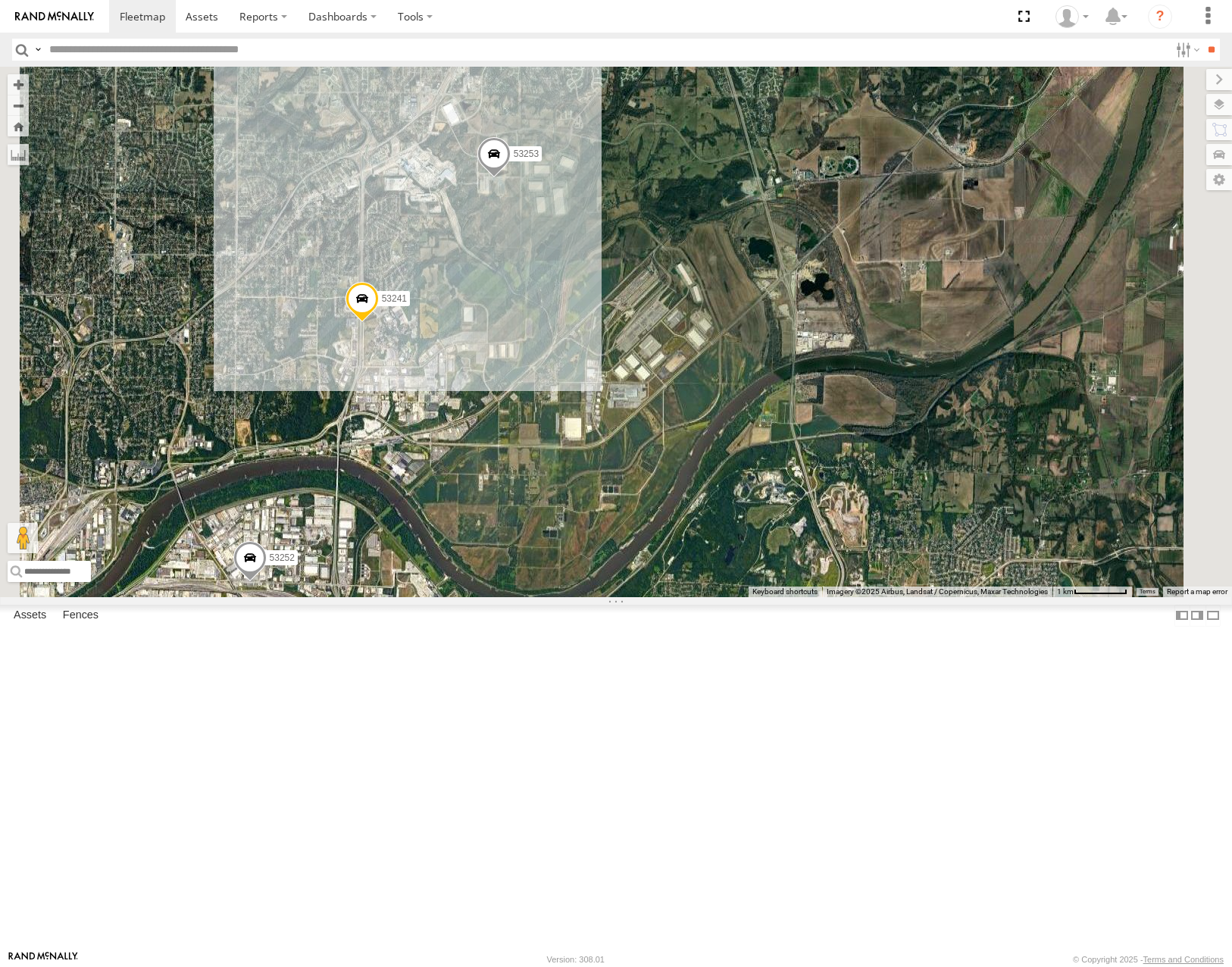
drag, startPoint x: 573, startPoint y: 398, endPoint x: 677, endPoint y: 489, distance: 138.2
click at [676, 489] on div "53228 53216 53230 53287 53210 53240 53280 53285 53257 53148 53252 53253 53241" at bounding box center [616, 332] width 1232 height 530
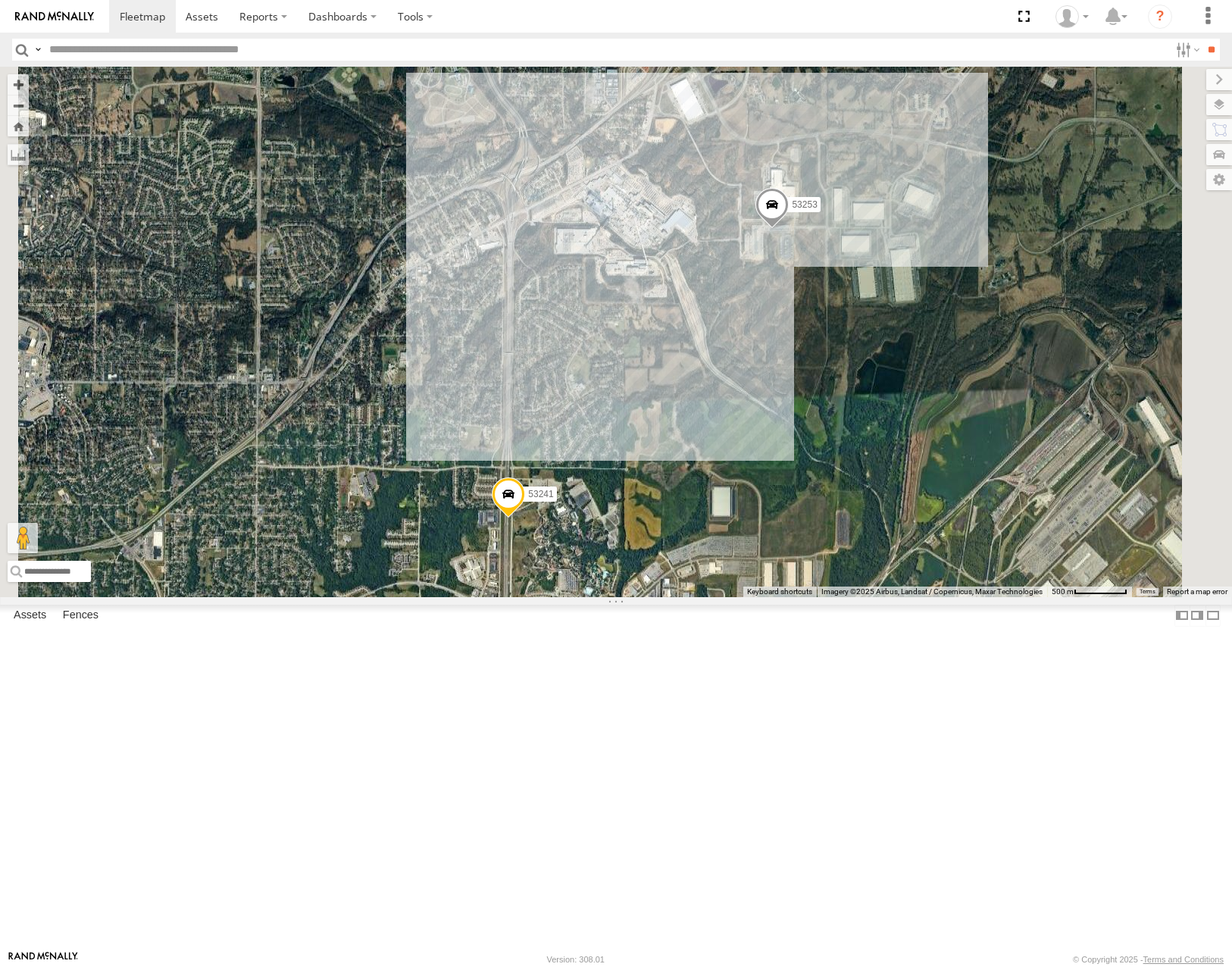
click at [525, 518] on span at bounding box center [508, 497] width 33 height 41
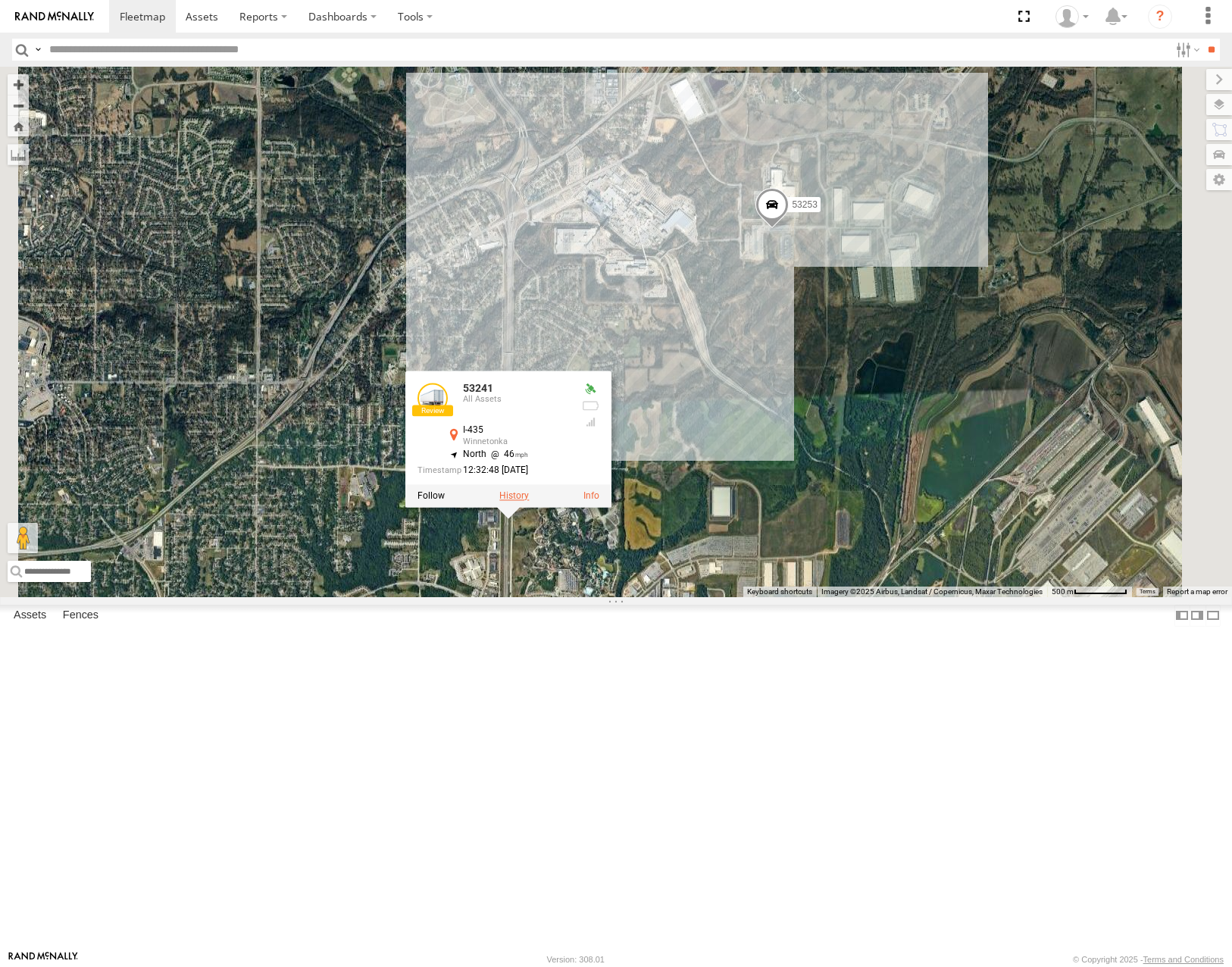
click at [529, 501] on label at bounding box center [514, 495] width 30 height 10
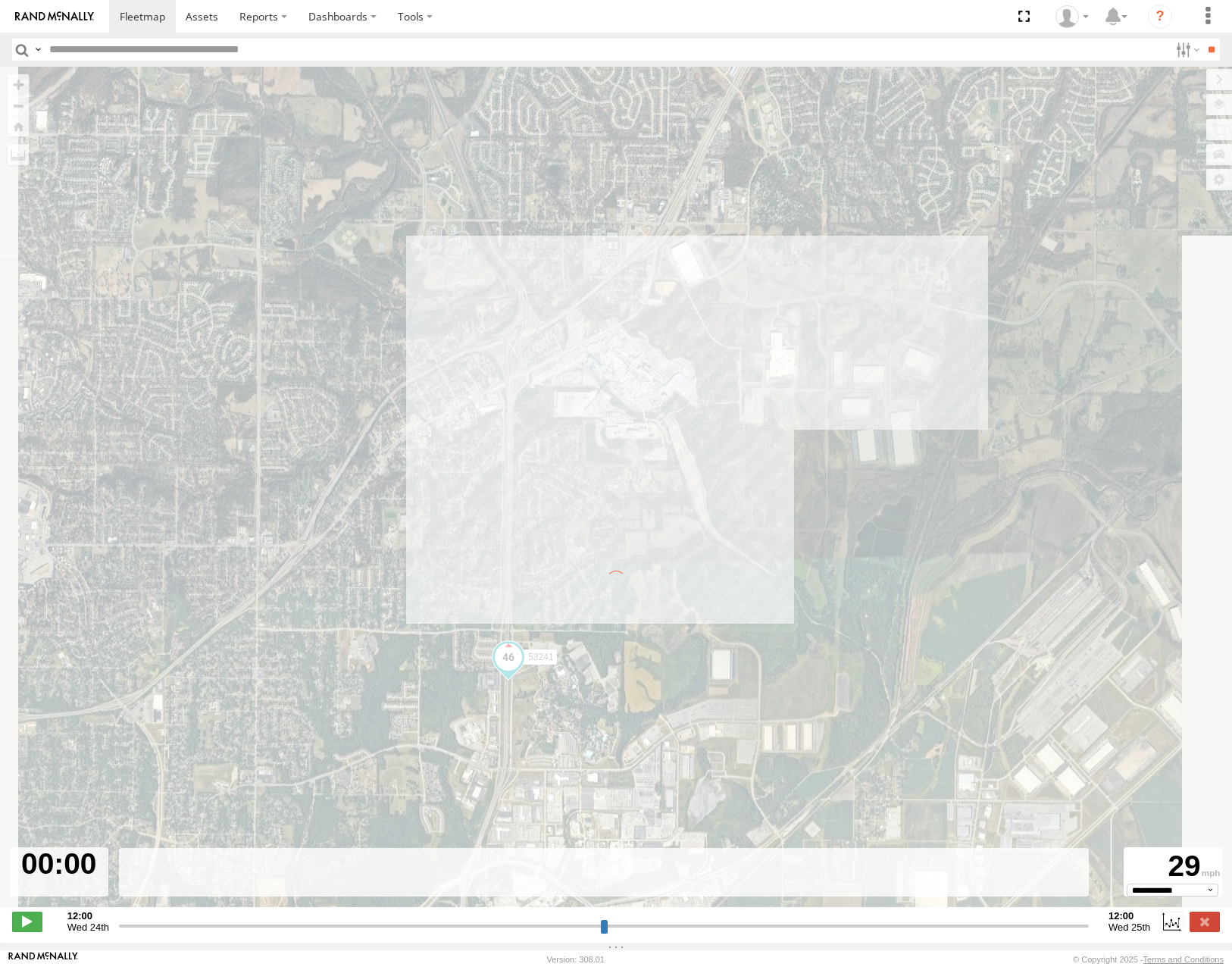
type input "**********"
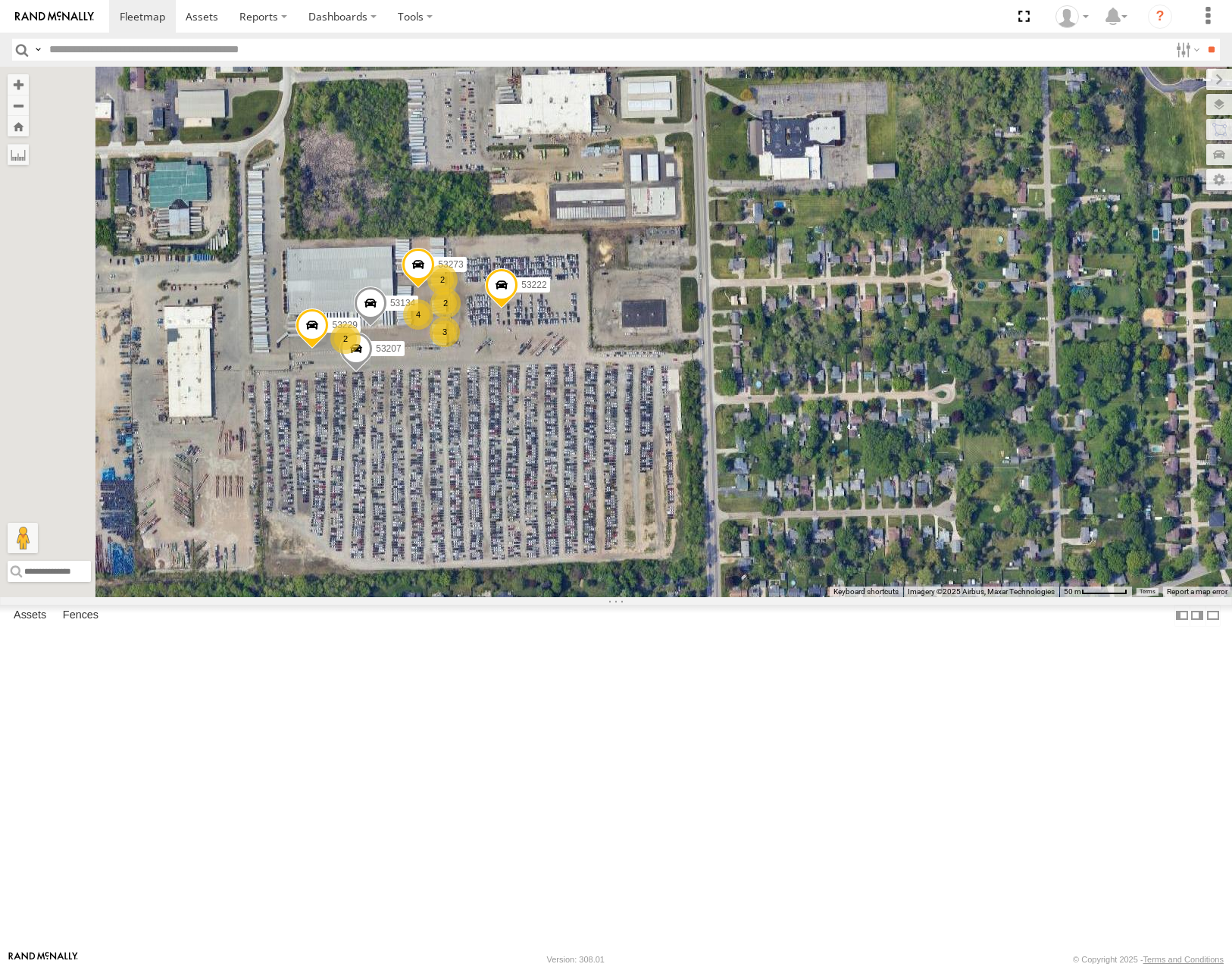
drag, startPoint x: 712, startPoint y: 497, endPoint x: 788, endPoint y: 491, distance: 76.2
click at [788, 491] on div "53228 53216 53230 53287 53210 53240 53280 53106 53285 53257 53148 53242 53225 5…" at bounding box center [616, 332] width 1232 height 530
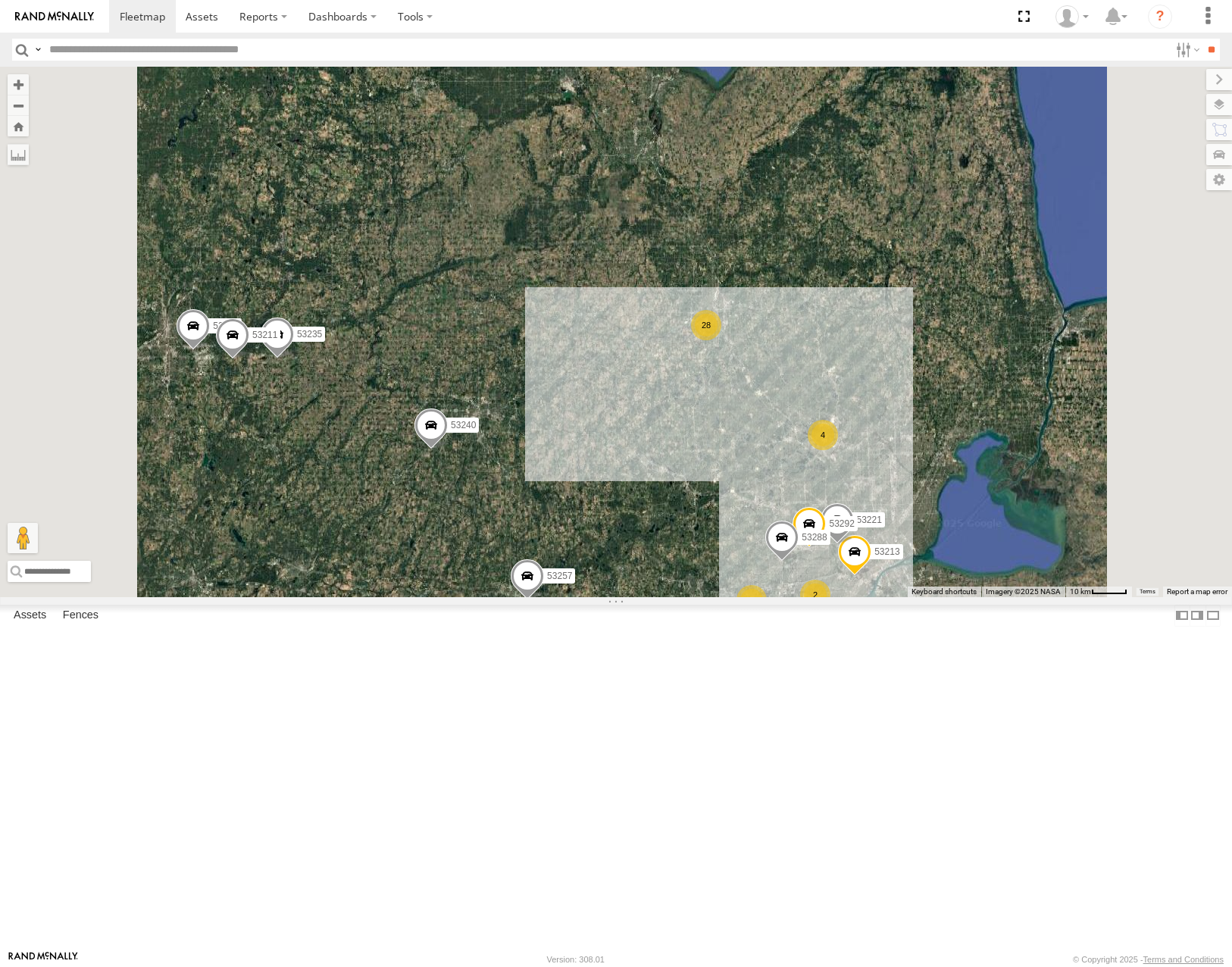
drag, startPoint x: 796, startPoint y: 277, endPoint x: 843, endPoint y: 364, distance: 98.9
click at [846, 365] on div "53228 53216 53230 53287 53210 53240 53280 53106 53285 53257 53148 53242 53225 5…" at bounding box center [616, 332] width 1232 height 530
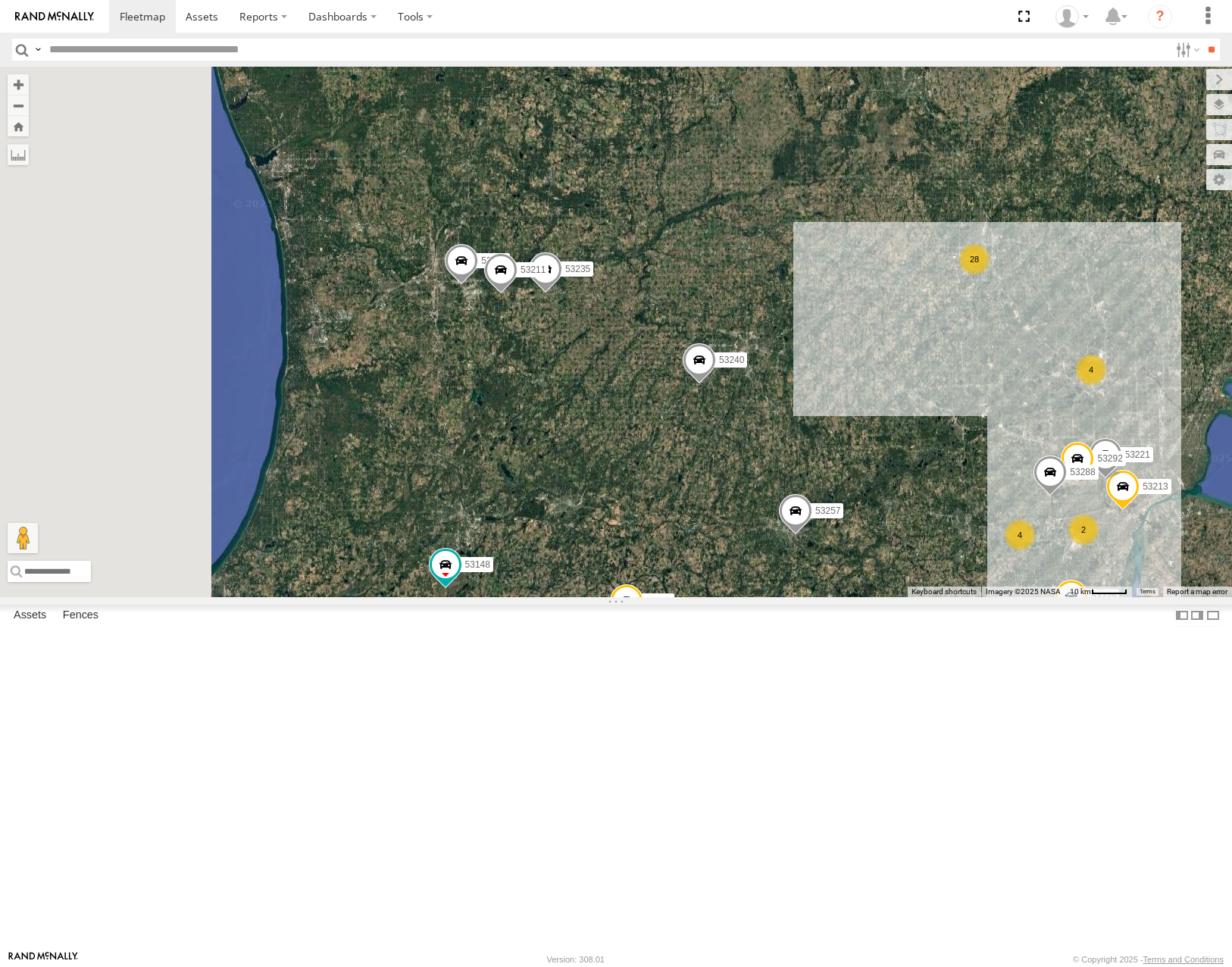
drag, startPoint x: 902, startPoint y: 398, endPoint x: 958, endPoint y: 376, distance: 60.2
click at [958, 376] on div "53228 53216 53230 53287 53210 53240 53280 53106 53285 53257 53148 53242 53225 5…" at bounding box center [616, 332] width 1232 height 530
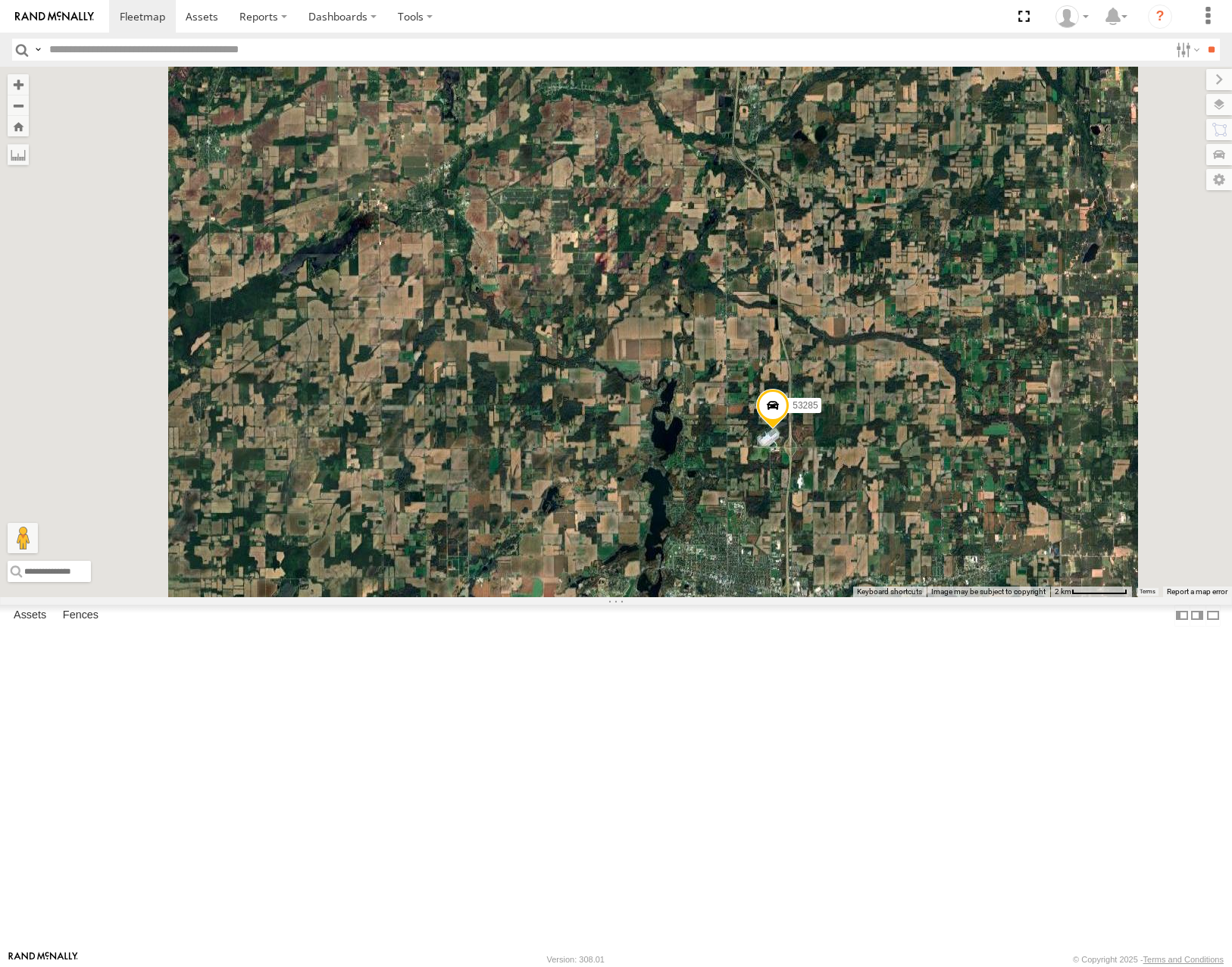
click at [1228, 98] on label at bounding box center [1219, 105] width 26 height 21
click at [0, 0] on span "Basemaps" at bounding box center [0, 0] width 0 height 0
click at [0, 0] on span "Roadmap" at bounding box center [0, 0] width 0 height 0
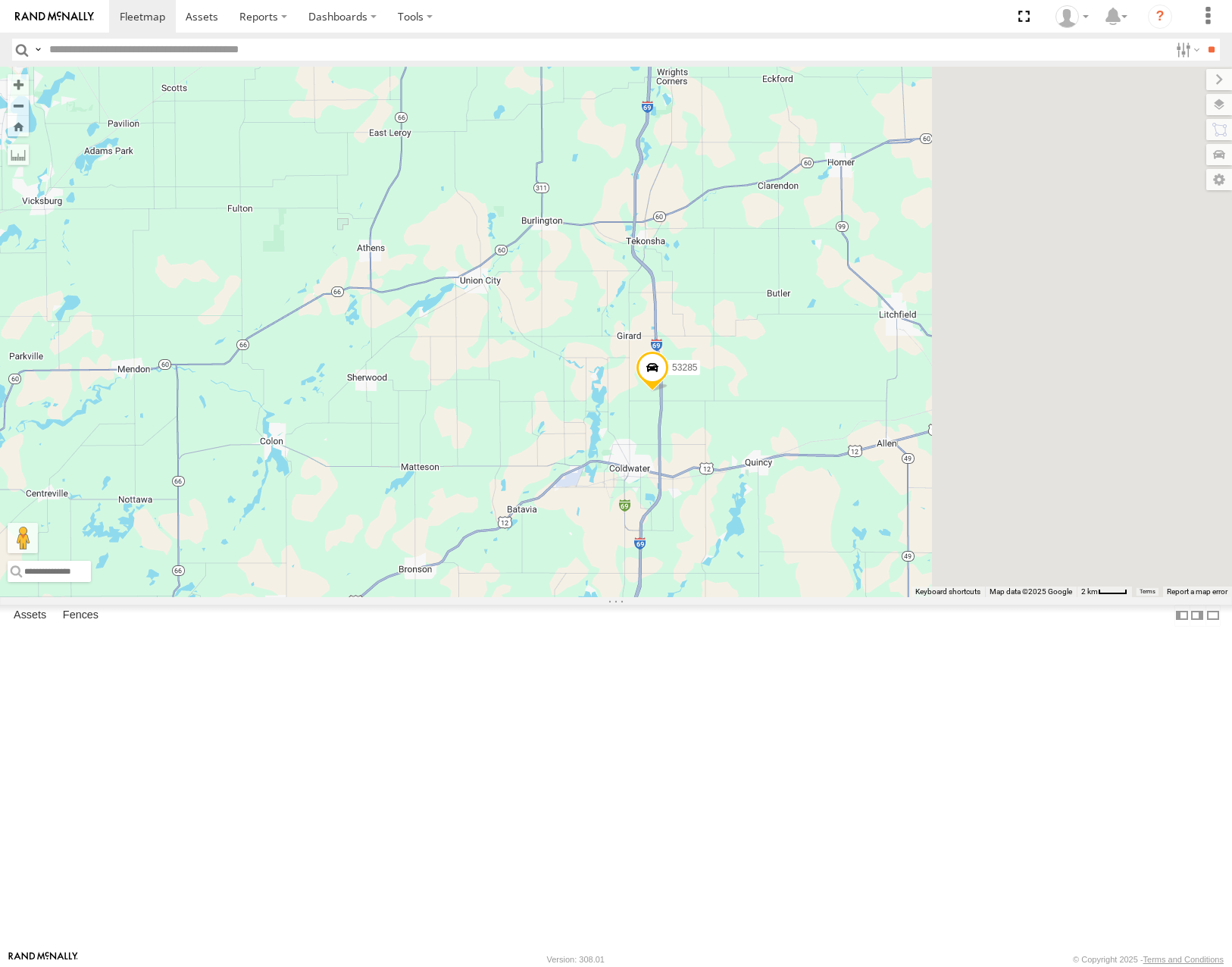
drag, startPoint x: 962, startPoint y: 685, endPoint x: 784, endPoint y: 601, distance: 196.8
click at [784, 596] on div "53228 53216 53230 53287 53210 53240 53280 53106 53285 53257 53148 53242 53225 5…" at bounding box center [616, 332] width 1232 height 530
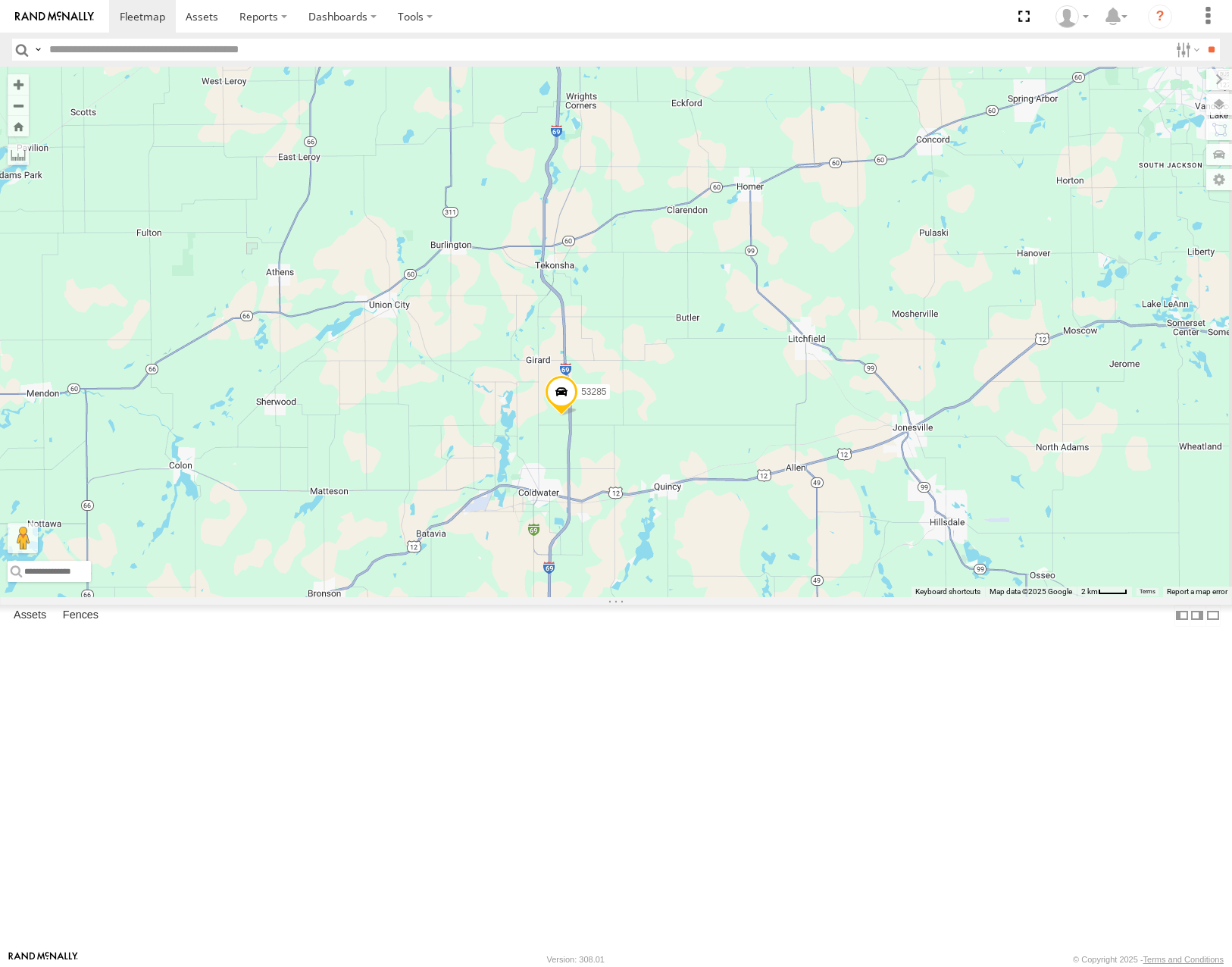
drag, startPoint x: 717, startPoint y: 489, endPoint x: 818, endPoint y: 609, distance: 156.8
click at [818, 596] on div "53228 53216 53230 53287 53210 53240 53280 53106 53285 53257 53148 53242 53225 5…" at bounding box center [616, 332] width 1232 height 530
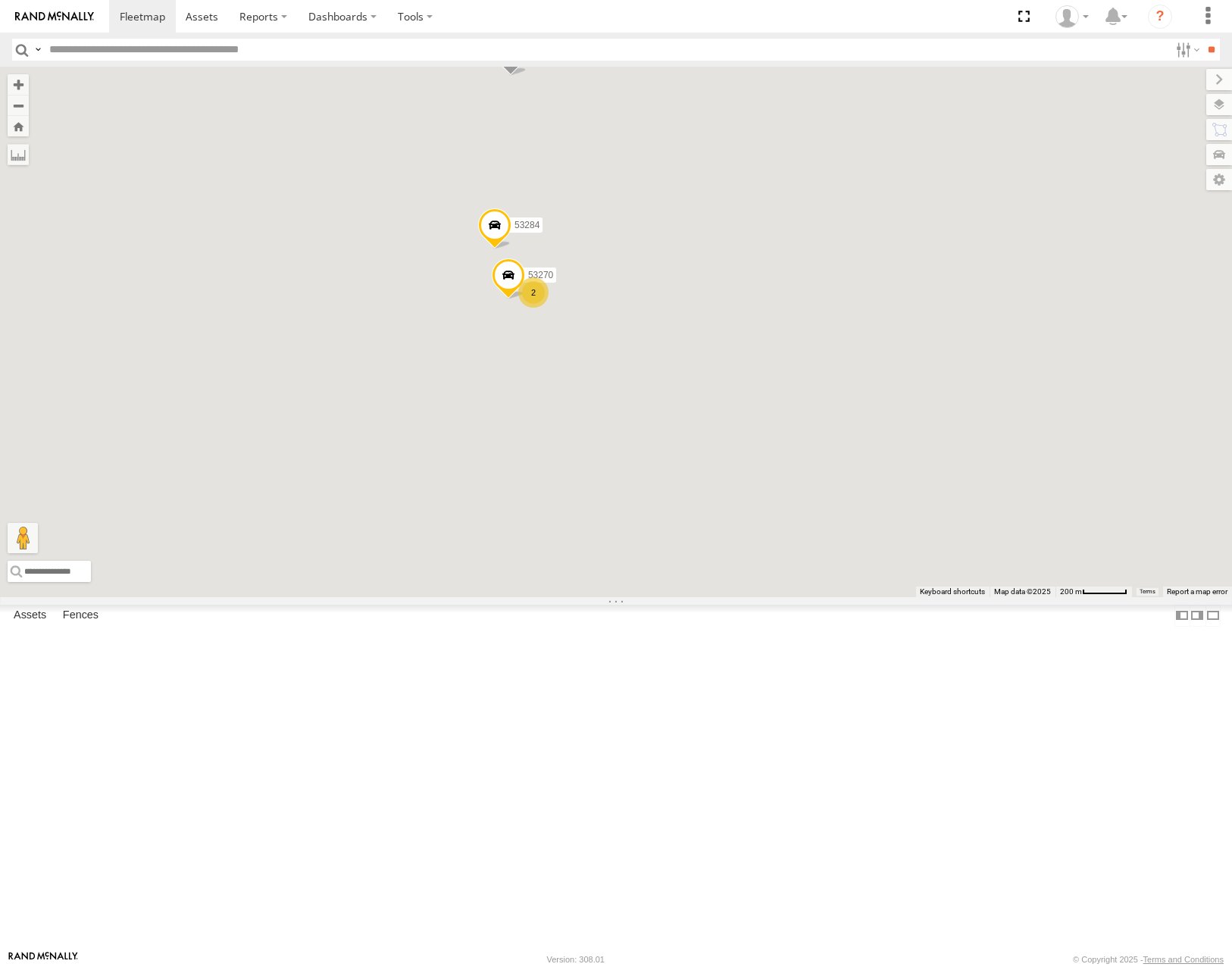
click at [0, 0] on span "Satellite" at bounding box center [0, 0] width 0 height 0
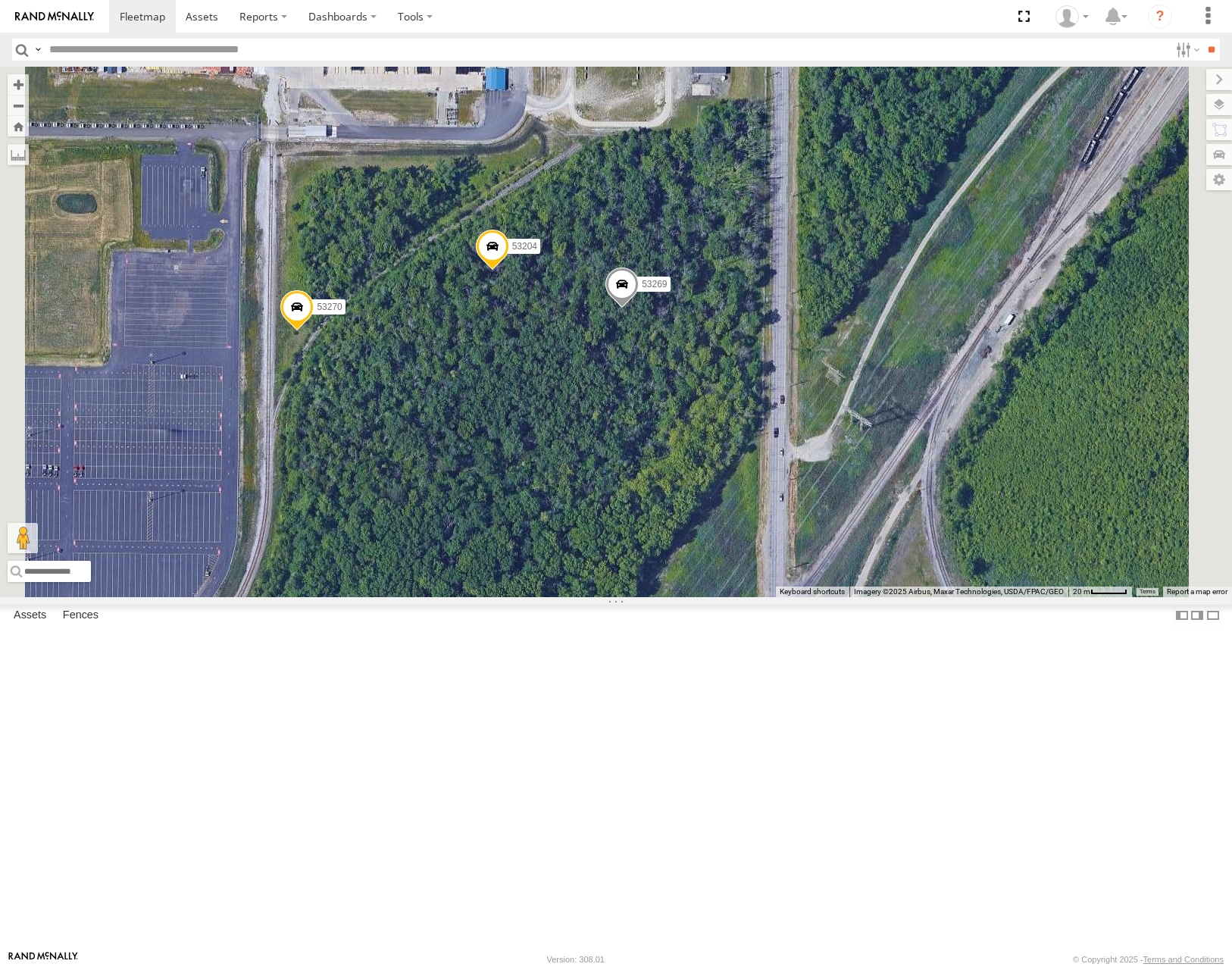
drag, startPoint x: 713, startPoint y: 495, endPoint x: 728, endPoint y: 503, distance: 17.0
click at [728, 503] on div "53285 53257 53148 53240 53216 53106 53230 53287 53210 53283 53225 53237 53258 5…" at bounding box center [616, 332] width 1232 height 530
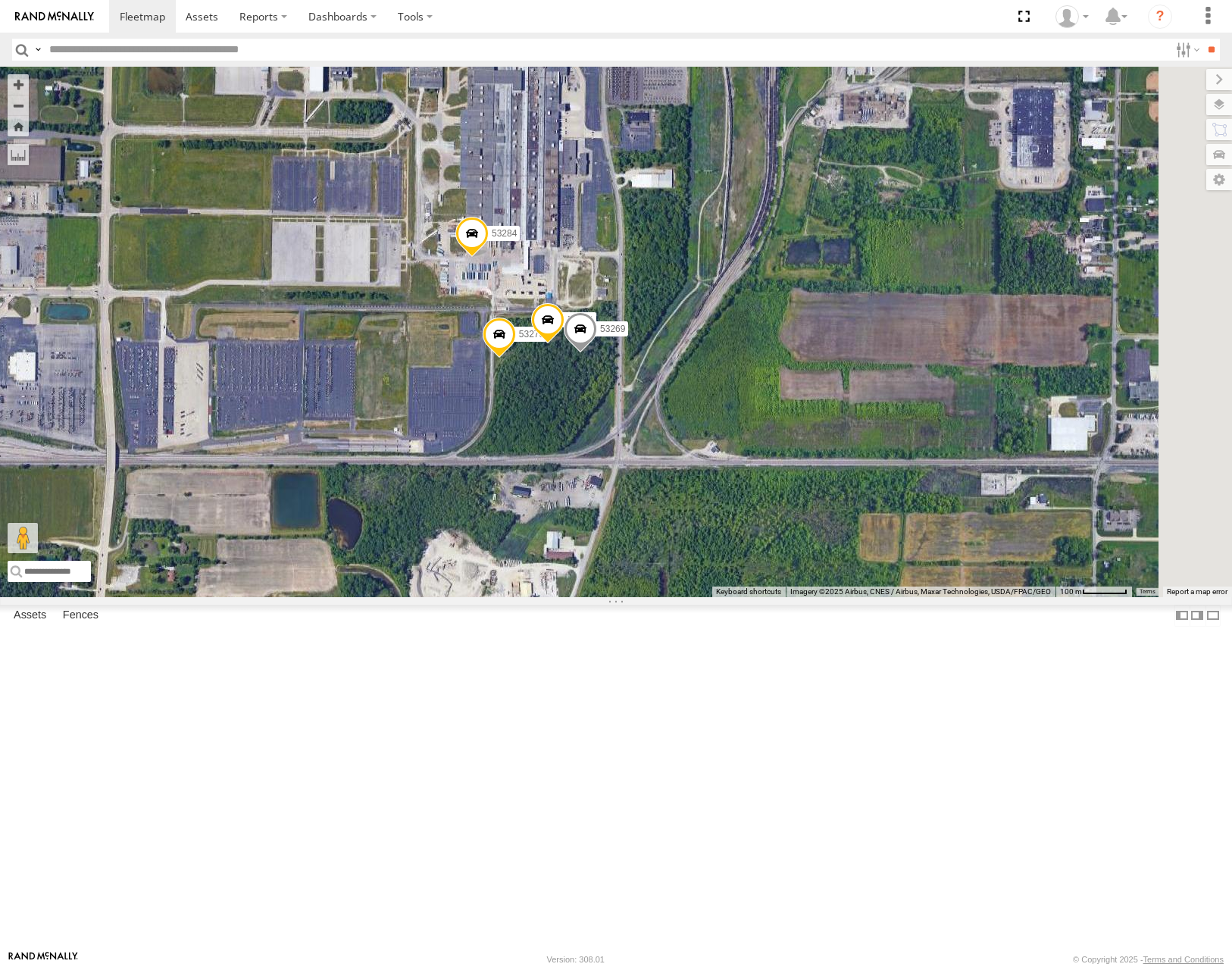
drag, startPoint x: 795, startPoint y: 234, endPoint x: 778, endPoint y: 418, distance: 184.8
click at [778, 417] on div "53285 53257 53148 53240 53216 53106 53230 53287 53210 53283 53225 53237 53258 5…" at bounding box center [616, 332] width 1232 height 530
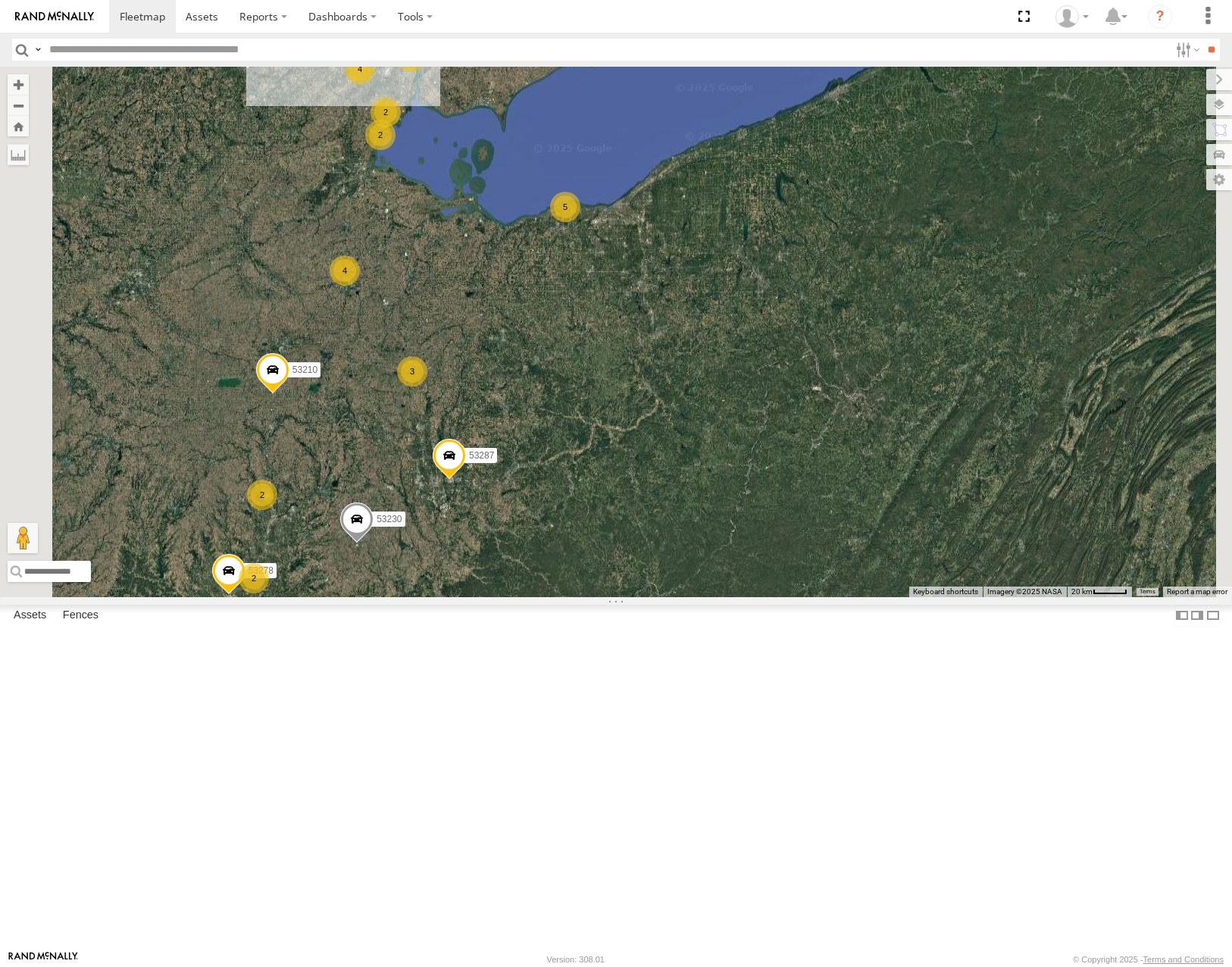
drag, startPoint x: 598, startPoint y: 324, endPoint x: 735, endPoint y: 447, distance: 184.1
click at [735, 450] on div "28 2 2 53230 4 2 3 2 5 53287 53210 4 53258 4 4 53221 53257 53278 2" at bounding box center [616, 332] width 1232 height 530
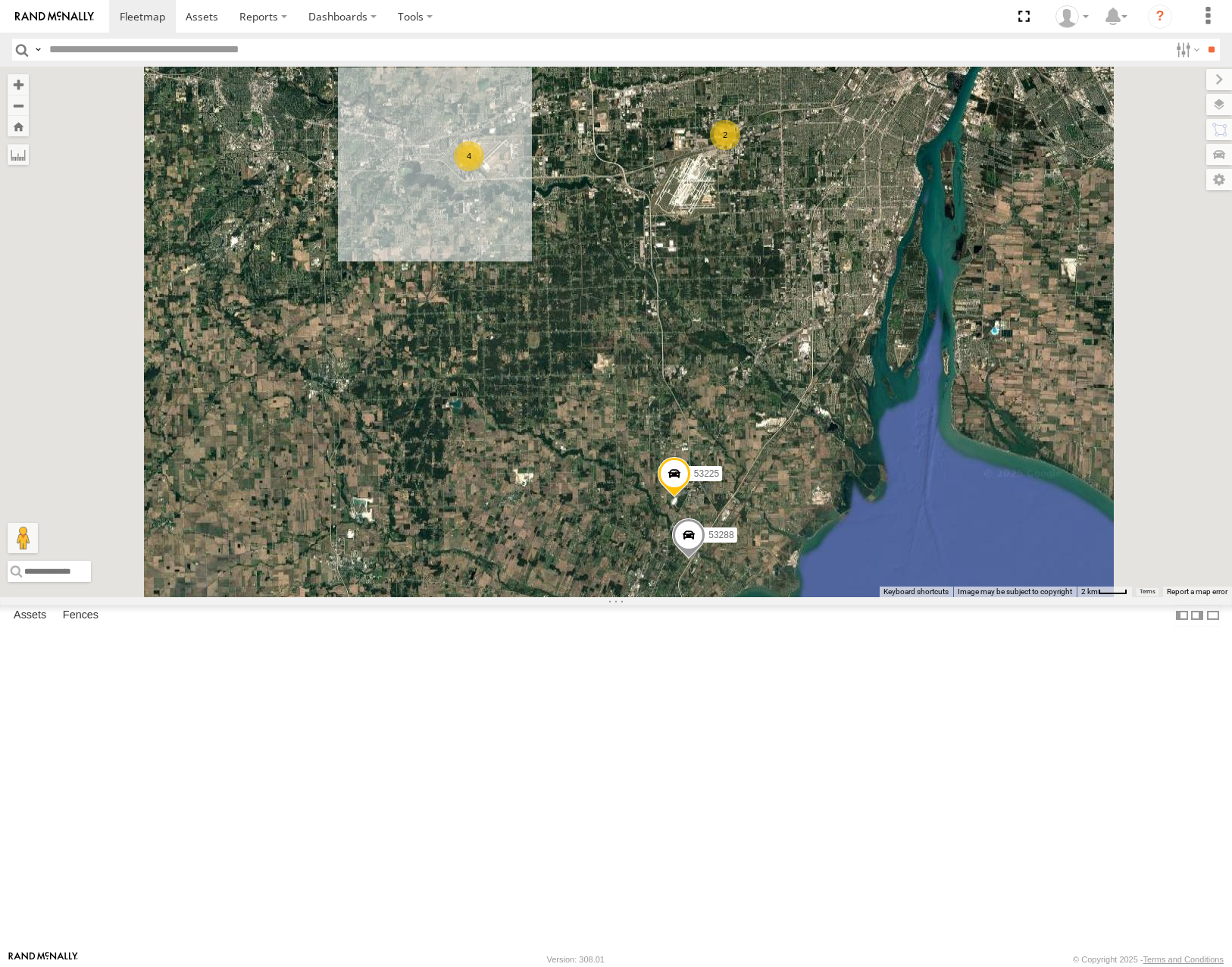
drag, startPoint x: 737, startPoint y: 400, endPoint x: 742, endPoint y: 389, distance: 12.1
click at [742, 389] on div "53230 53287 53210 53258 53221 53257 53278 53240 53285 53148 53249 53283 53235 5…" at bounding box center [616, 332] width 1232 height 530
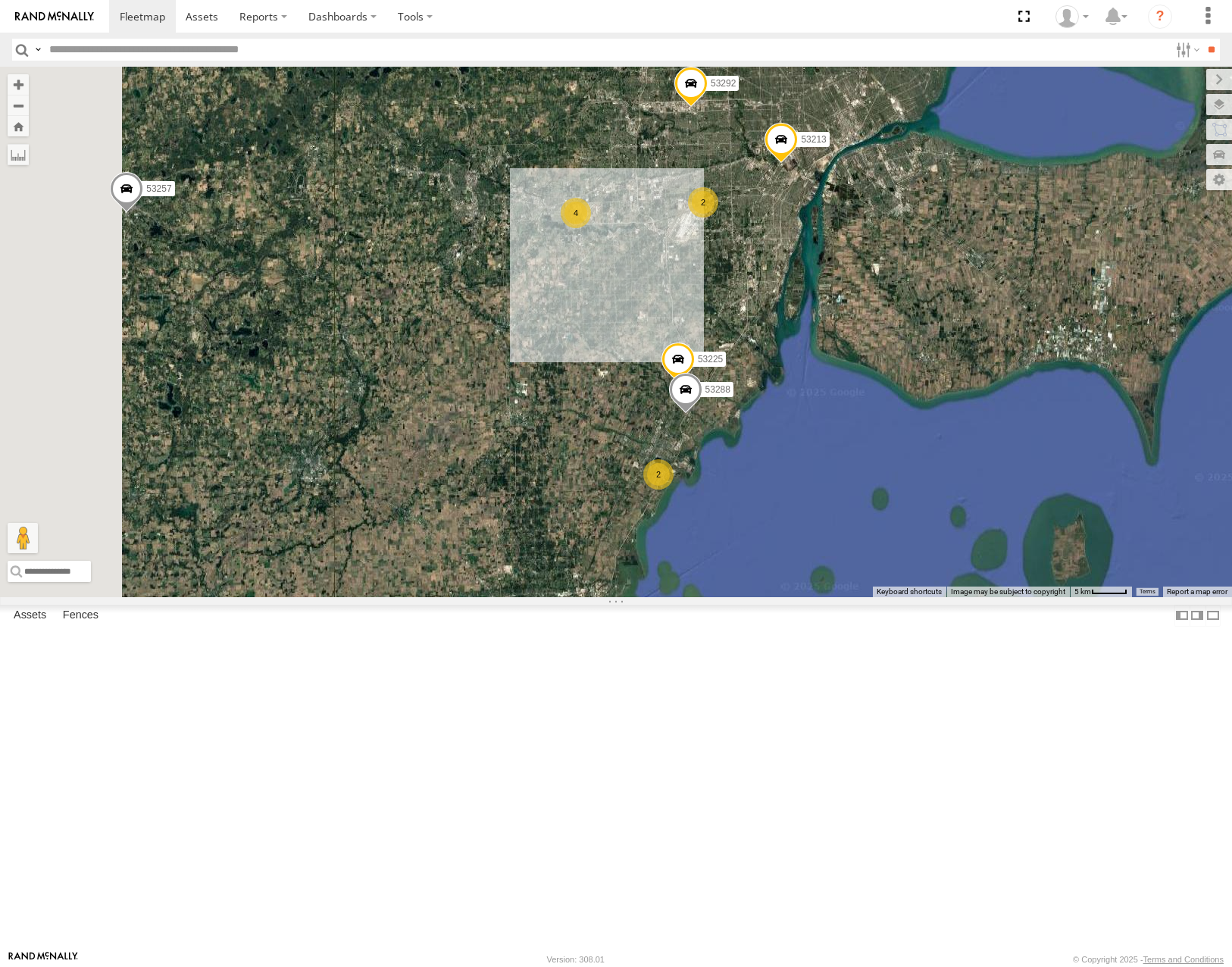
drag, startPoint x: 788, startPoint y: 423, endPoint x: 810, endPoint y: 438, distance: 26.6
click at [810, 438] on div "53230 53287 53210 53258 53221 53257 53278 53240 53285 53148 53249 53283 53235 5…" at bounding box center [616, 332] width 1232 height 530
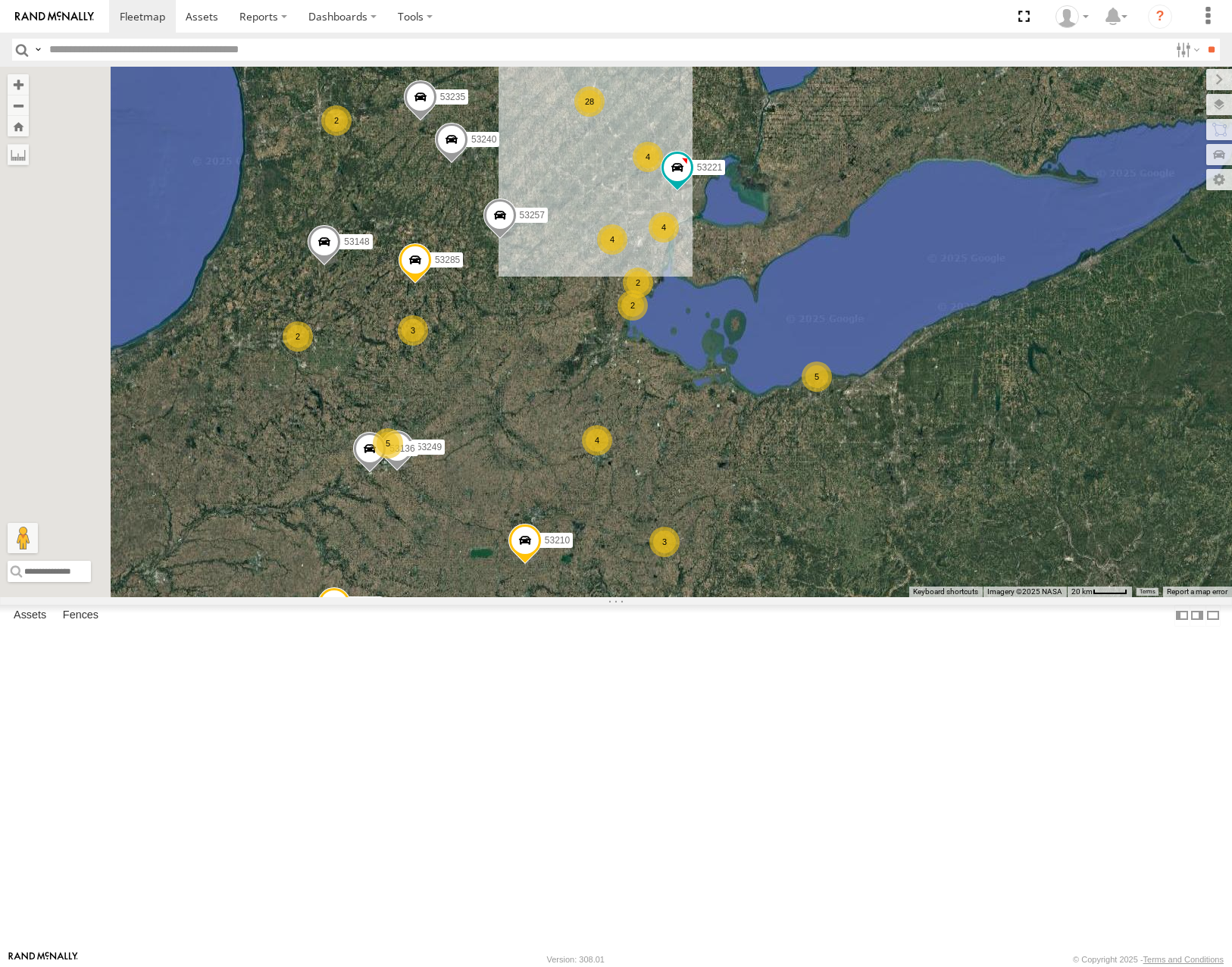
drag, startPoint x: 502, startPoint y: 350, endPoint x: 575, endPoint y: 358, distance: 73.4
click at [575, 358] on div "53230 53287 53210 53258 53221 53257 53278 53240 53106 53285 53148 53249 53283 5…" at bounding box center [616, 332] width 1232 height 530
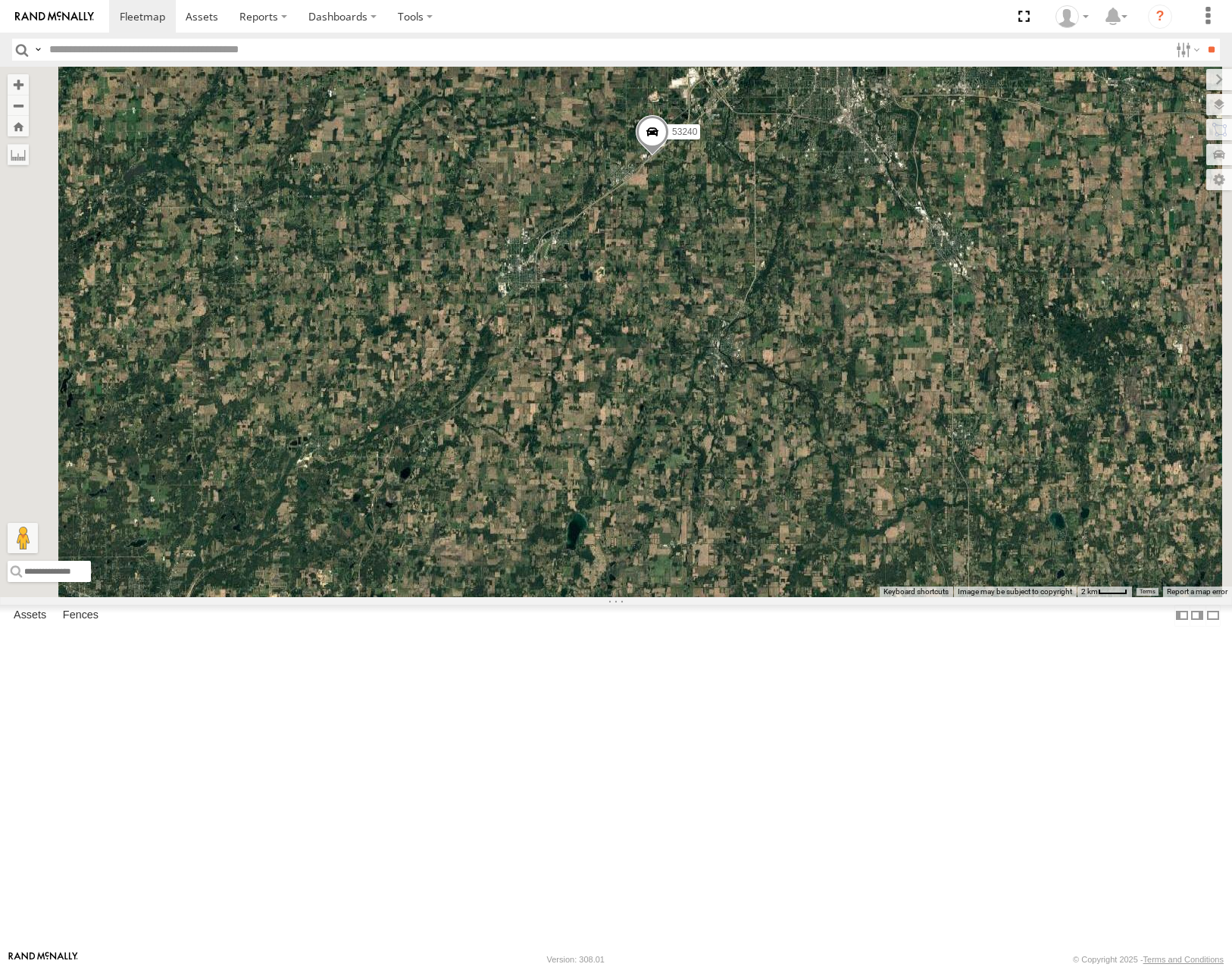
drag, startPoint x: 904, startPoint y: 466, endPoint x: 686, endPoint y: 260, distance: 299.9
click at [692, 262] on div "53230 53287 53210 53258 53221 53257 53278 53240 53106 53285 53148 53249 53283 5…" at bounding box center [616, 332] width 1232 height 530
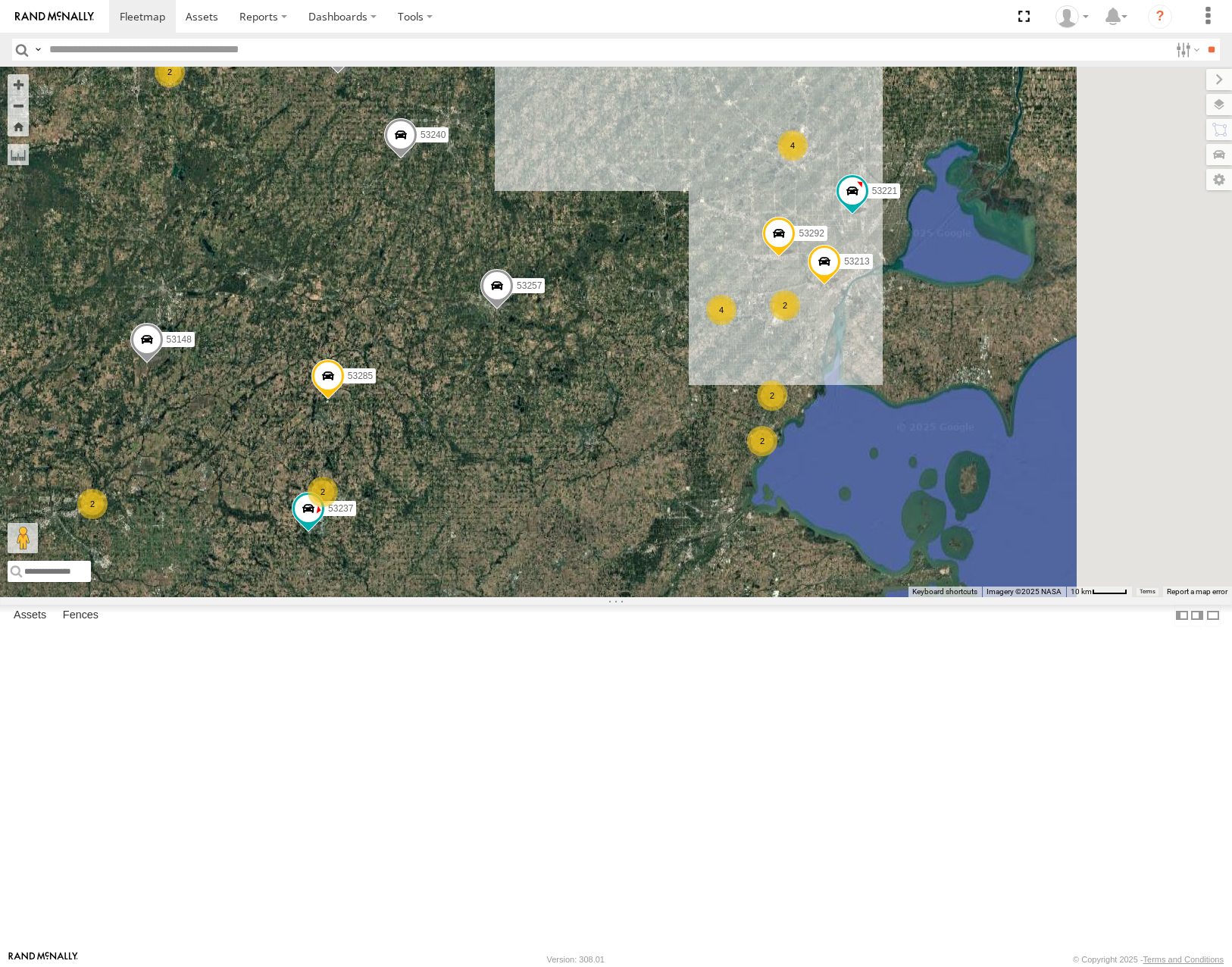
drag, startPoint x: 879, startPoint y: 558, endPoint x: 740, endPoint y: 527, distance: 142.4
click at [742, 527] on div "53230 53287 53210 53258 53221 53257 53278 53240 53106 53285 53148 53249 53283 5…" at bounding box center [616, 332] width 1232 height 530
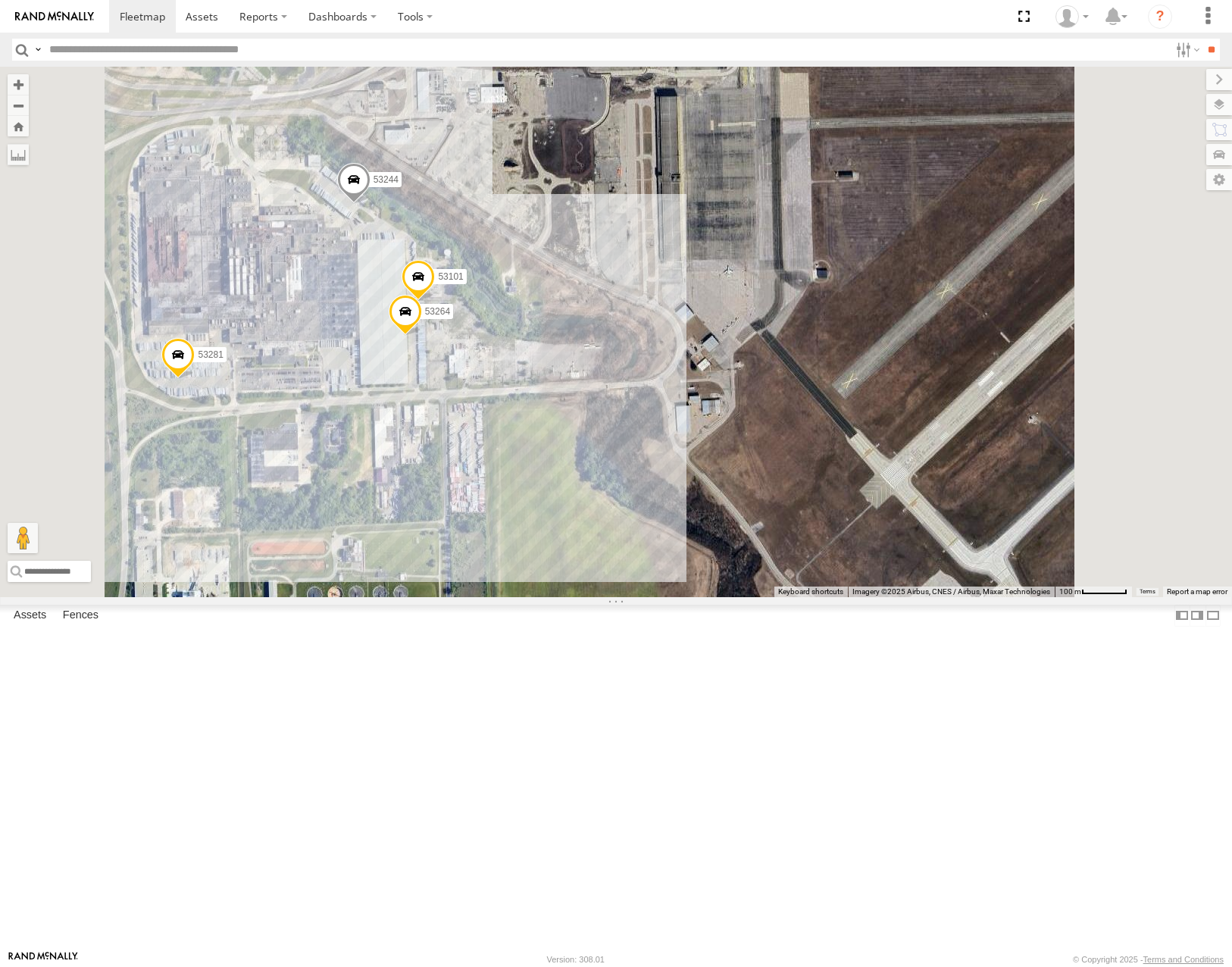
drag, startPoint x: 707, startPoint y: 479, endPoint x: 809, endPoint y: 442, distance: 108.5
click at [809, 443] on div "53230 53287 53210 53258 53221 53257 53278 53240 53106 53285 53148 53249 53283 5…" at bounding box center [616, 332] width 1232 height 530
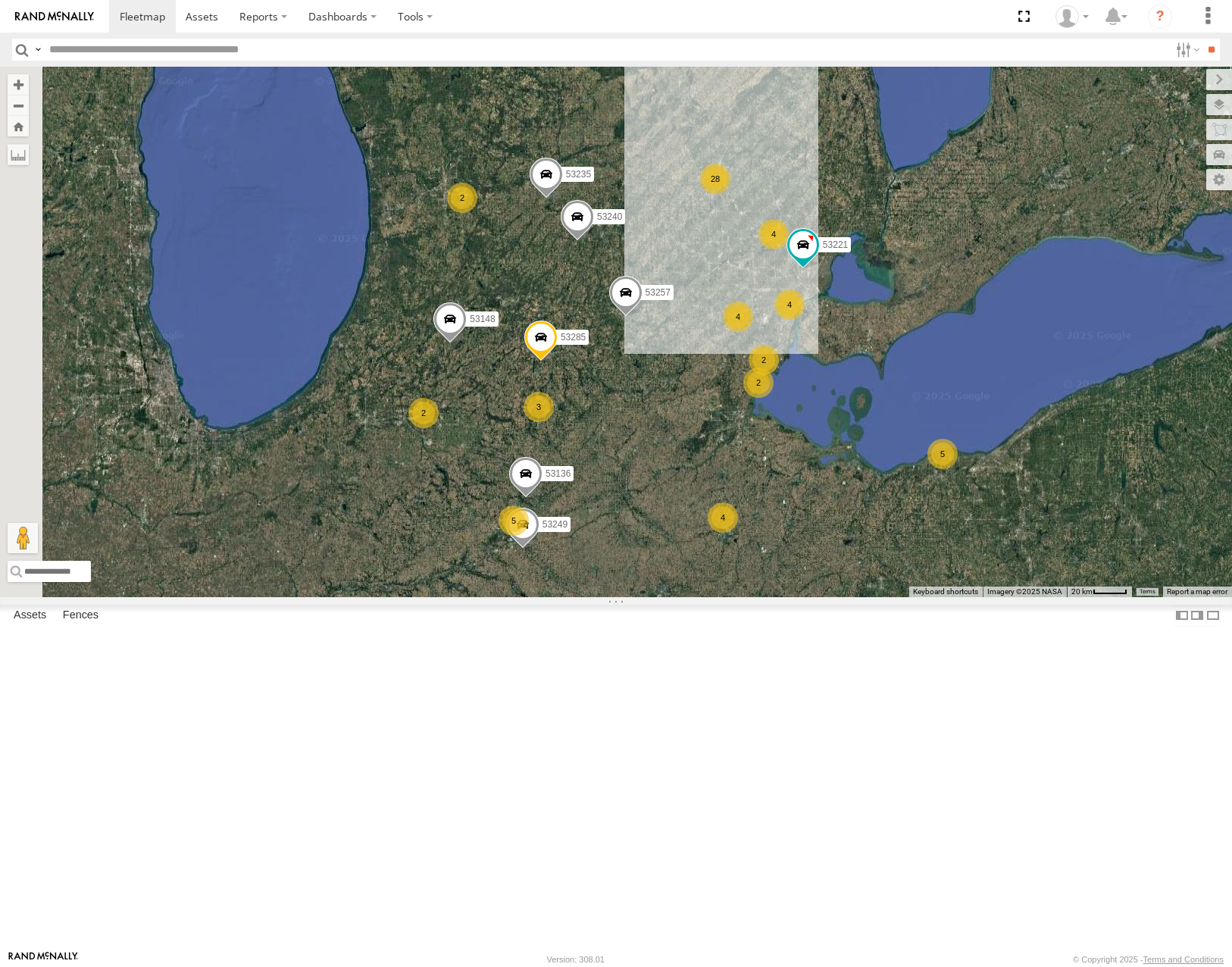
drag, startPoint x: 646, startPoint y: 410, endPoint x: 696, endPoint y: 416, distance: 50.4
click at [696, 416] on div "53230 53287 53210 53258 53221 53257 53278 53240 53106 53285 53148 53249 53283 5…" at bounding box center [616, 332] width 1232 height 530
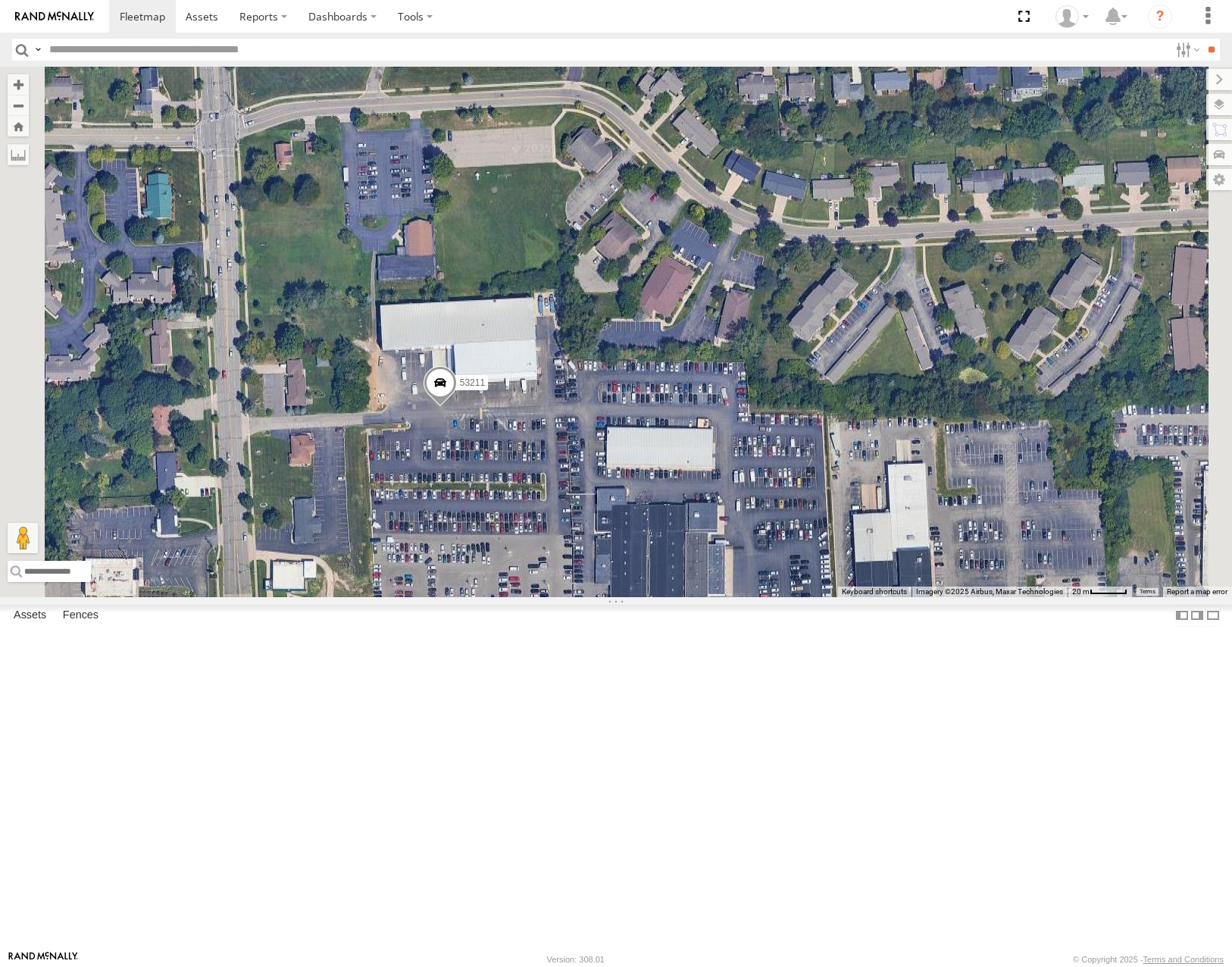
click at [0, 0] on span "Roadmap" at bounding box center [0, 0] width 0 height 0
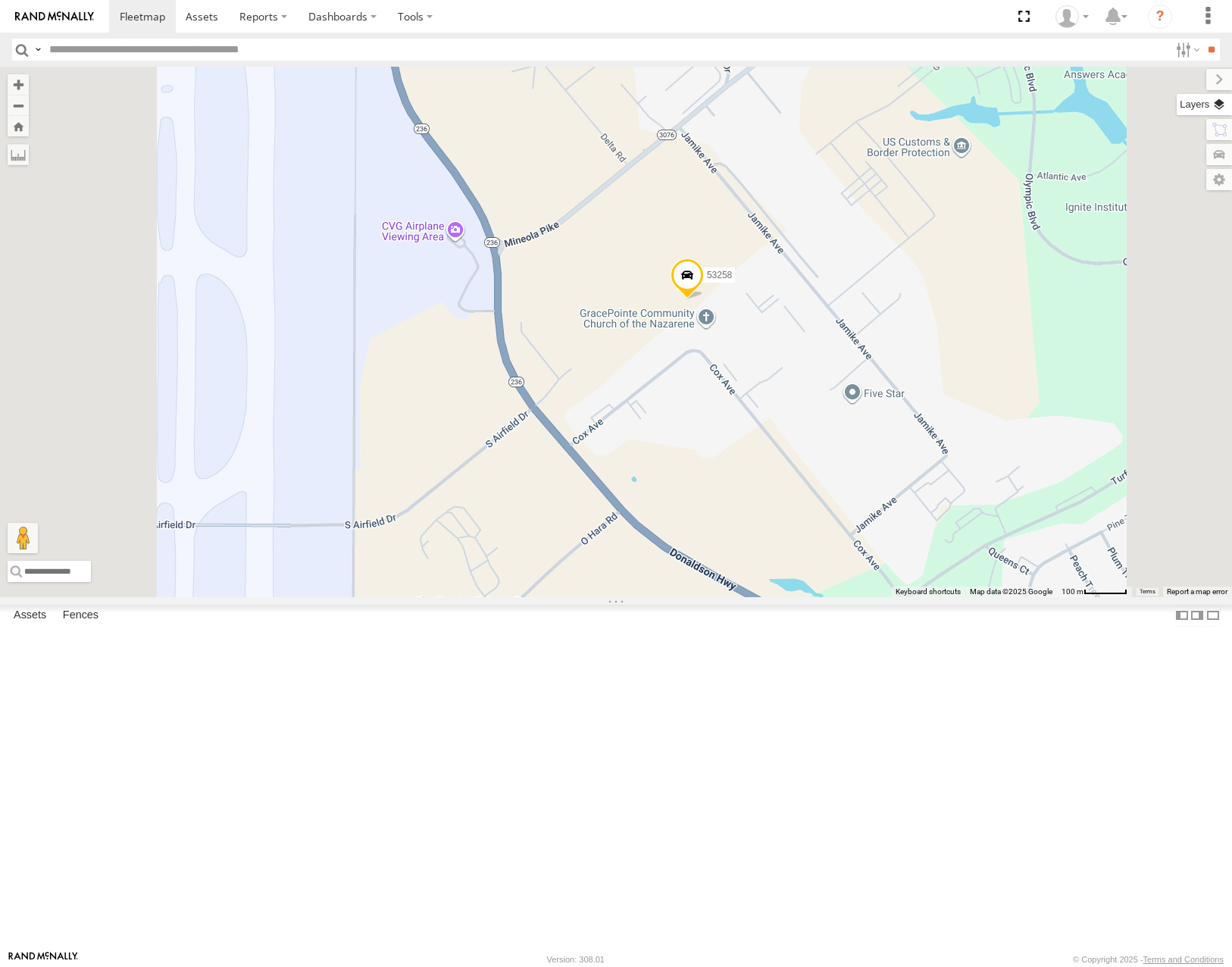
click at [1222, 106] on label at bounding box center [1204, 105] width 55 height 21
click at [0, 0] on div "Basemaps" at bounding box center [0, 0] width 0 height 0
click at [0, 0] on span "Basemaps" at bounding box center [0, 0] width 0 height 0
click at [0, 0] on div "Satellite" at bounding box center [0, 0] width 0 height 0
click at [0, 0] on span "Satellite" at bounding box center [0, 0] width 0 height 0
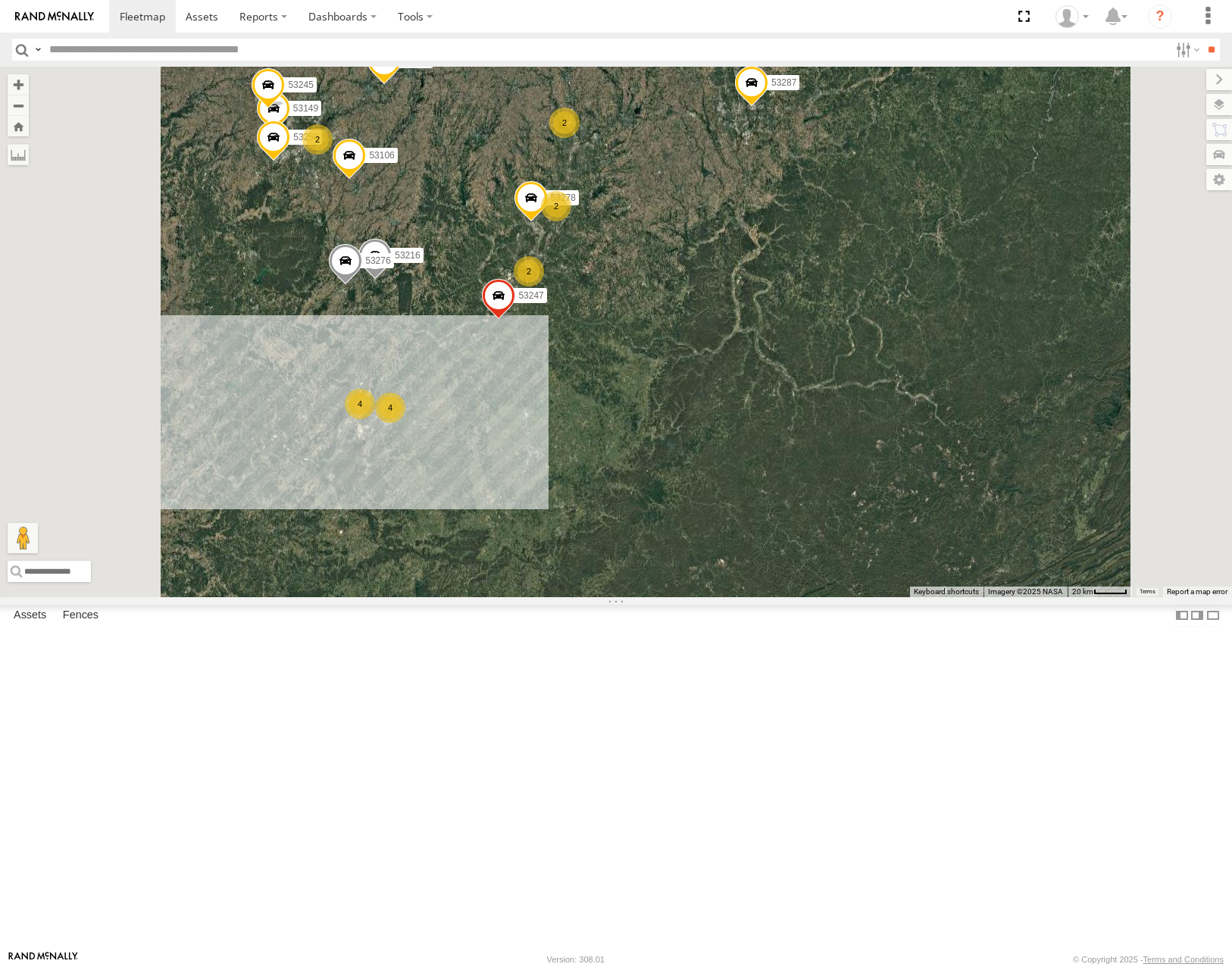
drag, startPoint x: 839, startPoint y: 434, endPoint x: 726, endPoint y: 502, distance: 131.9
click at [731, 498] on div "53216 53106 53247 53278 53276 53283 2 5 2 2 2 53149 4 3 4 53287 4 53210 53250 2…" at bounding box center [616, 332] width 1232 height 530
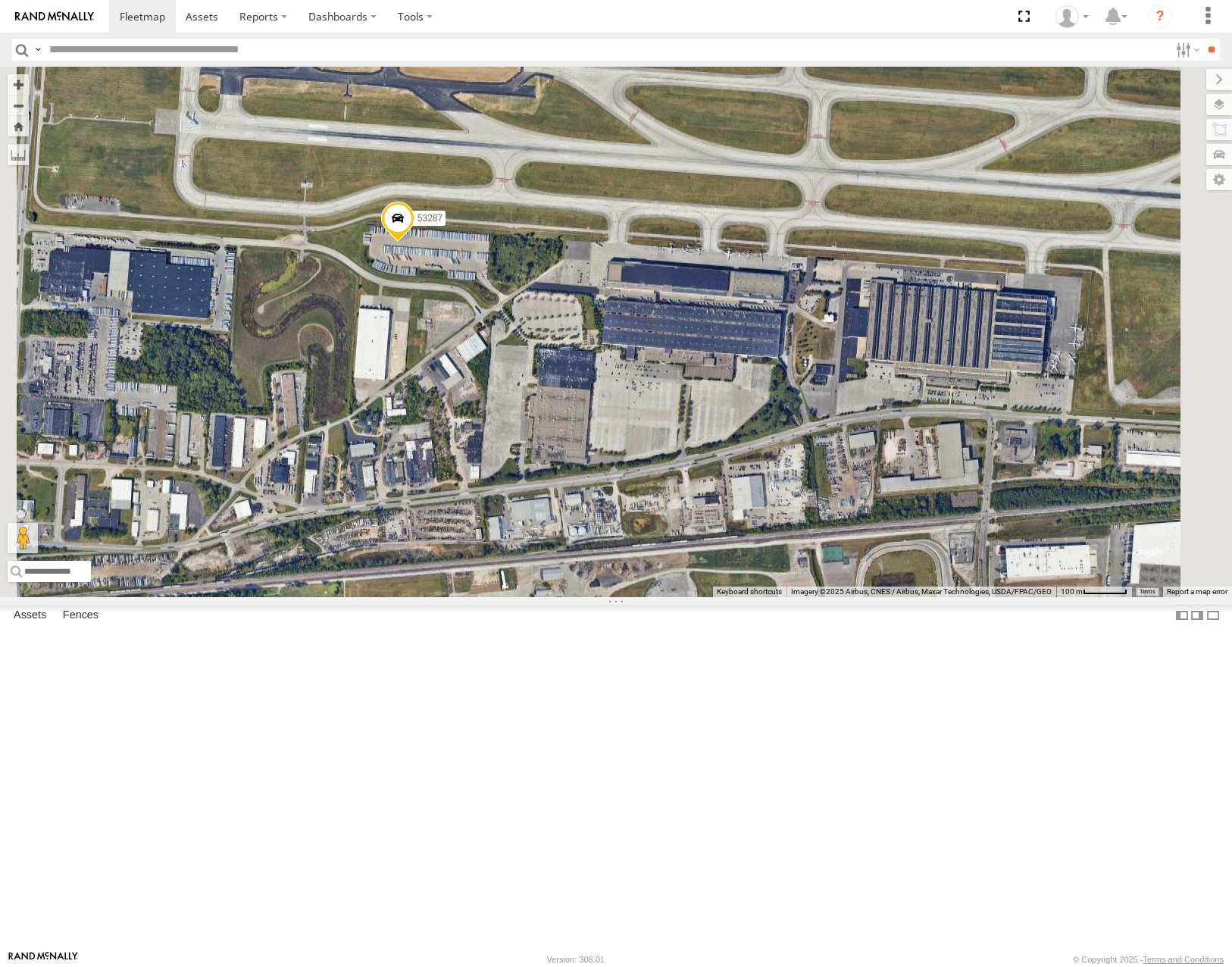
drag, startPoint x: 838, startPoint y: 449, endPoint x: 688, endPoint y: 491, distance: 155.8
click at [688, 491] on div "53216 53106 53247 53278 53276 53283 53149 53287 53210 53250 53249 53245 53136" at bounding box center [616, 332] width 1232 height 530
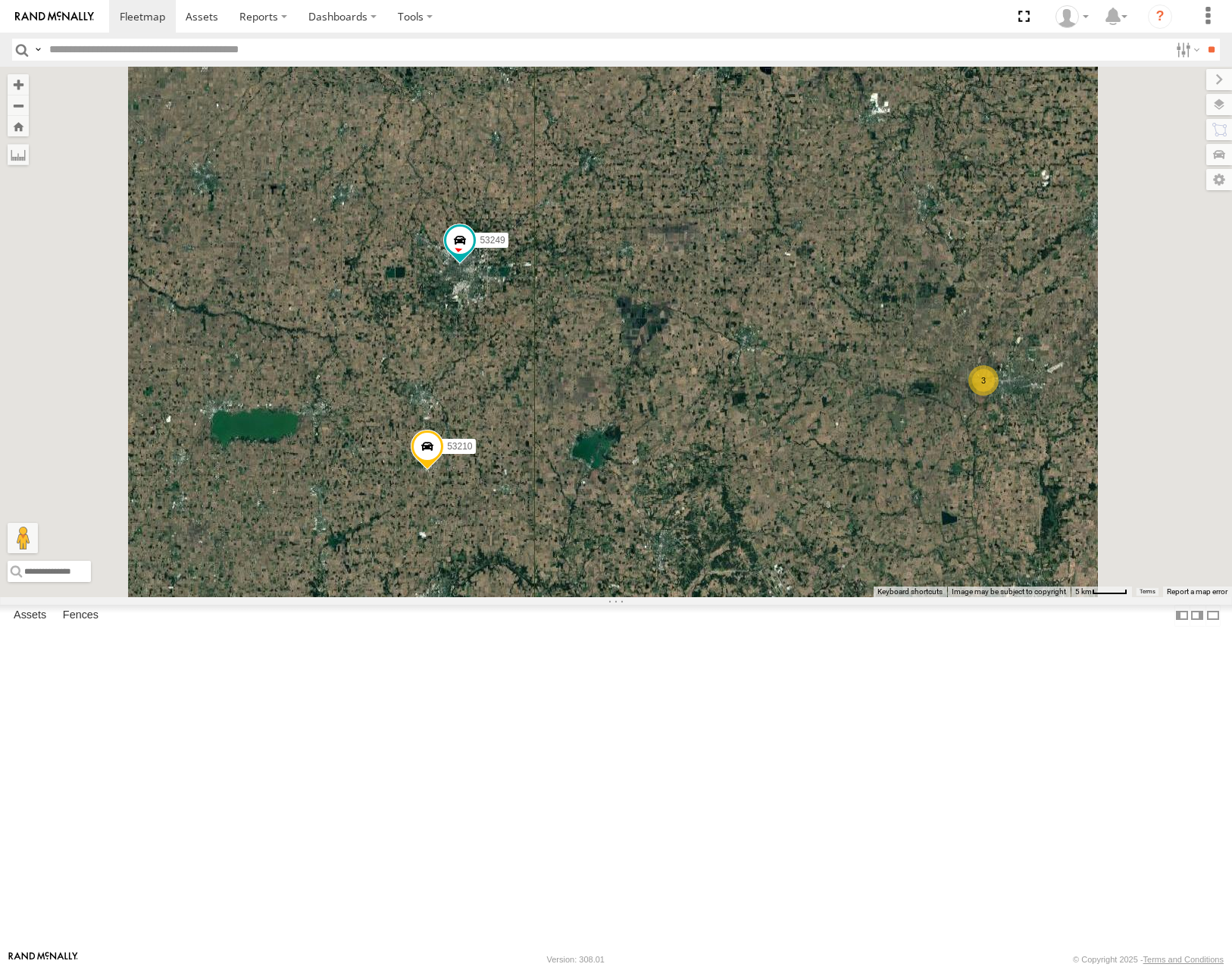
click at [0, 0] on span "Roadmap" at bounding box center [0, 0] width 0 height 0
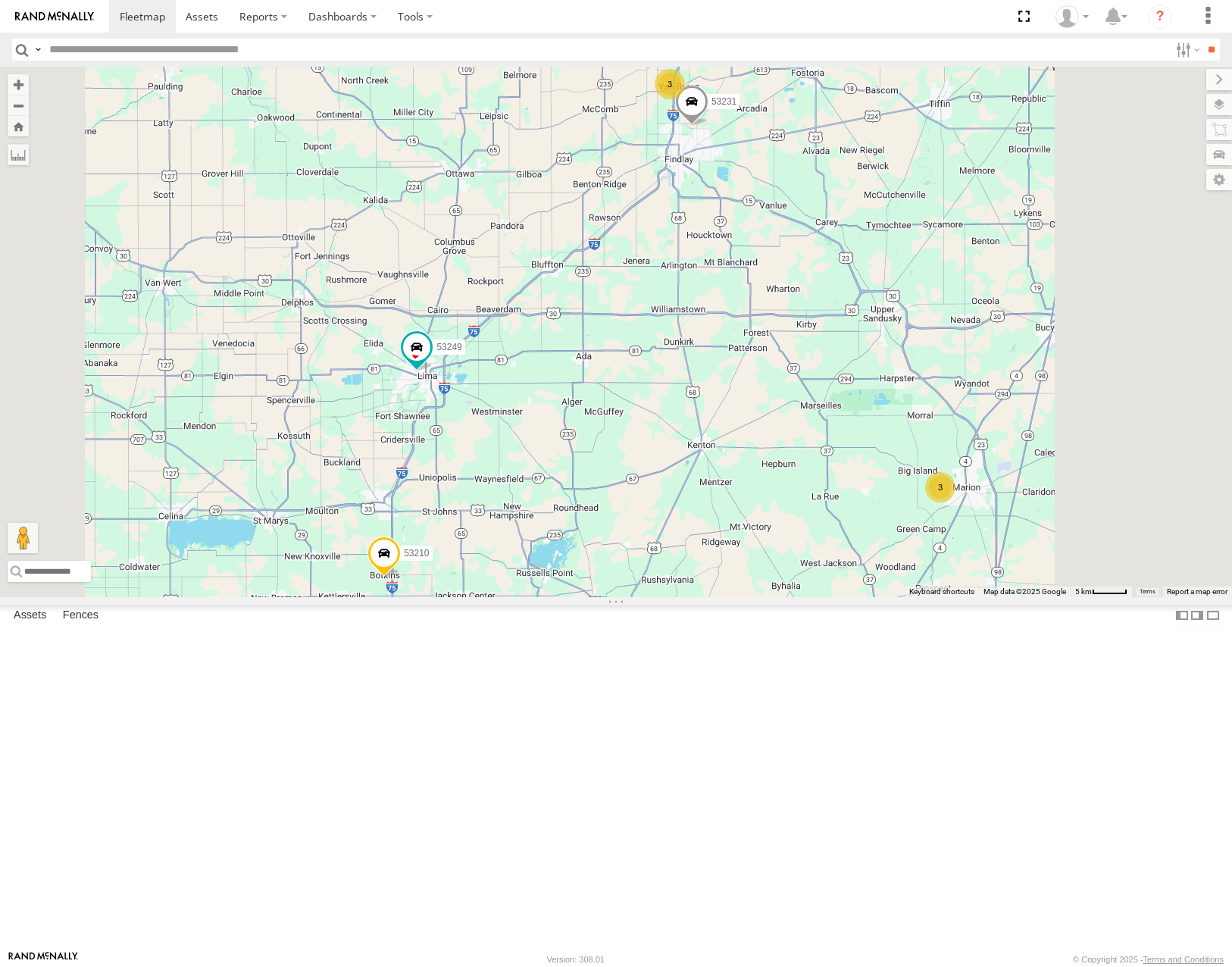
drag, startPoint x: 852, startPoint y: 462, endPoint x: 838, endPoint y: 508, distance: 48.1
click at [838, 508] on div "3 3 53210 53231 53249" at bounding box center [616, 332] width 1232 height 530
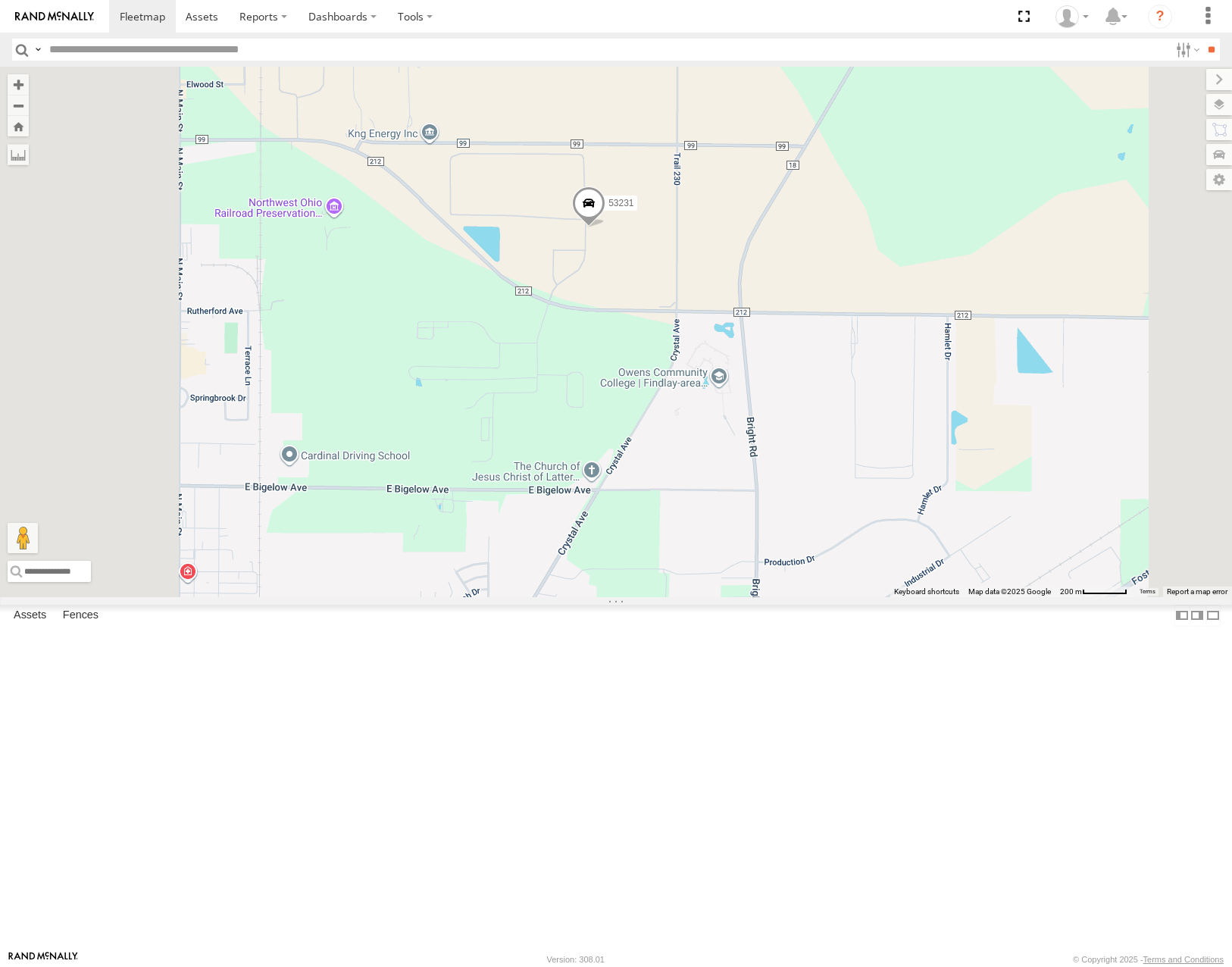
click at [0, 0] on span "Satellite" at bounding box center [0, 0] width 0 height 0
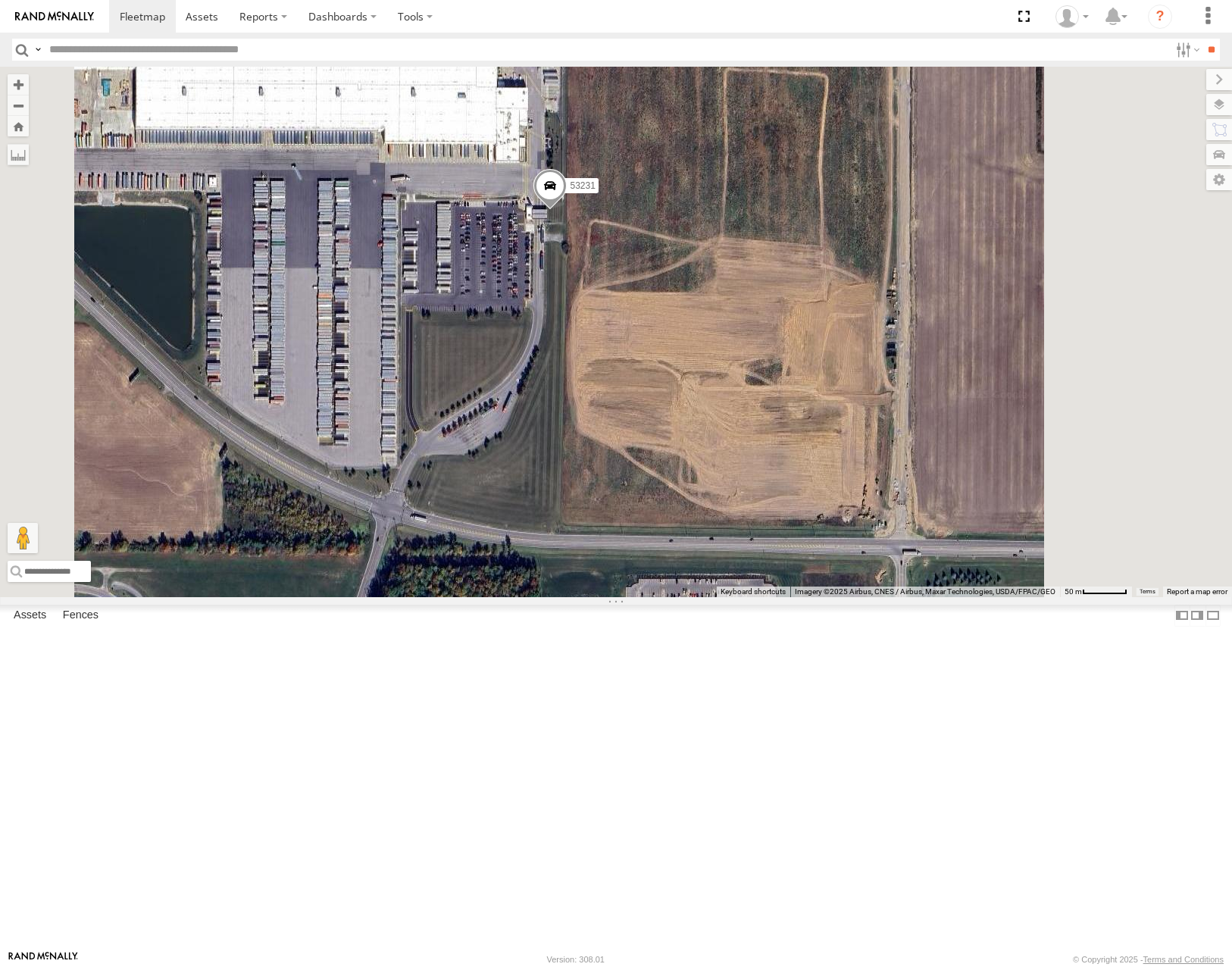
click at [567, 210] on span at bounding box center [550, 189] width 33 height 41
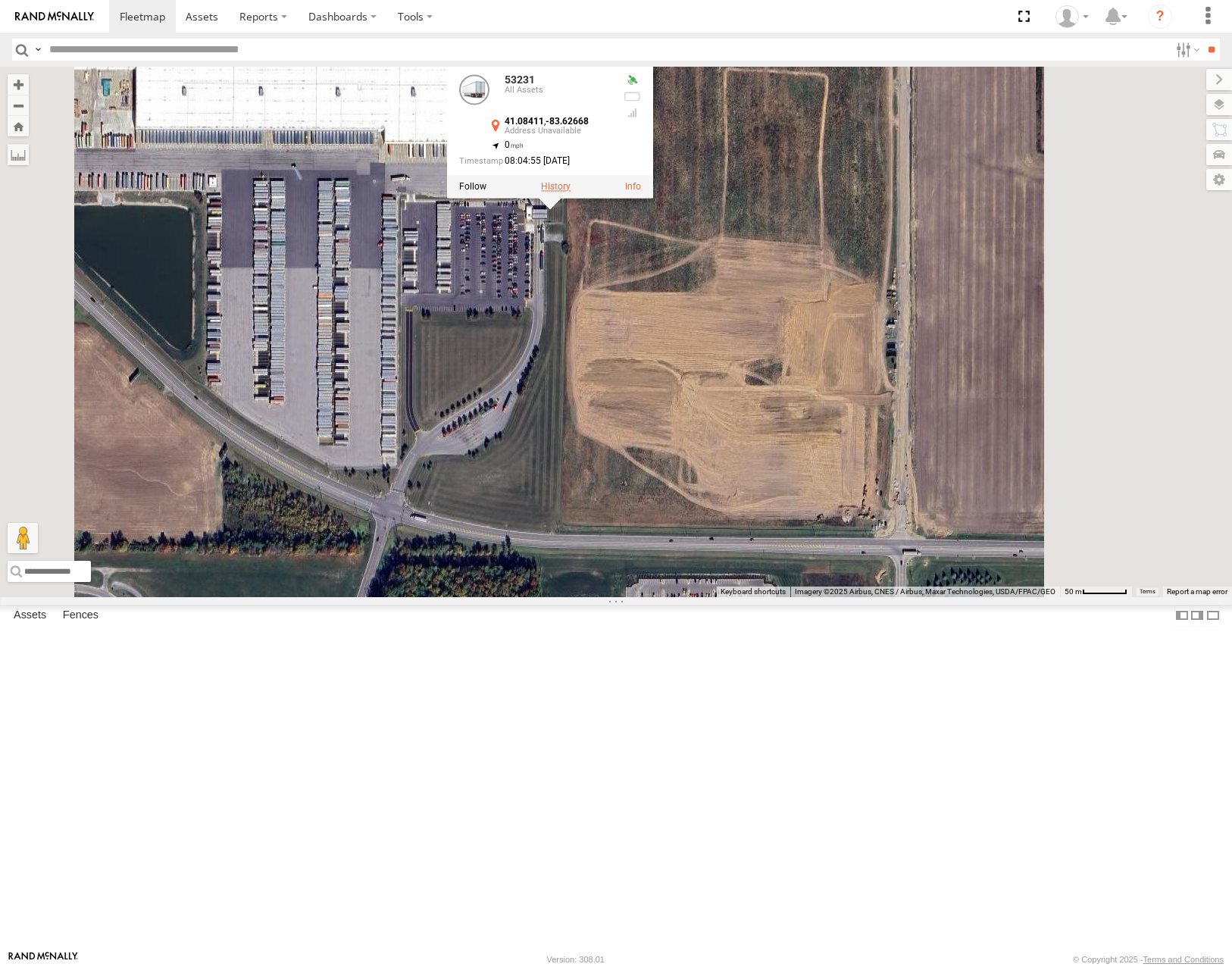
click at [571, 192] on label at bounding box center [555, 187] width 30 height 10
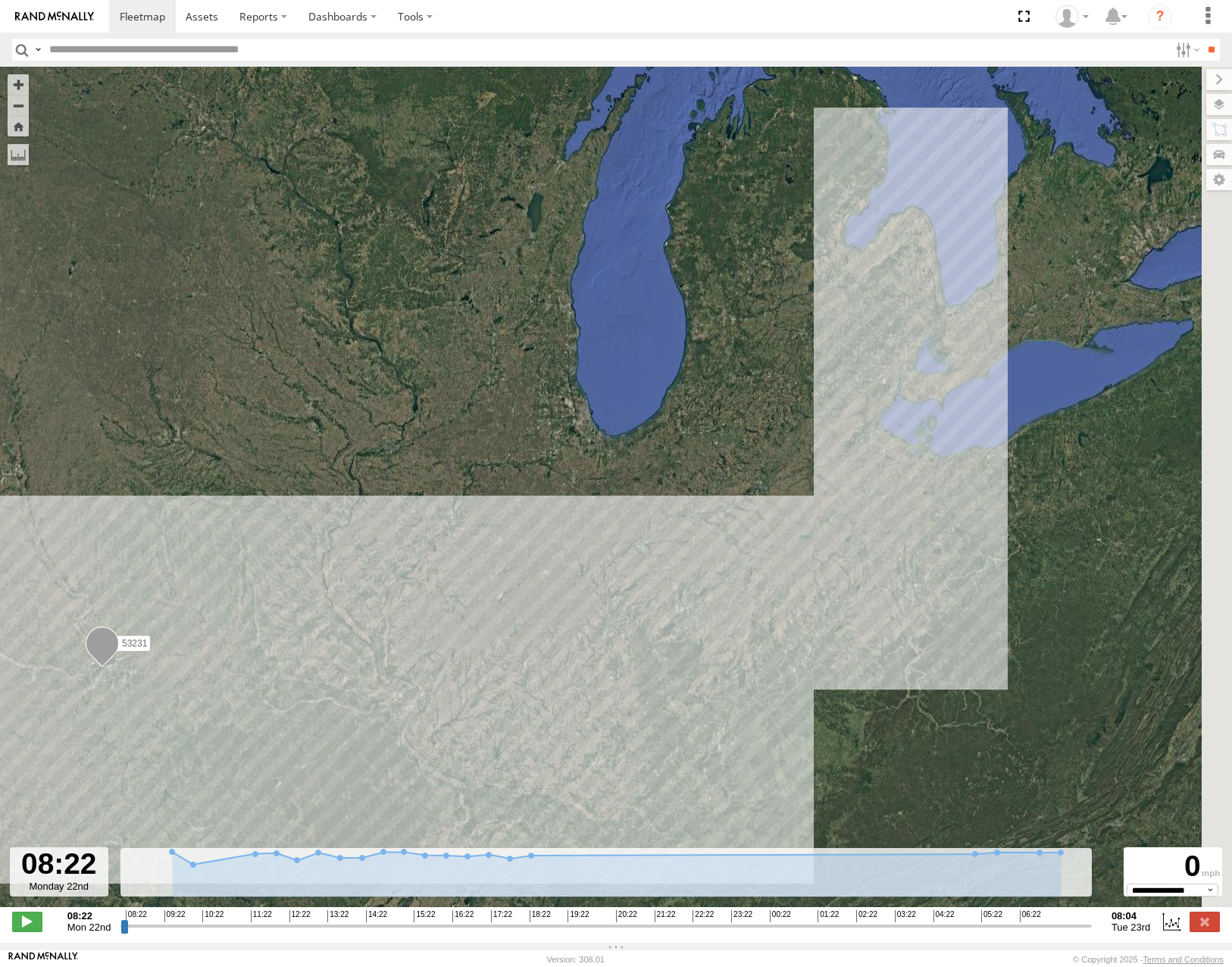
drag, startPoint x: 785, startPoint y: 588, endPoint x: 692, endPoint y: 640, distance: 106.6
click at [692, 640] on div "53231" at bounding box center [616, 494] width 1232 height 856
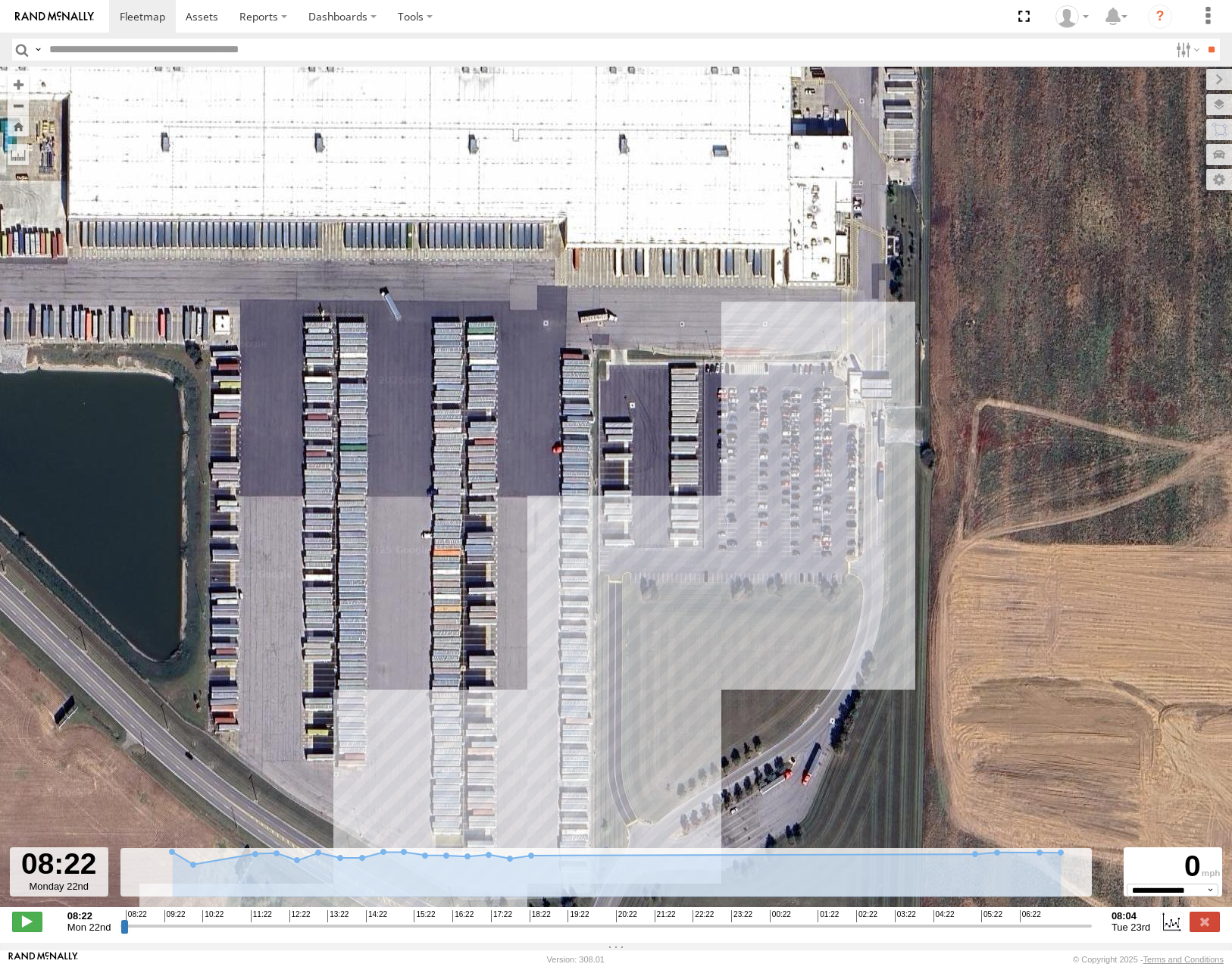
drag, startPoint x: 902, startPoint y: 410, endPoint x: 862, endPoint y: 420, distance: 41.2
click at [862, 420] on div "53231" at bounding box center [616, 494] width 1232 height 856
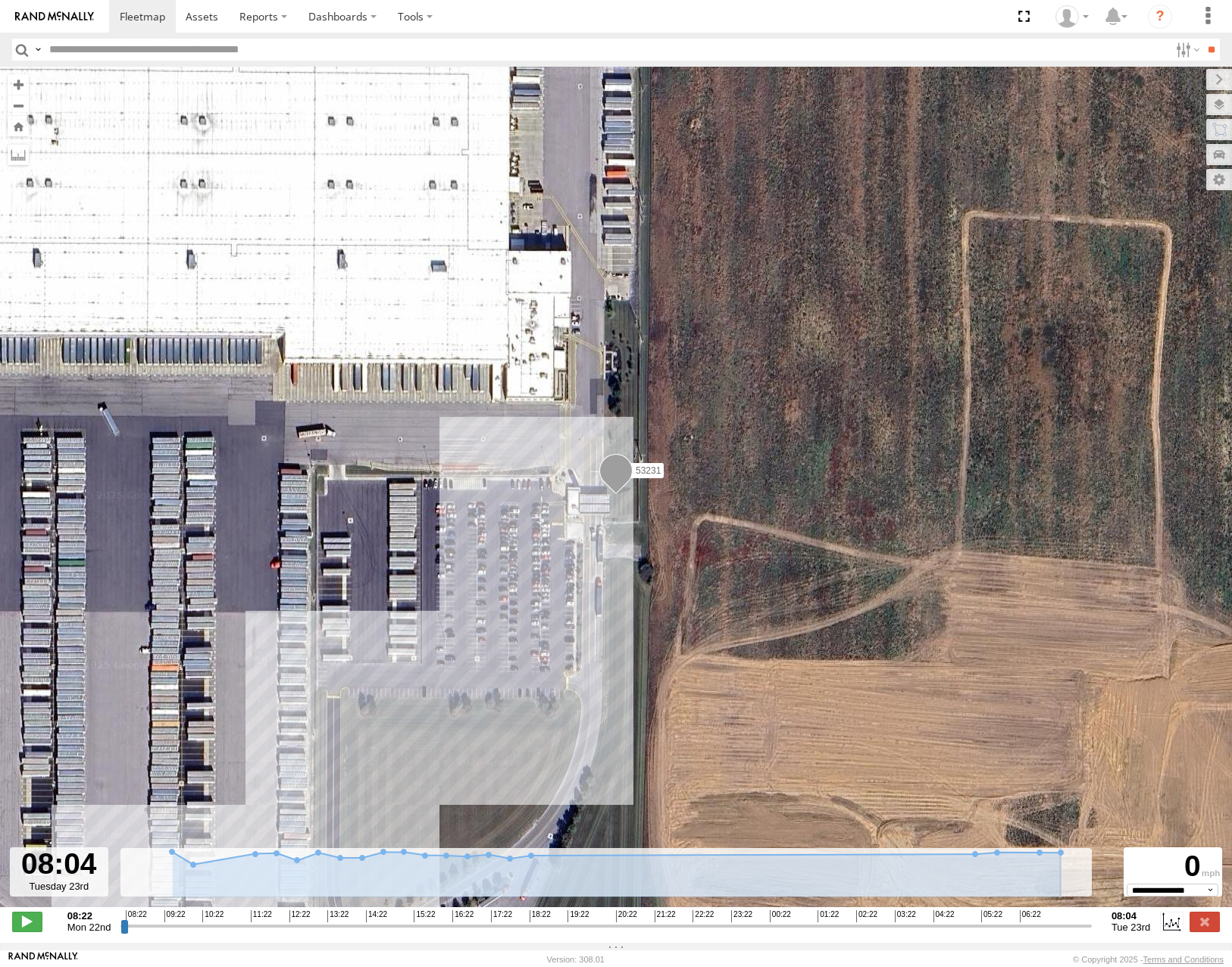
drag, startPoint x: 127, startPoint y: 936, endPoint x: 873, endPoint y: 646, distance: 800.4
type input "**********"
click at [1092, 919] on input "range" at bounding box center [606, 925] width 972 height 14
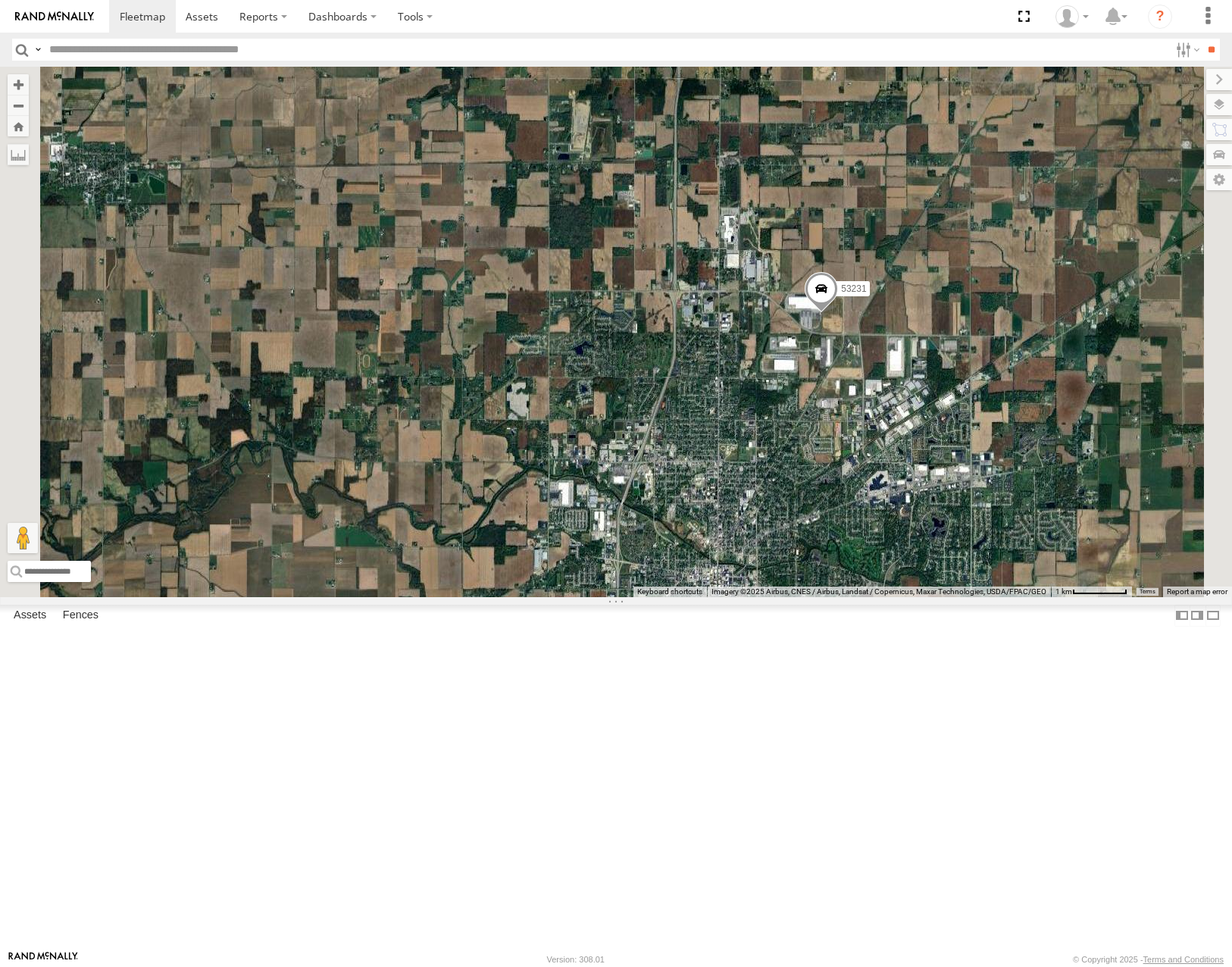
drag, startPoint x: 939, startPoint y: 410, endPoint x: 935, endPoint y: 337, distance: 73.1
click at [937, 339] on div "53228 53287 53283 53252 53136 53206 53247 53210 53249 53235 53216 53106 53149 5…" at bounding box center [616, 332] width 1232 height 530
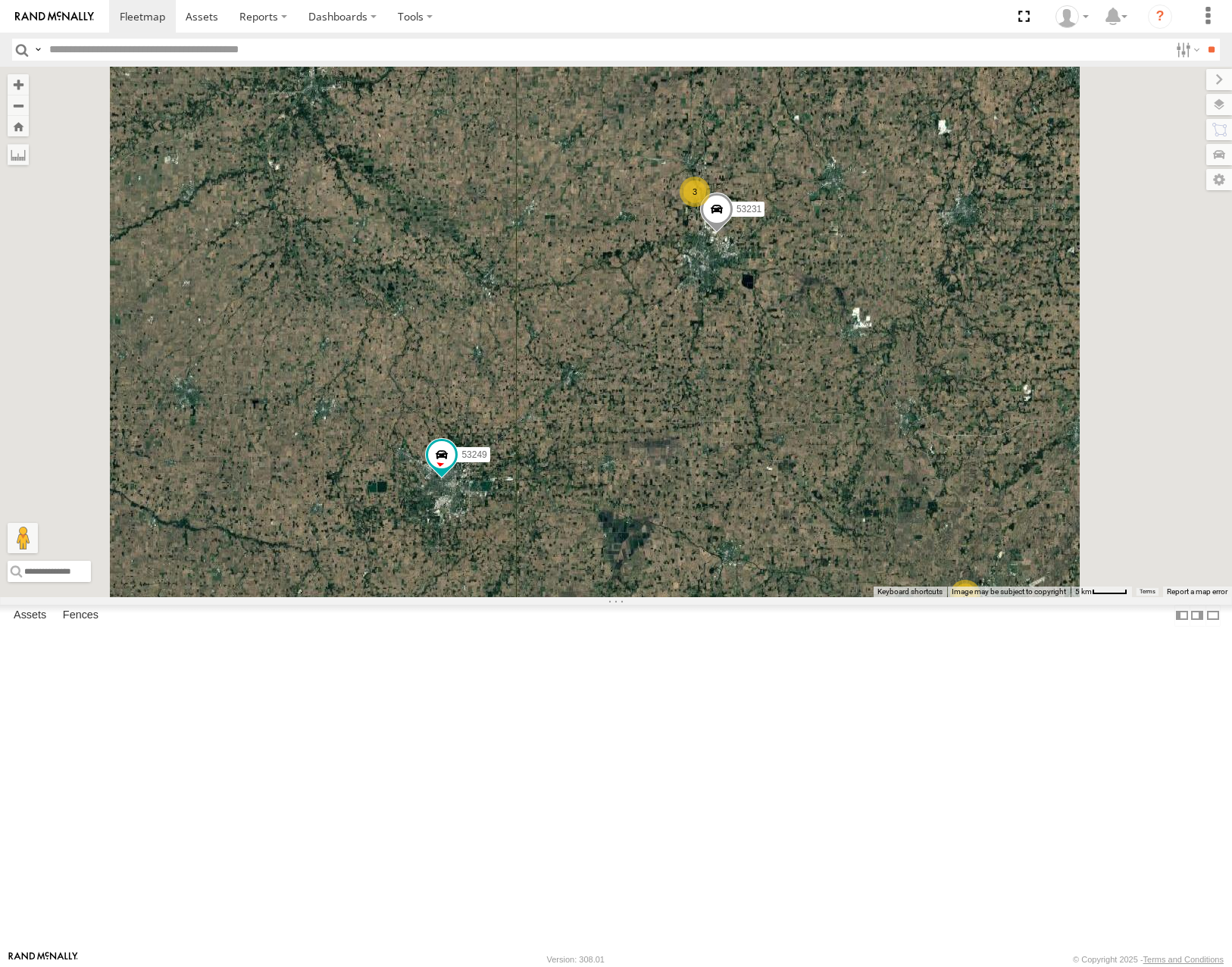
drag, startPoint x: 835, startPoint y: 649, endPoint x: 915, endPoint y: 435, distance: 228.5
click at [915, 436] on div "53228 53287 53283 53252 53136 53206 53247 53210 53249 53235 53216 53106 53149 5…" at bounding box center [616, 332] width 1232 height 530
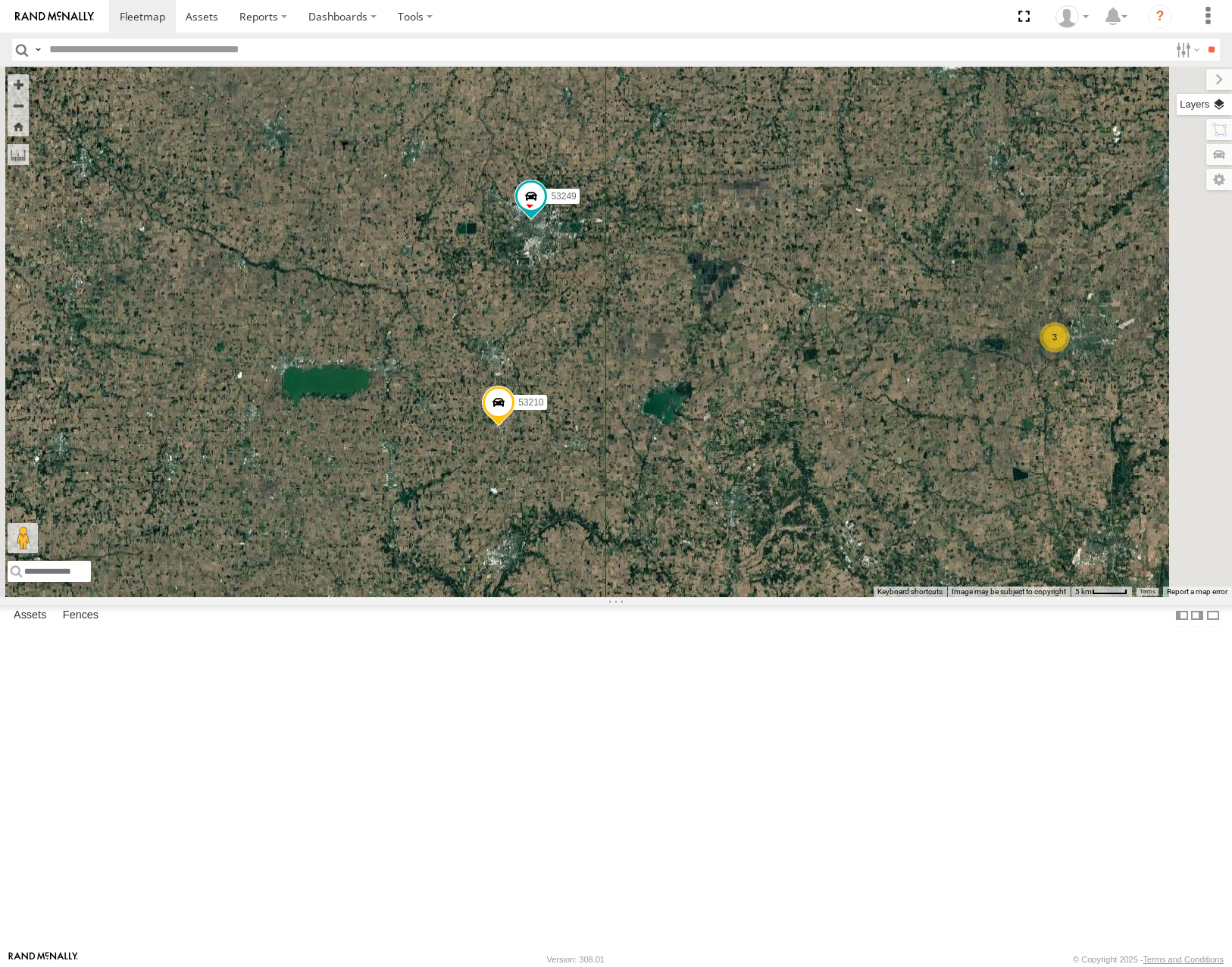
click at [1222, 104] on label at bounding box center [1204, 105] width 55 height 21
click at [0, 0] on span "Basemaps" at bounding box center [0, 0] width 0 height 0
click at [0, 0] on span "Roadmap" at bounding box center [0, 0] width 0 height 0
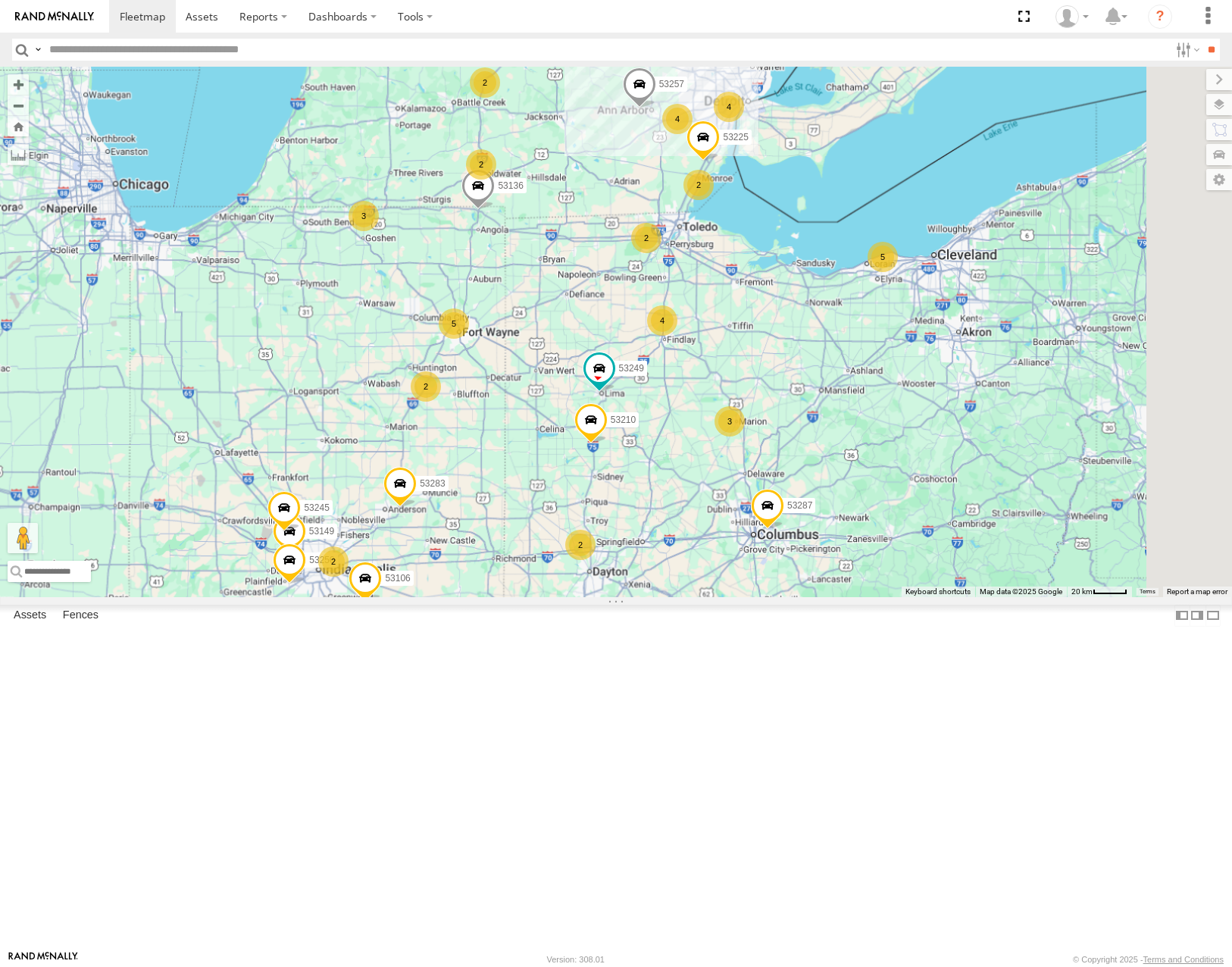
drag, startPoint x: 977, startPoint y: 720, endPoint x: 920, endPoint y: 685, distance: 66.9
click at [926, 596] on div "53228 53287 53283 53252 53136 53247 53210 53249 53235 53216 53106 53149 53225 5…" at bounding box center [616, 332] width 1232 height 530
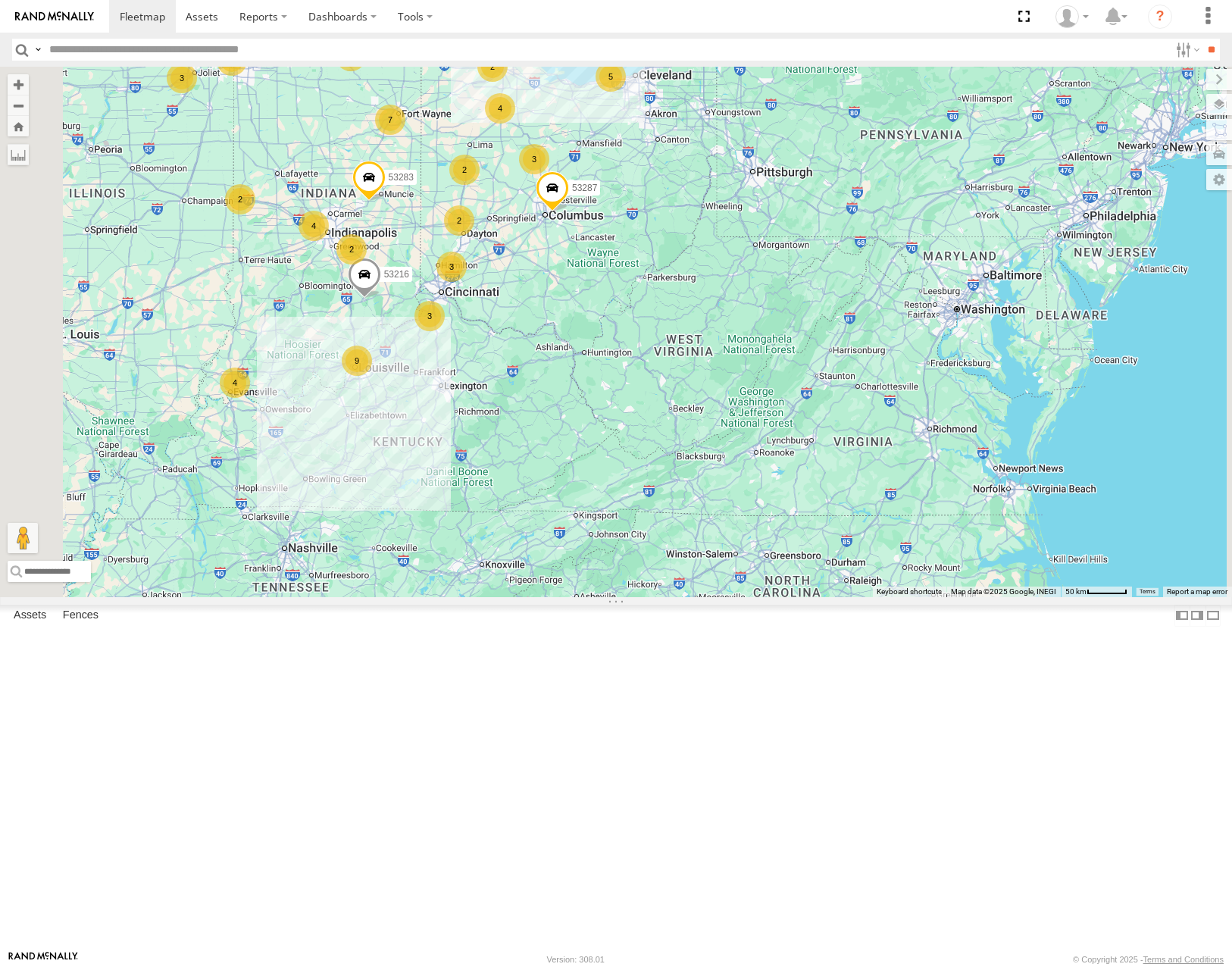
drag, startPoint x: 820, startPoint y: 535, endPoint x: 823, endPoint y: 399, distance: 136.0
click at [823, 399] on div "53287 3 7 4 28 3 4 2 53216 3 2 3 4 4 3 2 9 5 2 2 4 3 2 5 4 3 2 53283 53235" at bounding box center [616, 332] width 1232 height 530
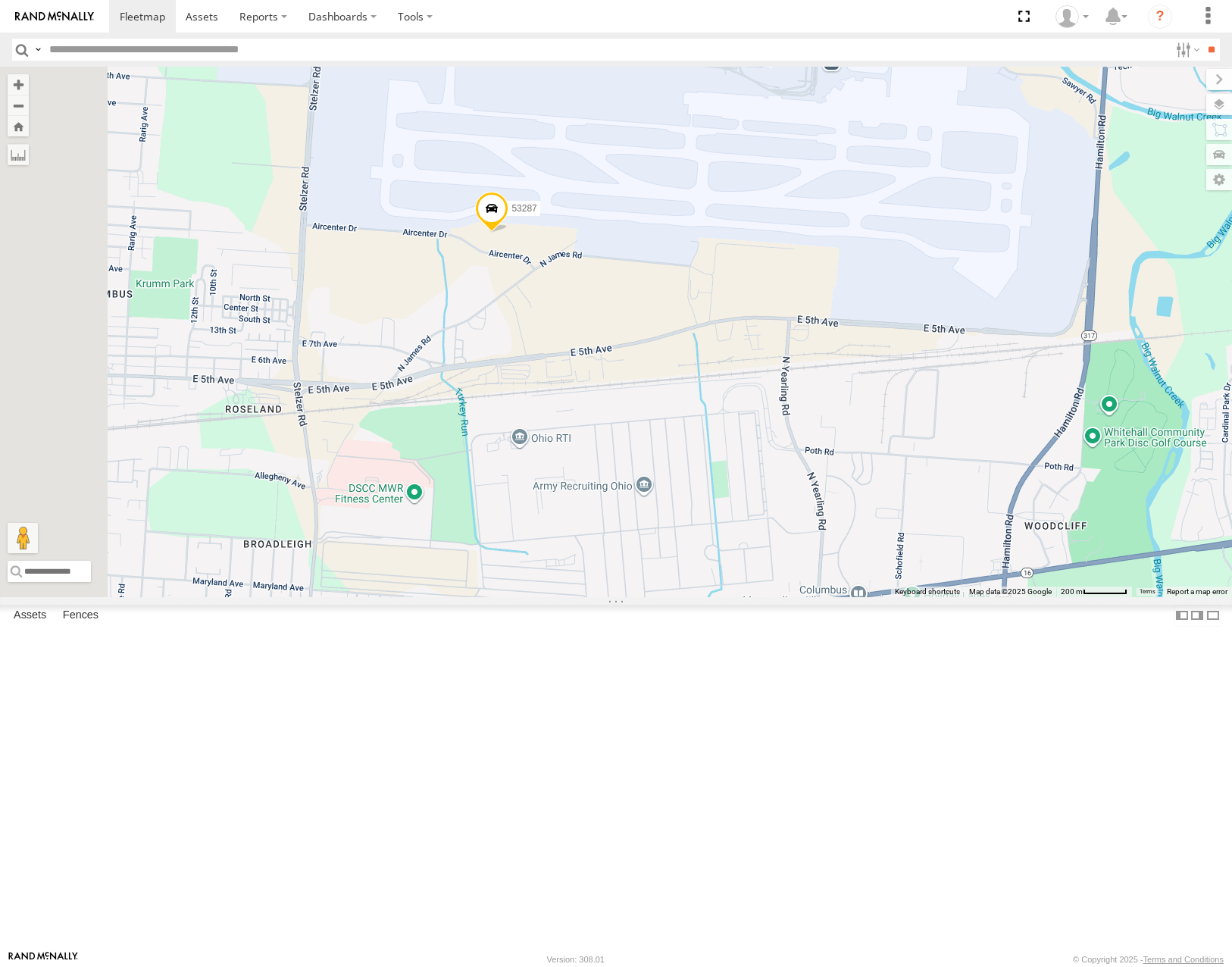
drag, startPoint x: 807, startPoint y: 433, endPoint x: 815, endPoint y: 450, distance: 18.8
click at [815, 451] on div "53287 53216 53283 53235" at bounding box center [616, 332] width 1232 height 530
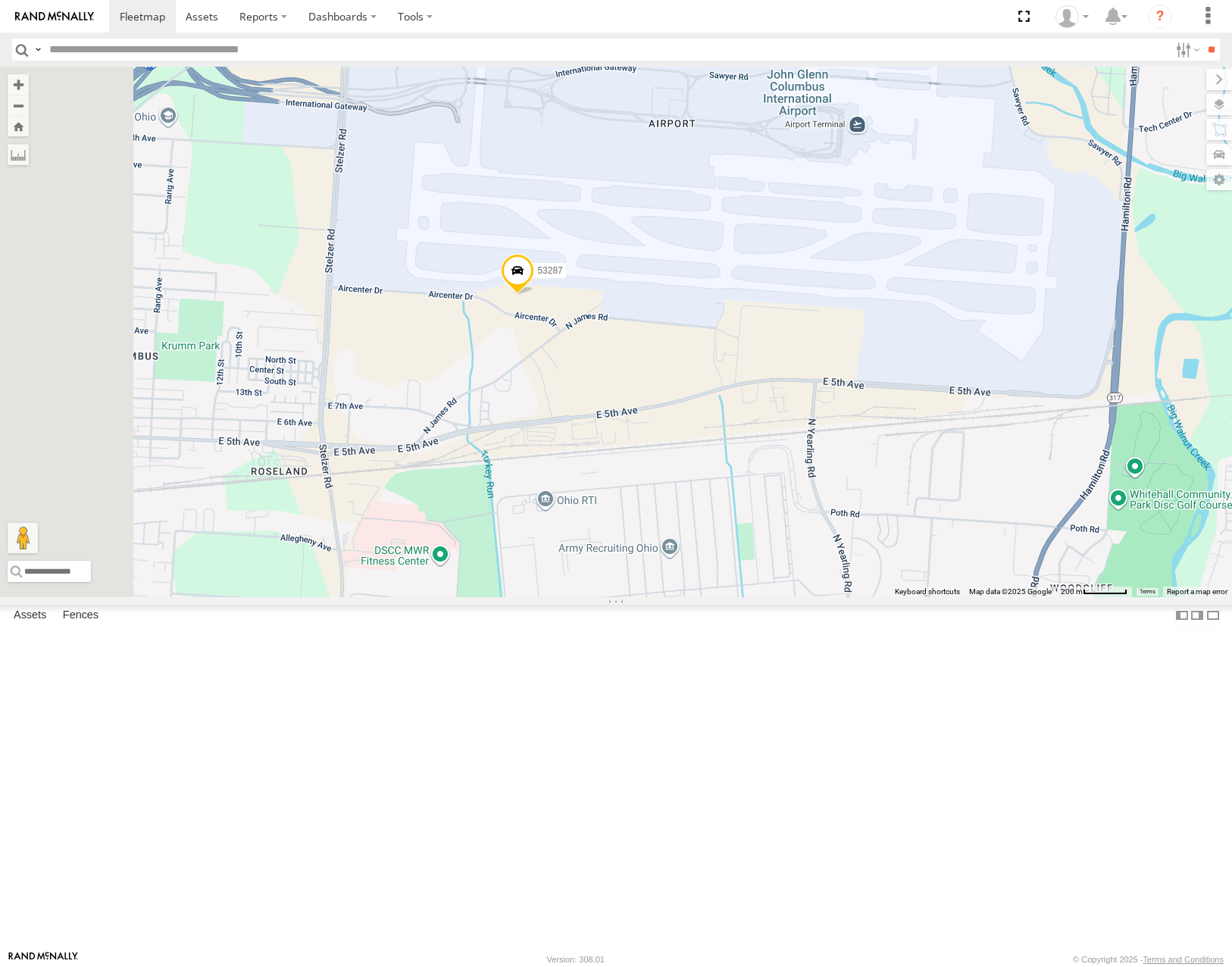
click at [0, 0] on span "Satellite" at bounding box center [0, 0] width 0 height 0
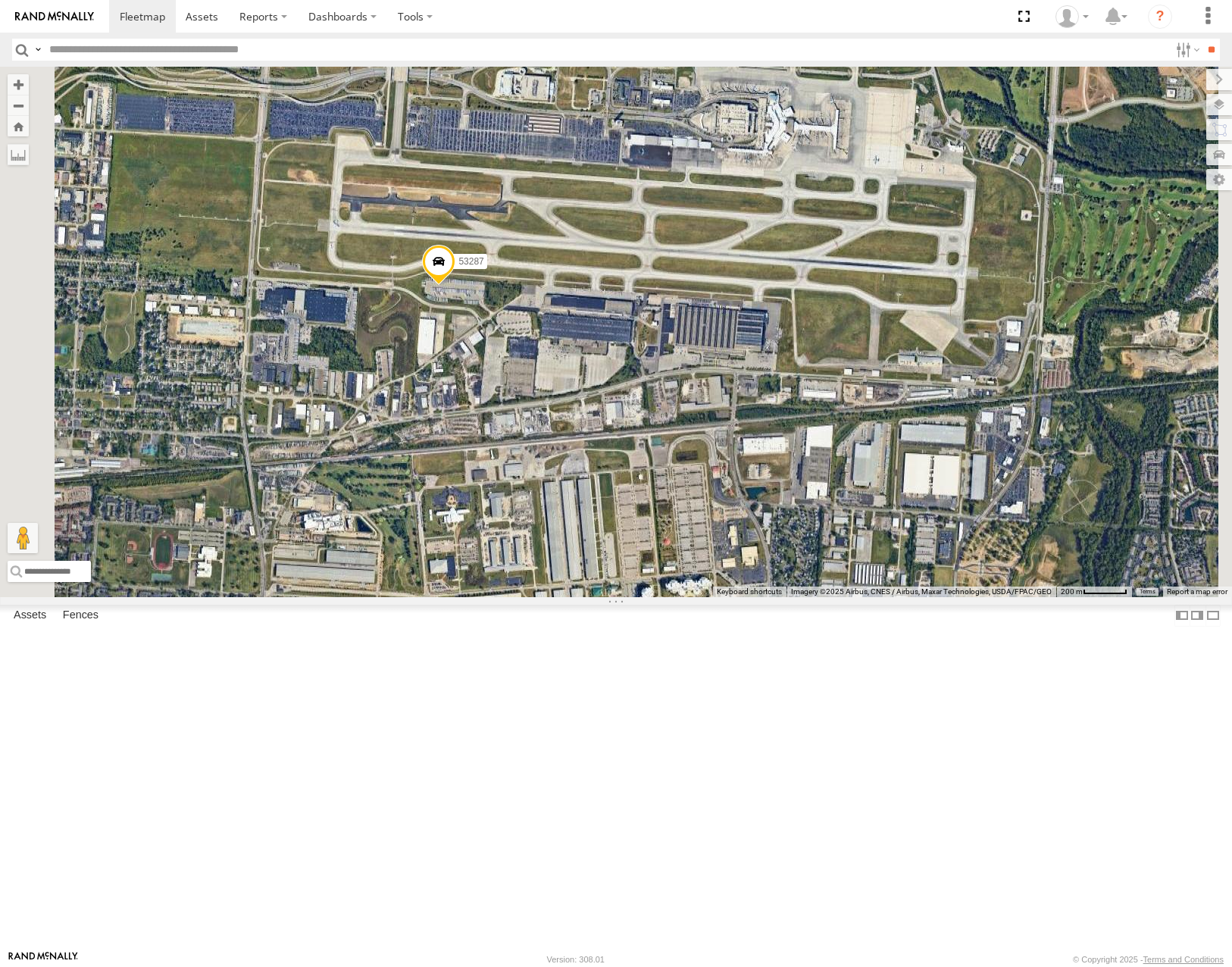
drag, startPoint x: 838, startPoint y: 491, endPoint x: 752, endPoint y: 484, distance: 86.3
click at [752, 484] on div "53287 53216 53283 53235" at bounding box center [616, 332] width 1232 height 530
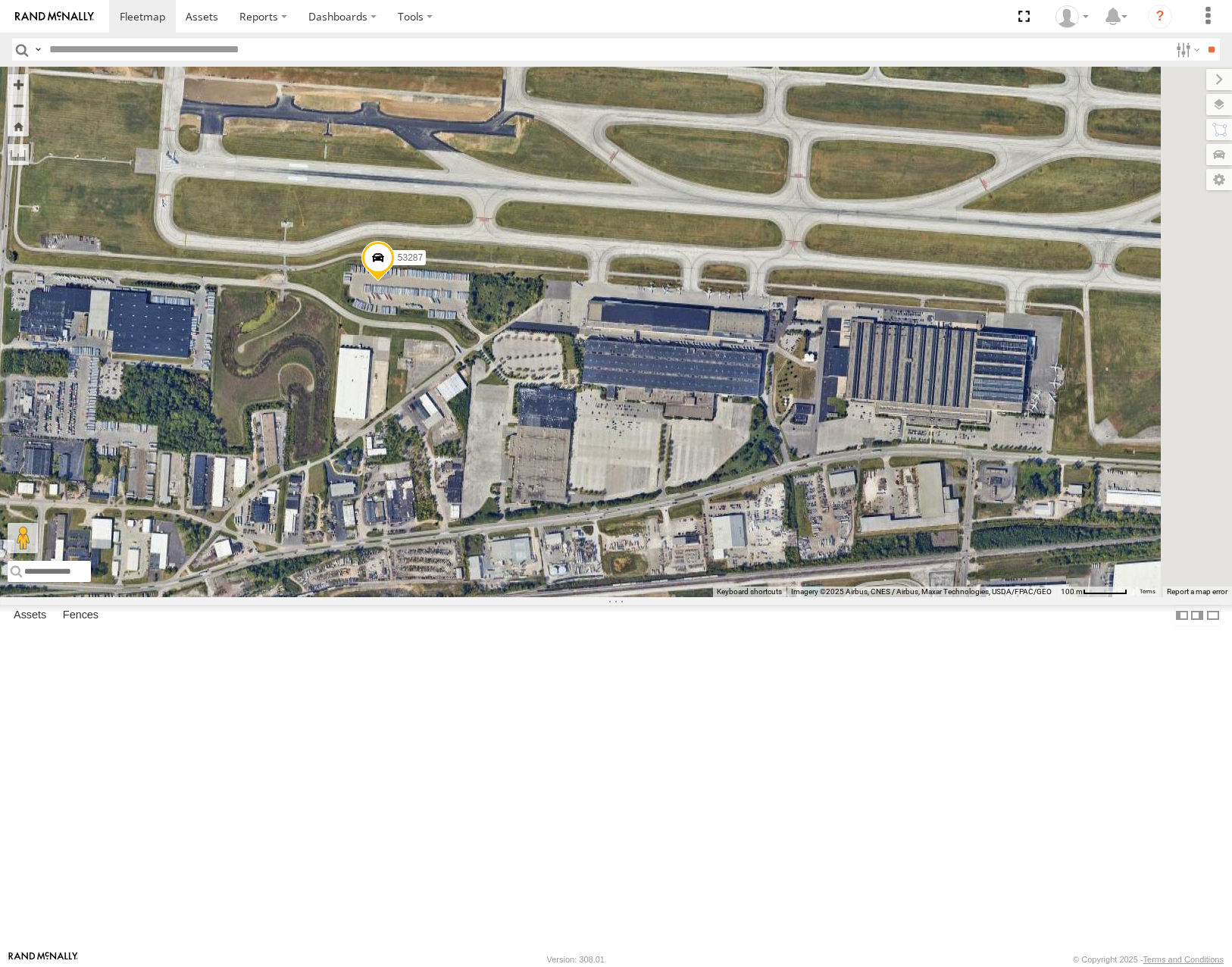
drag, startPoint x: 769, startPoint y: 494, endPoint x: 779, endPoint y: 518, distance: 26.0
click at [779, 518] on div "53287 53216 53283 53235" at bounding box center [616, 332] width 1232 height 530
